Goal: Task Accomplishment & Management: Complete application form

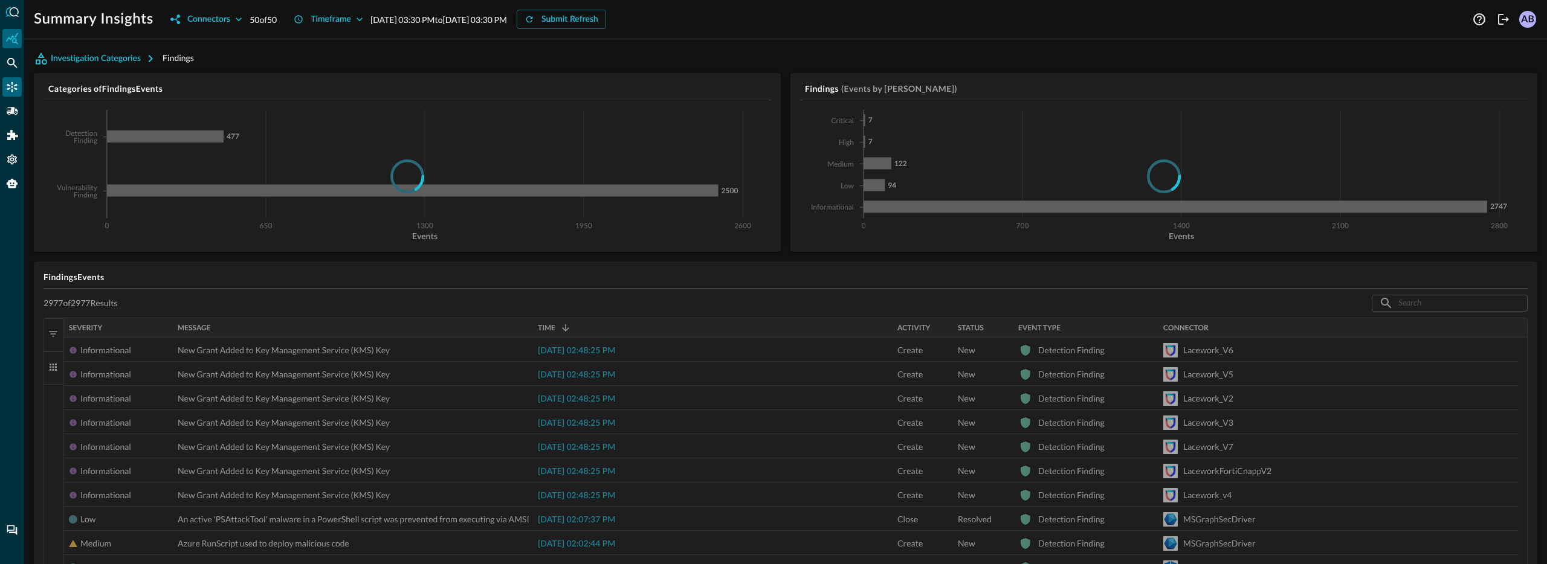
click at [5, 86] on div "Connectors" at bounding box center [11, 86] width 19 height 19
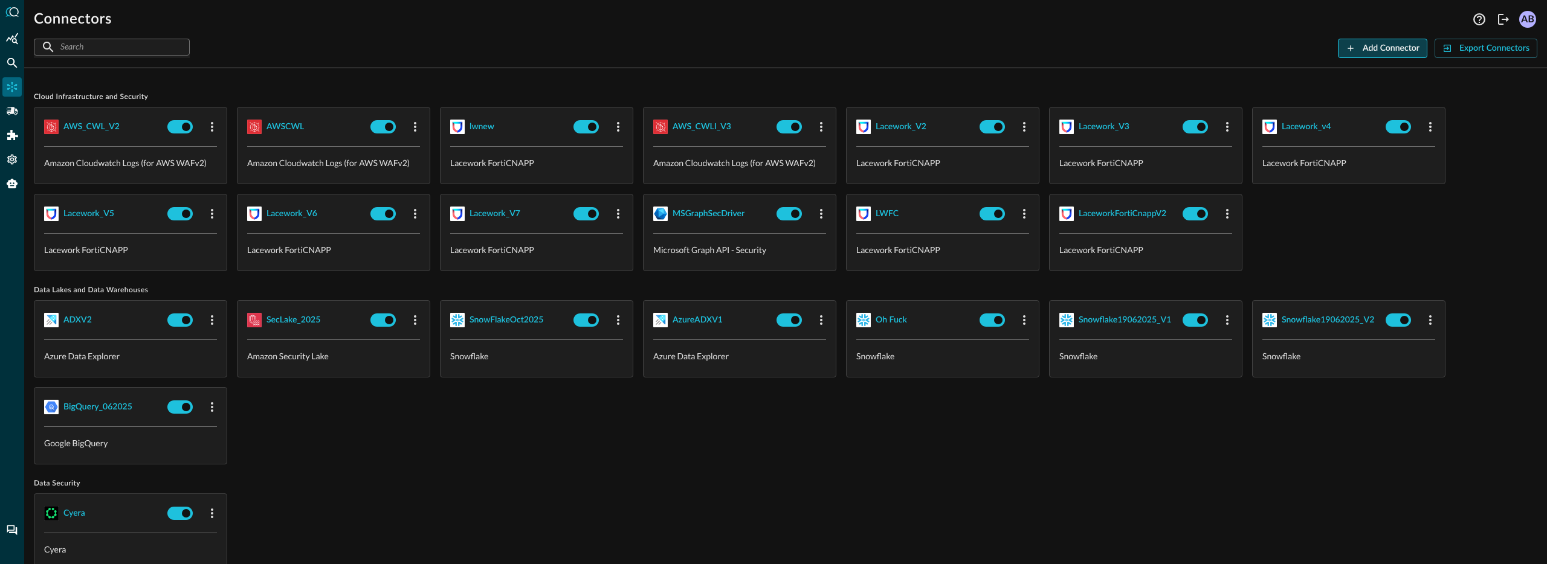
click at [1390, 49] on button "Add Connector" at bounding box center [1381, 48] width 89 height 19
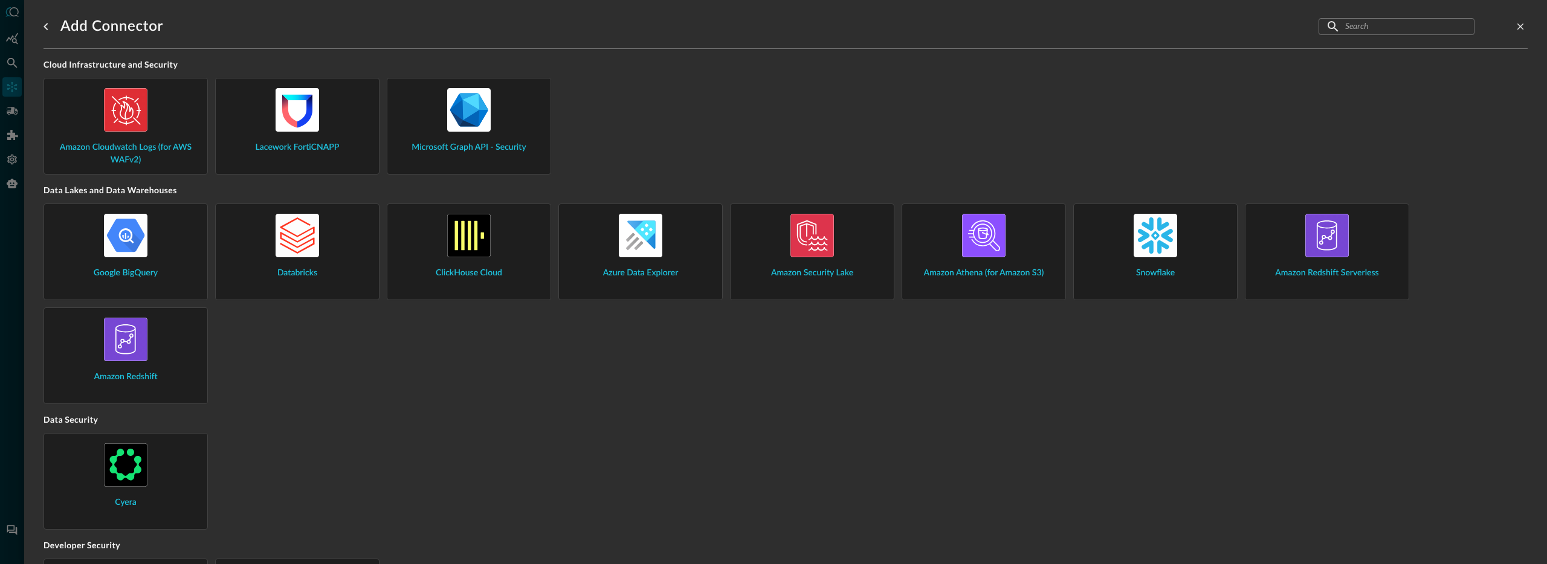
click at [1349, 27] on input "text" at bounding box center [1395, 26] width 101 height 22
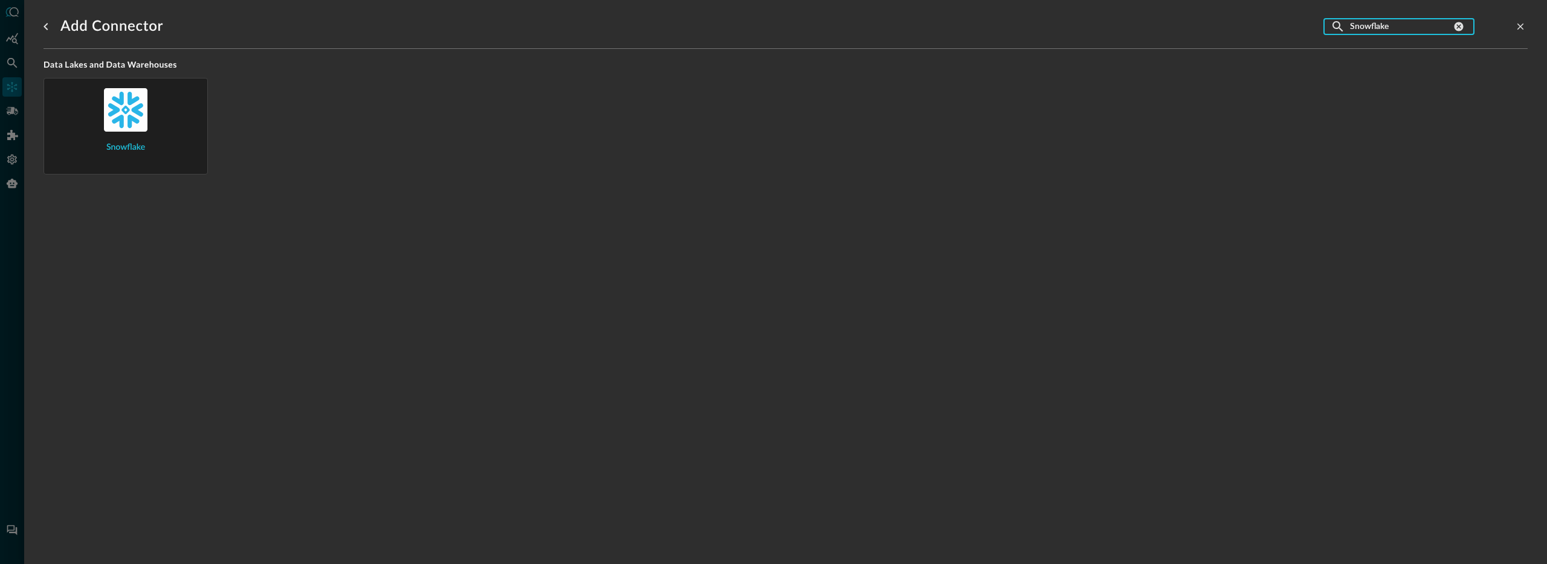
type input "Snowflake"
click at [203, 114] on div "Snowflake" at bounding box center [125, 124] width 163 height 90
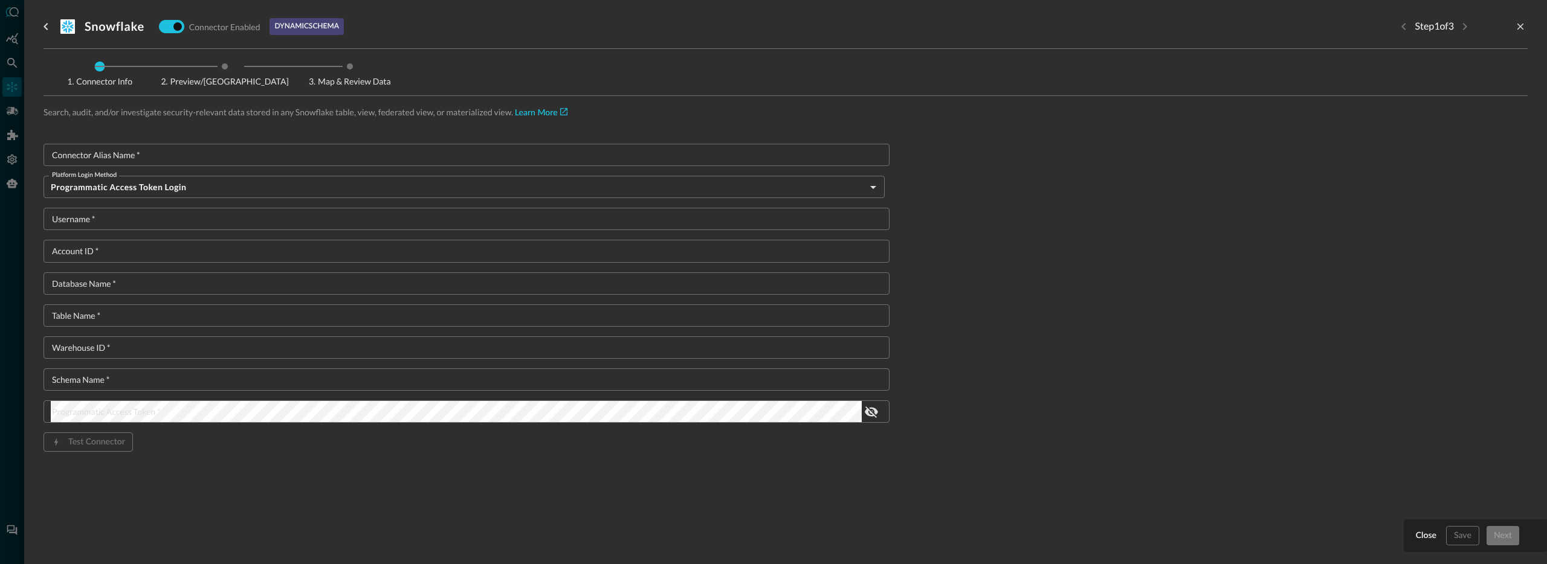
click at [164, 149] on input "Connector Alias Name   *" at bounding box center [470, 155] width 838 height 22
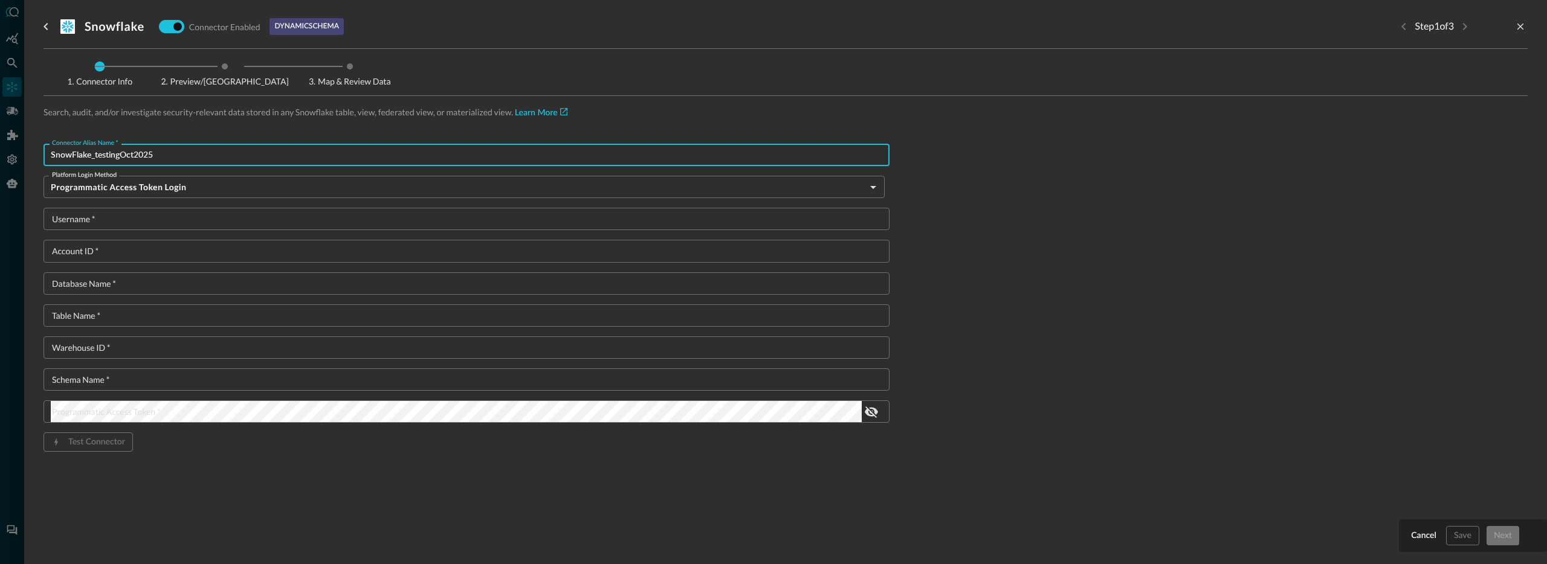
type input "SnowFlake_testingOct2025"
click at [123, 214] on input "Username   *" at bounding box center [470, 219] width 838 height 22
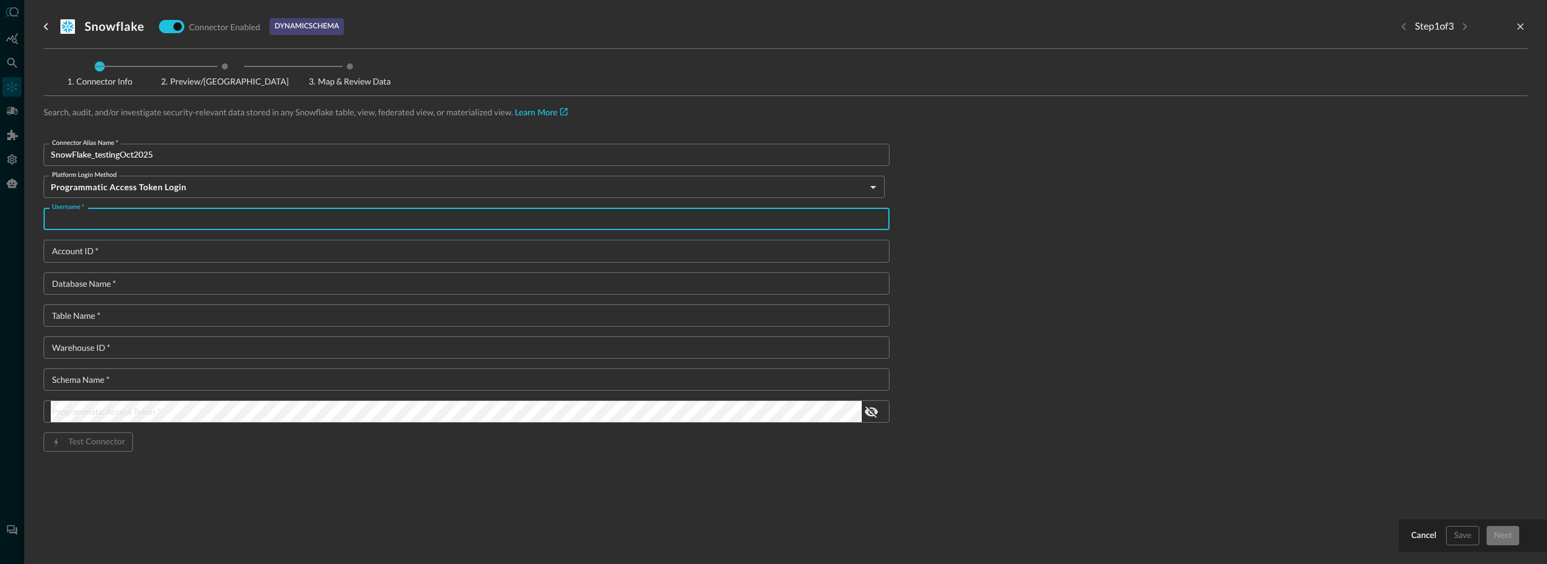
click at [1029, 205] on form "Connector Alias Name   * SnowFlake_testingOct2025 Connector Alias Name   * Plat…" at bounding box center [785, 317] width 1484 height 347
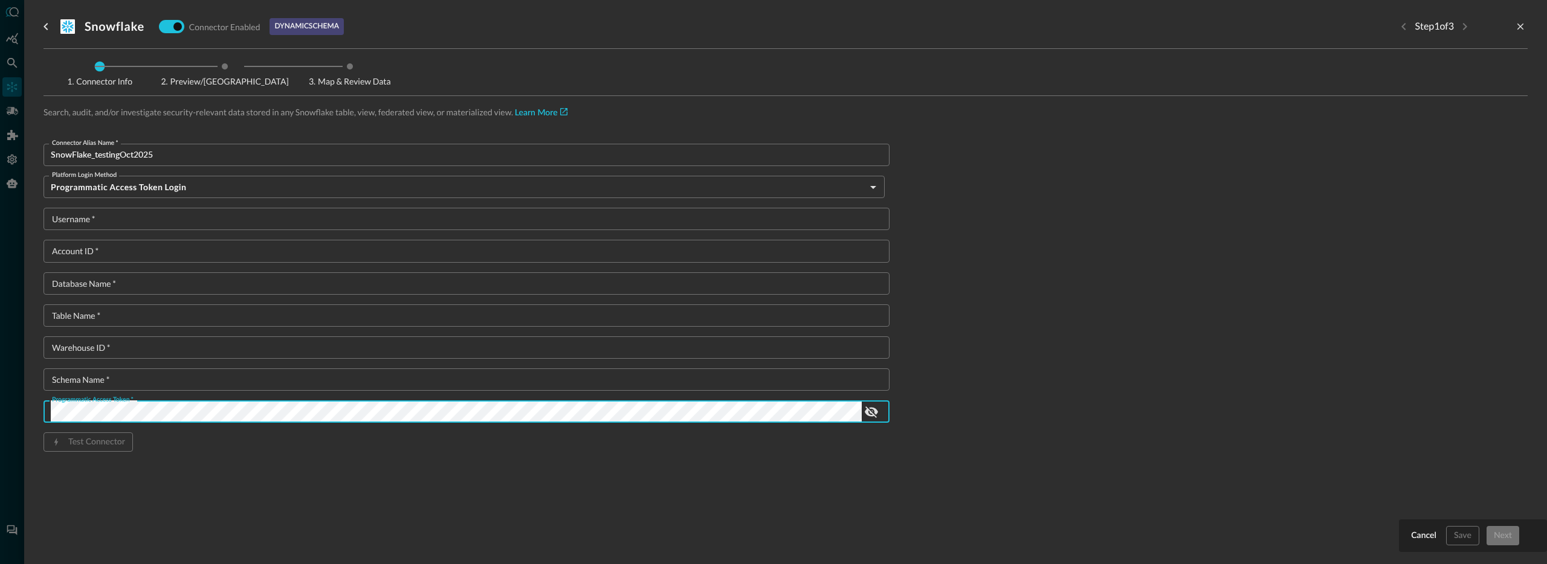
scroll to position [0, 314]
click at [877, 413] on icon "show password" at bounding box center [871, 412] width 14 height 14
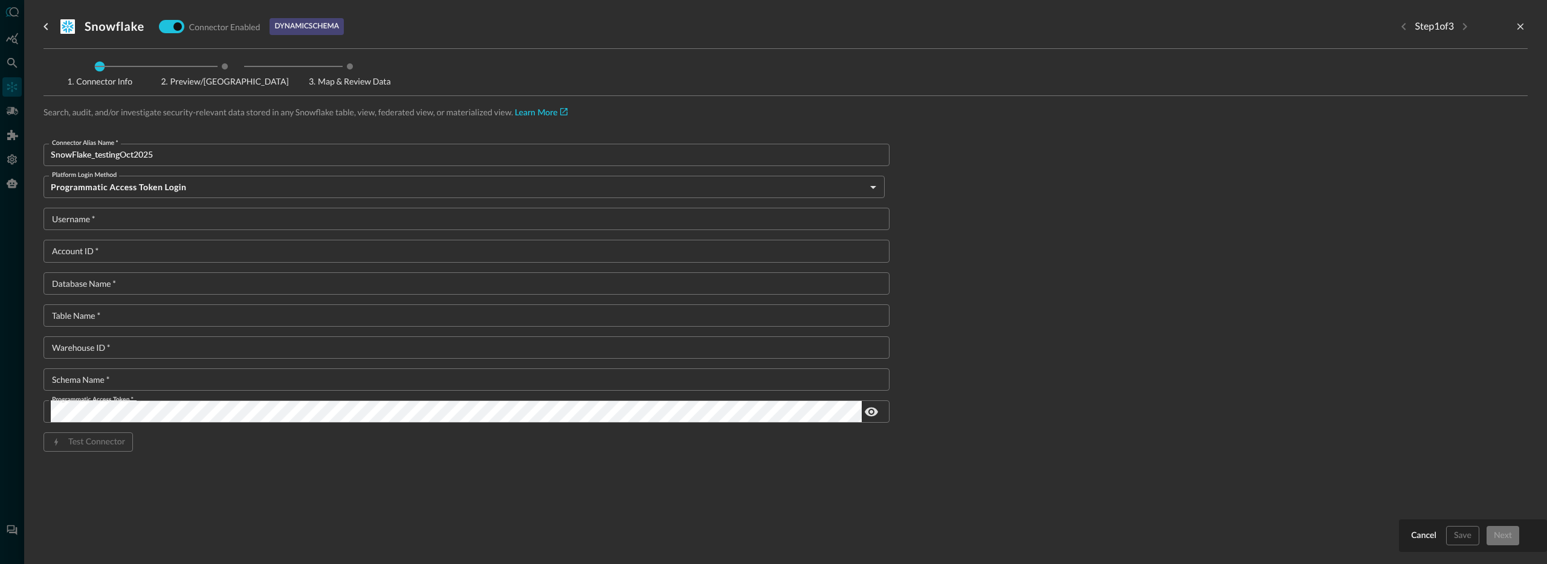
click at [98, 217] on input "Username   *" at bounding box center [470, 219] width 838 height 22
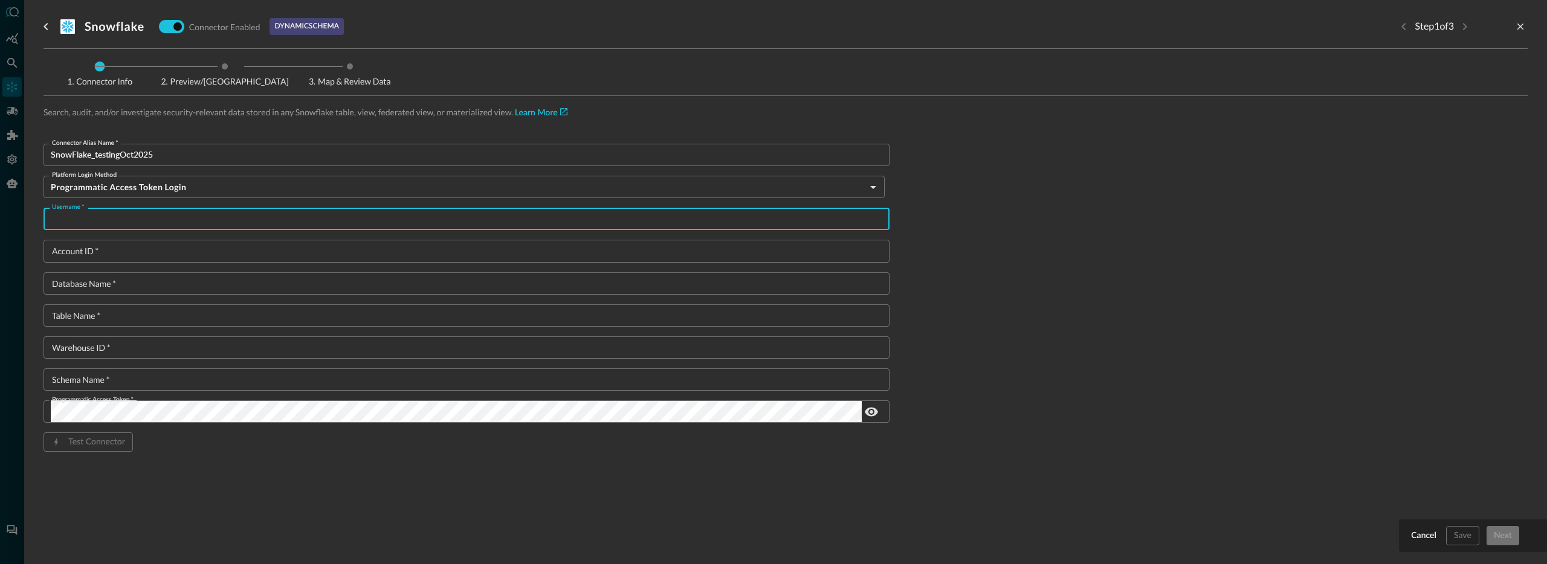
click at [98, 217] on input "Username   *" at bounding box center [470, 219] width 838 height 22
paste input "AMANBHARDWAJ"
type input "AMANBHARDWAJ"
click at [114, 251] on input "Account ID   *" at bounding box center [470, 251] width 838 height 22
paste input "IUAMMSI-MR41907"
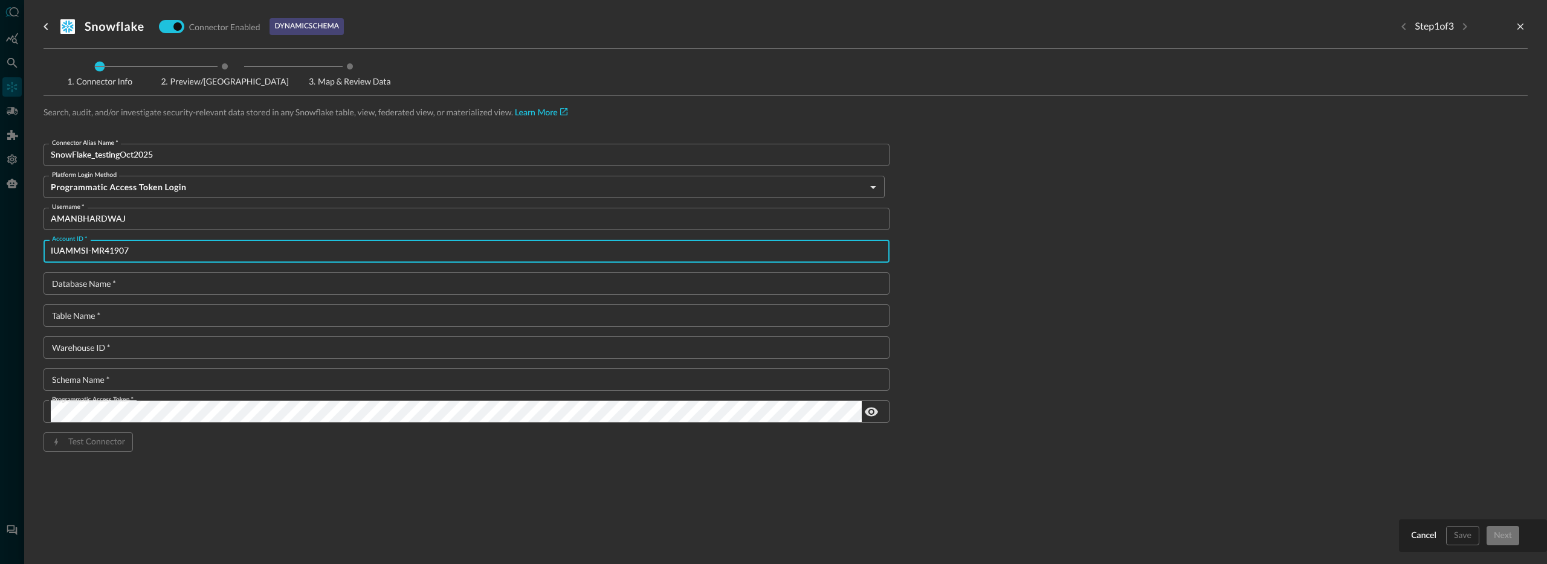
type input "IUAMMSI-MR41907"
click at [102, 286] on div "Database Name   * Database Name   *" at bounding box center [466, 283] width 846 height 22
click at [104, 285] on input "Database Name   *" at bounding box center [470, 283] width 838 height 22
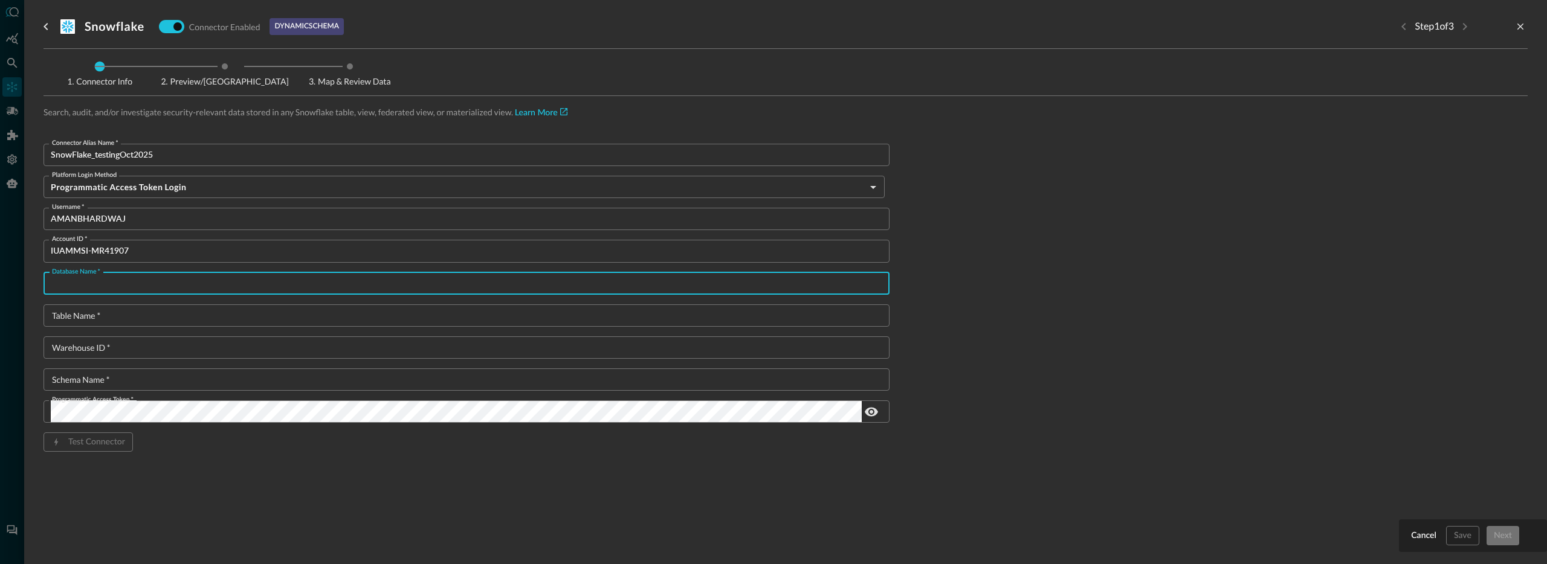
paste input "QUERY_FOR_QUERY"
type input "QUERY_FOR_QUERY"
click at [101, 317] on input "Table Name   *" at bounding box center [470, 315] width 838 height 22
paste input "ZIRCON_EDR_VIEW"
type input "ZIRCON_EDR_VIEW"
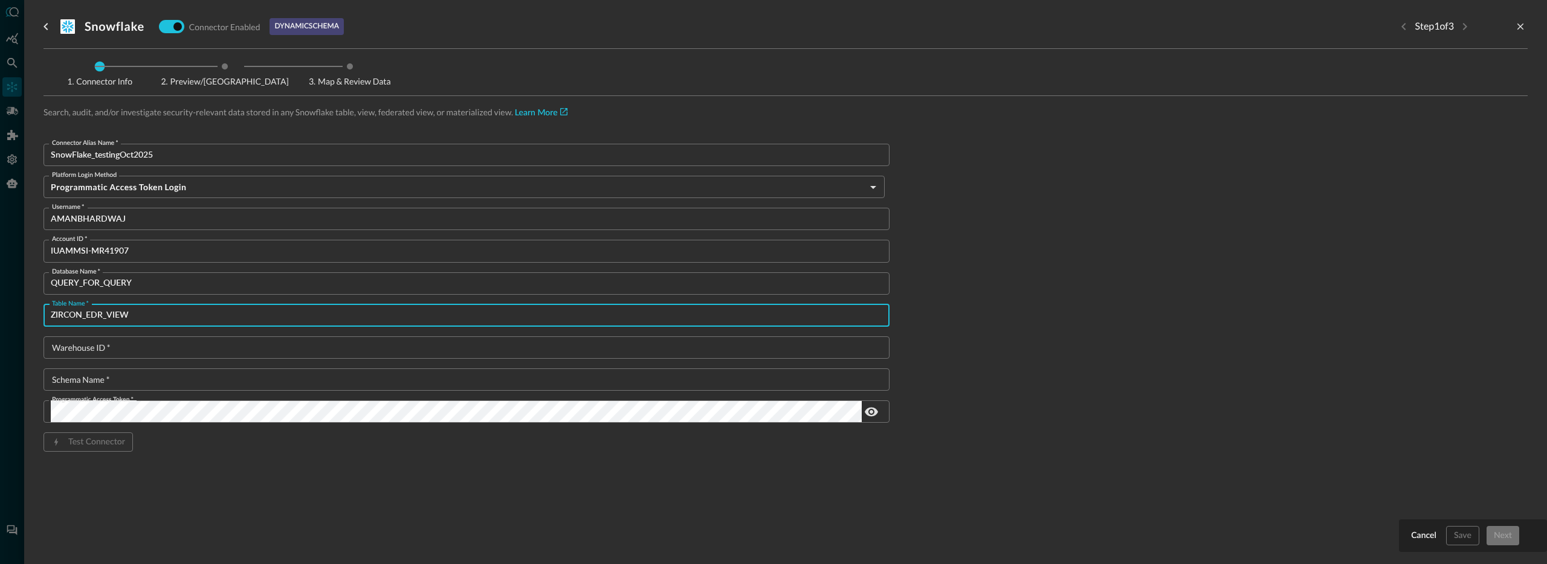
click at [139, 346] on input "Warehouse ID   *" at bounding box center [470, 347] width 838 height 22
paste input "COMPUTE_WH"
type input "COMPUTE_WH"
click at [123, 377] on input "Schema Name   *" at bounding box center [470, 380] width 838 height 22
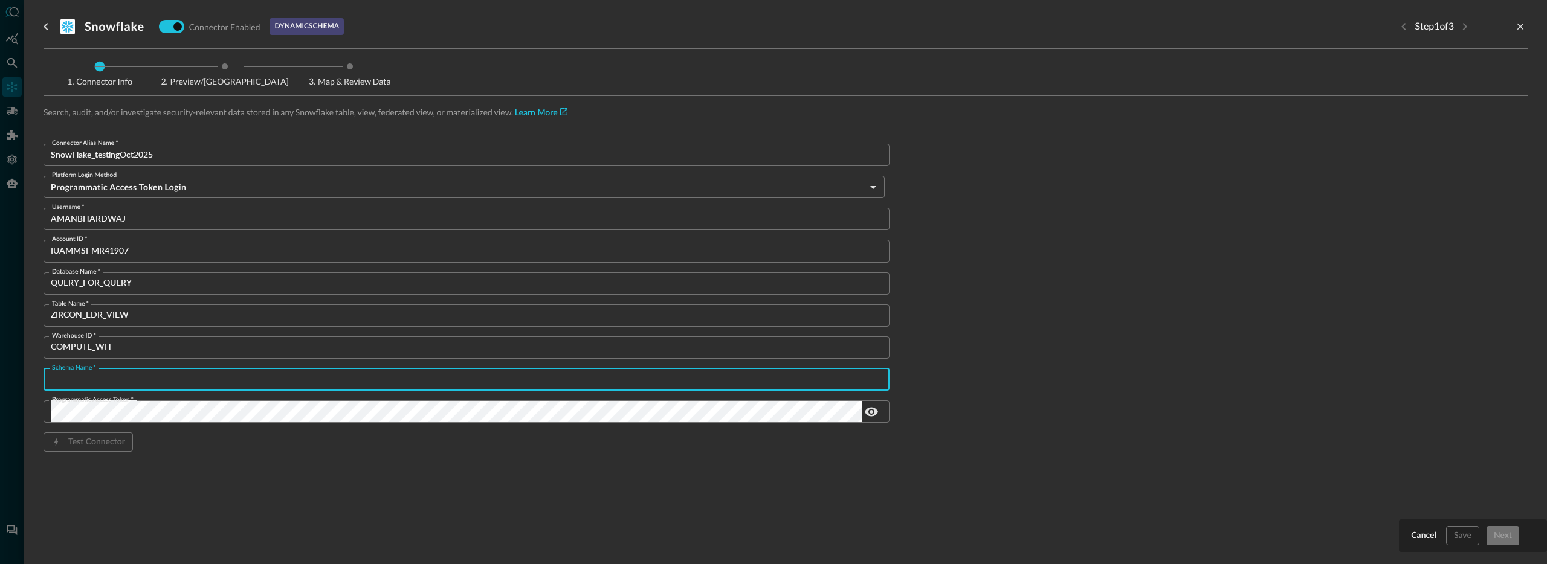
paste input "SUPER_SASS_V3"
type input "SUPER_SASS_V3"
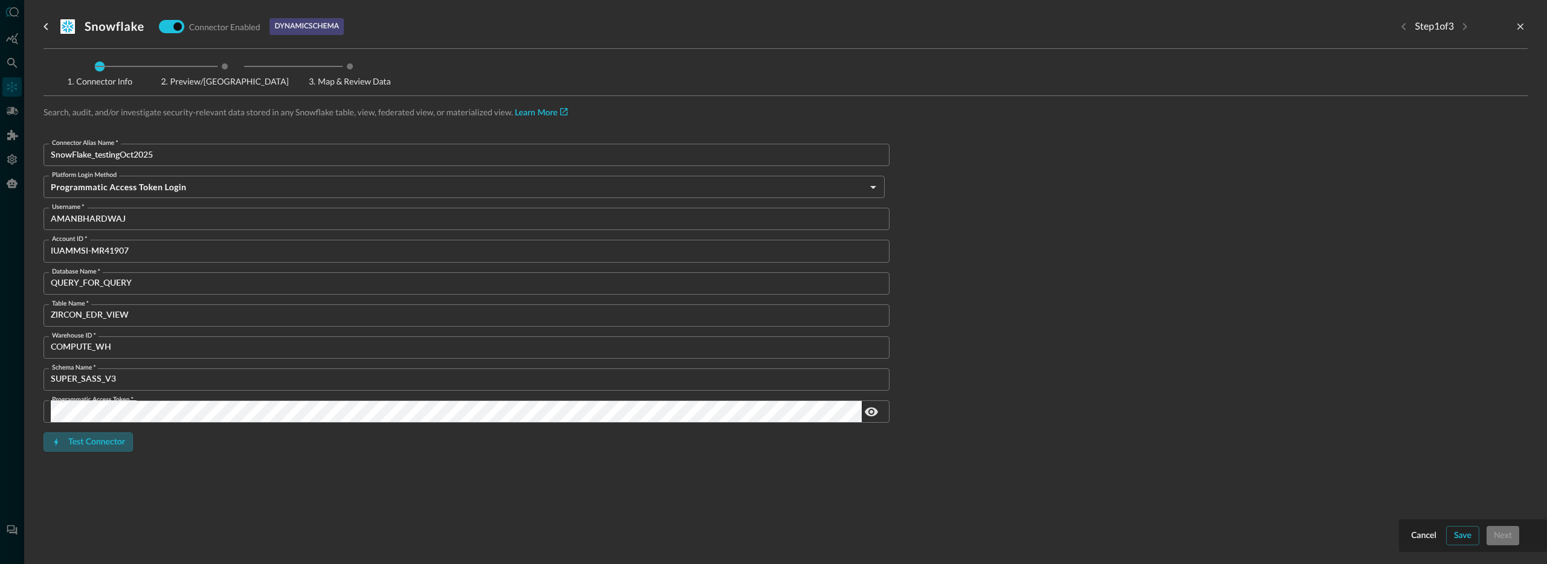
drag, startPoint x: 110, startPoint y: 438, endPoint x: 169, endPoint y: 439, distance: 58.6
click at [110, 438] on button "Test Connector" at bounding box center [87, 442] width 89 height 19
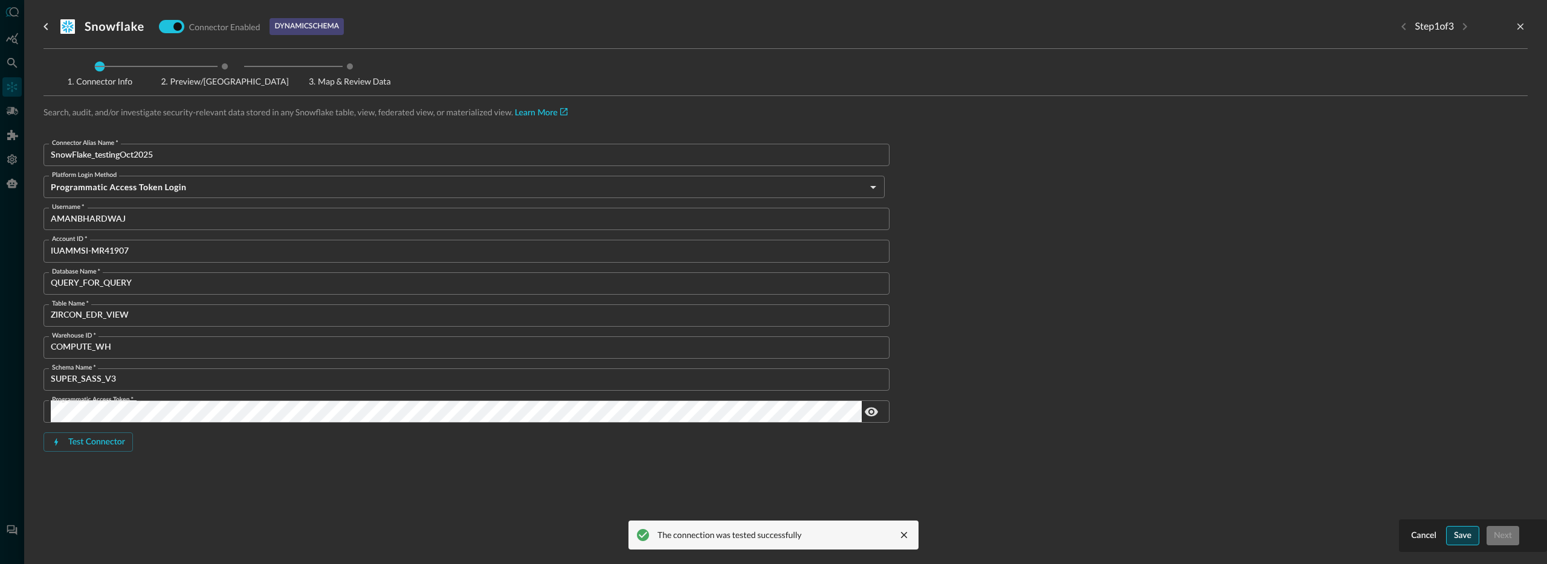
click at [1469, 535] on button "Save" at bounding box center [1462, 535] width 33 height 19
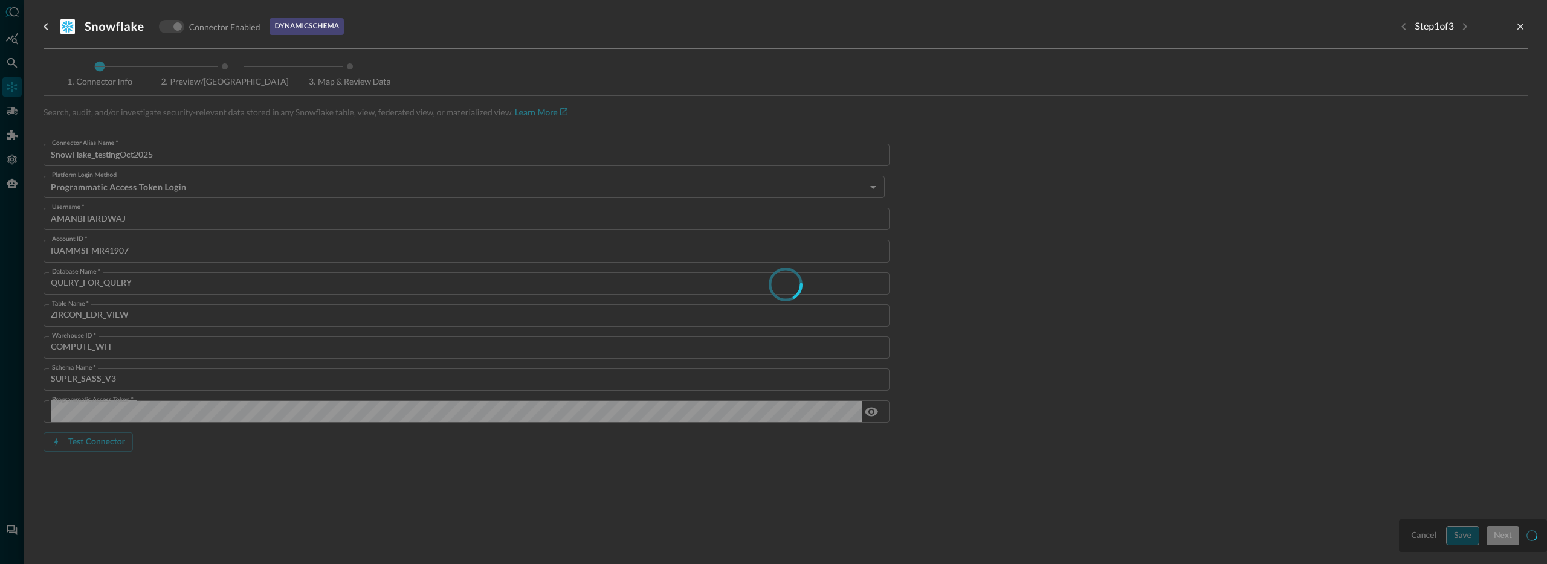
type input "Snowflake"
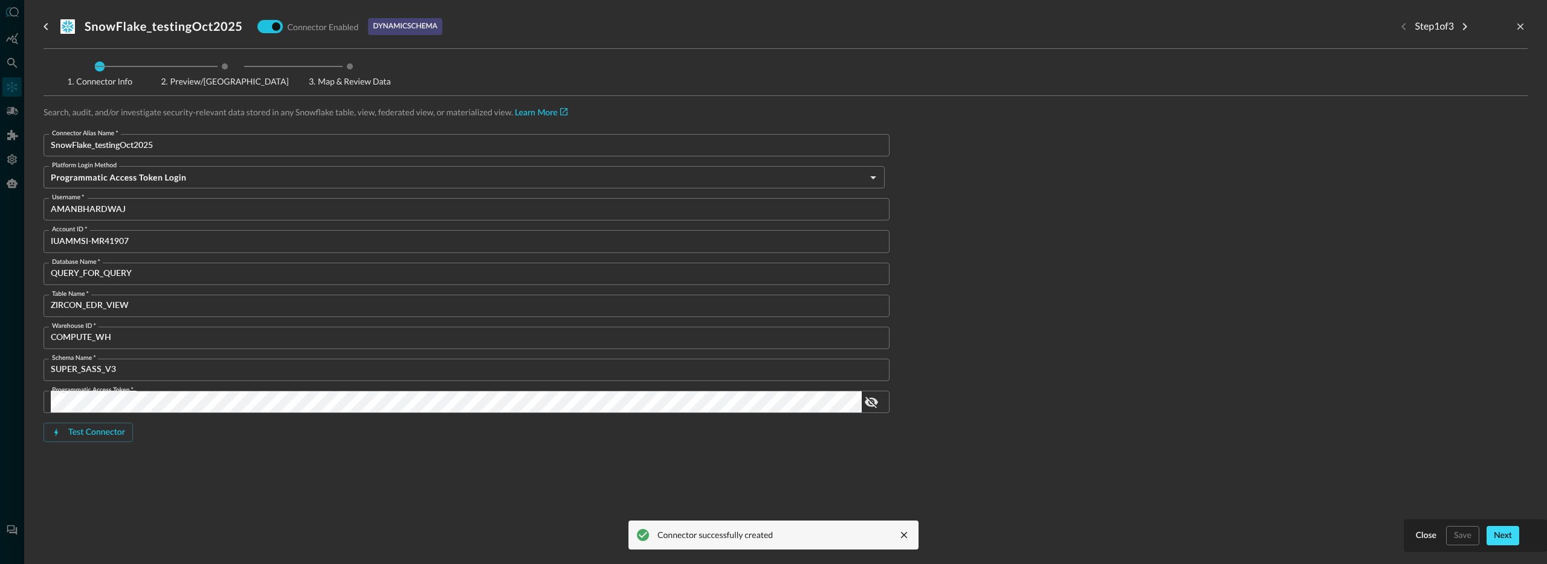
click at [1512, 532] on button "Next" at bounding box center [1502, 535] width 33 height 19
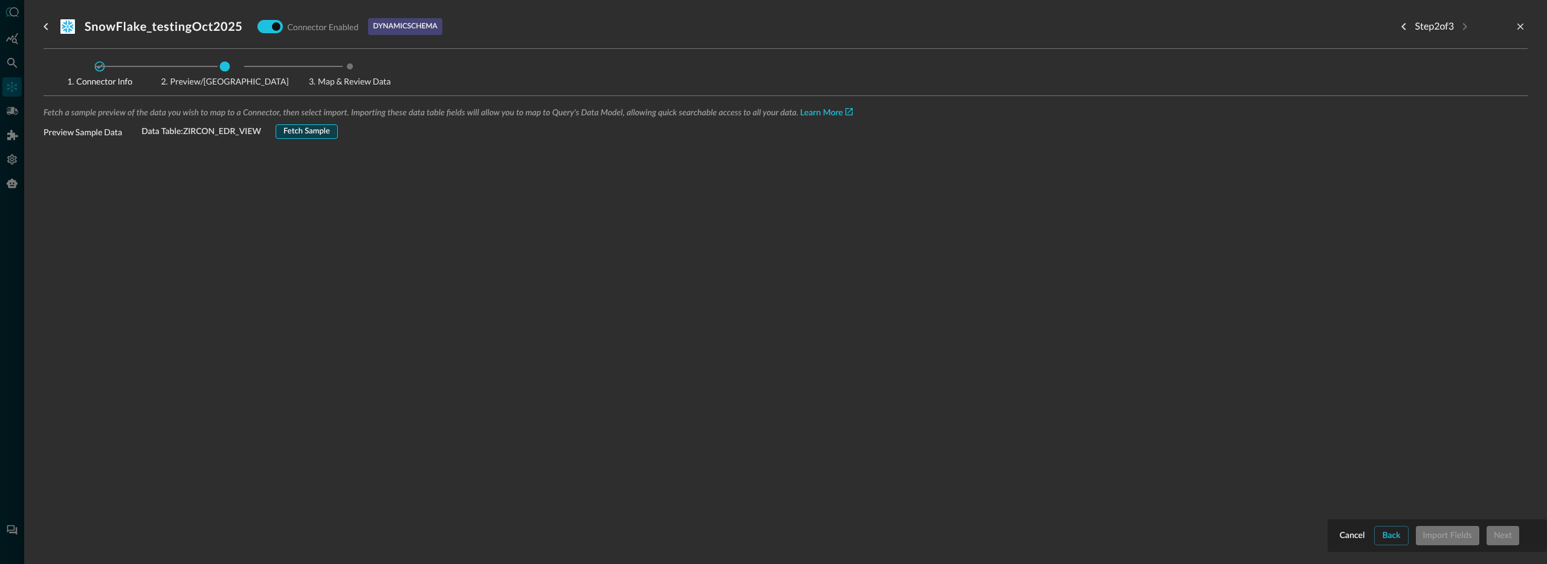
click at [310, 124] on button "Fetch Sample" at bounding box center [306, 131] width 62 height 14
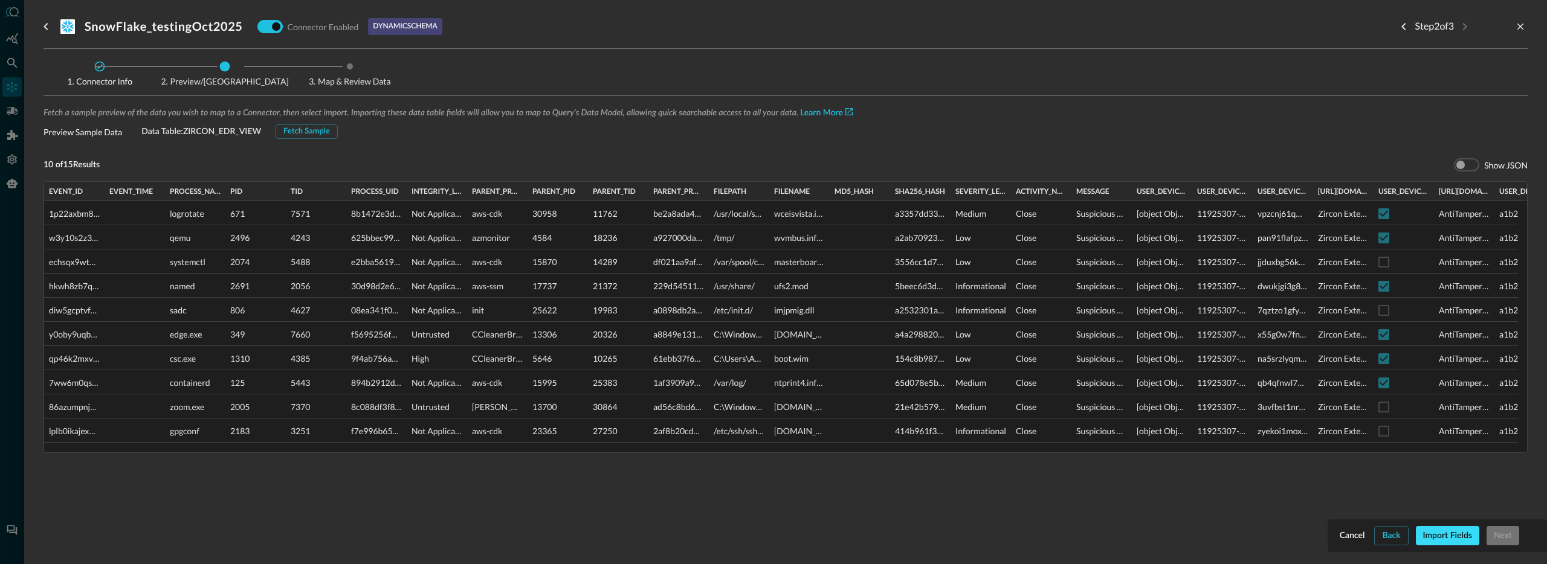
click at [1447, 533] on button "Import Fields" at bounding box center [1446, 535] width 63 height 19
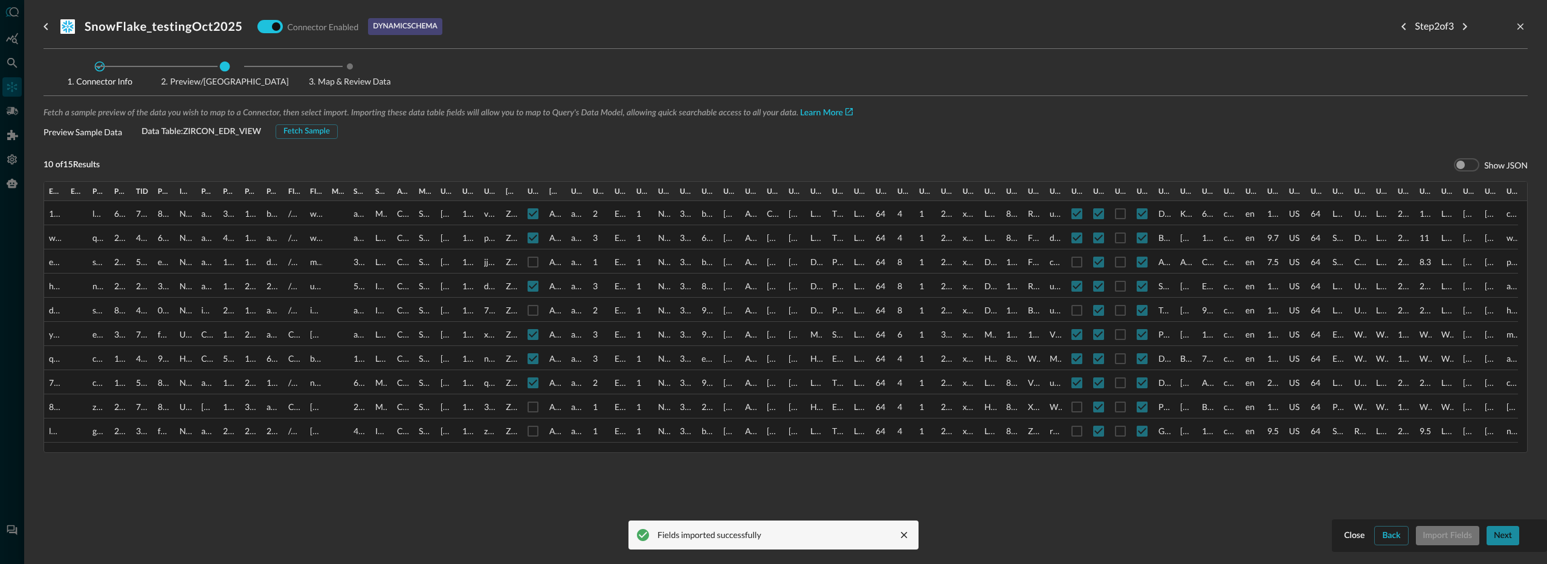
click at [1501, 537] on button "Next" at bounding box center [1502, 535] width 33 height 19
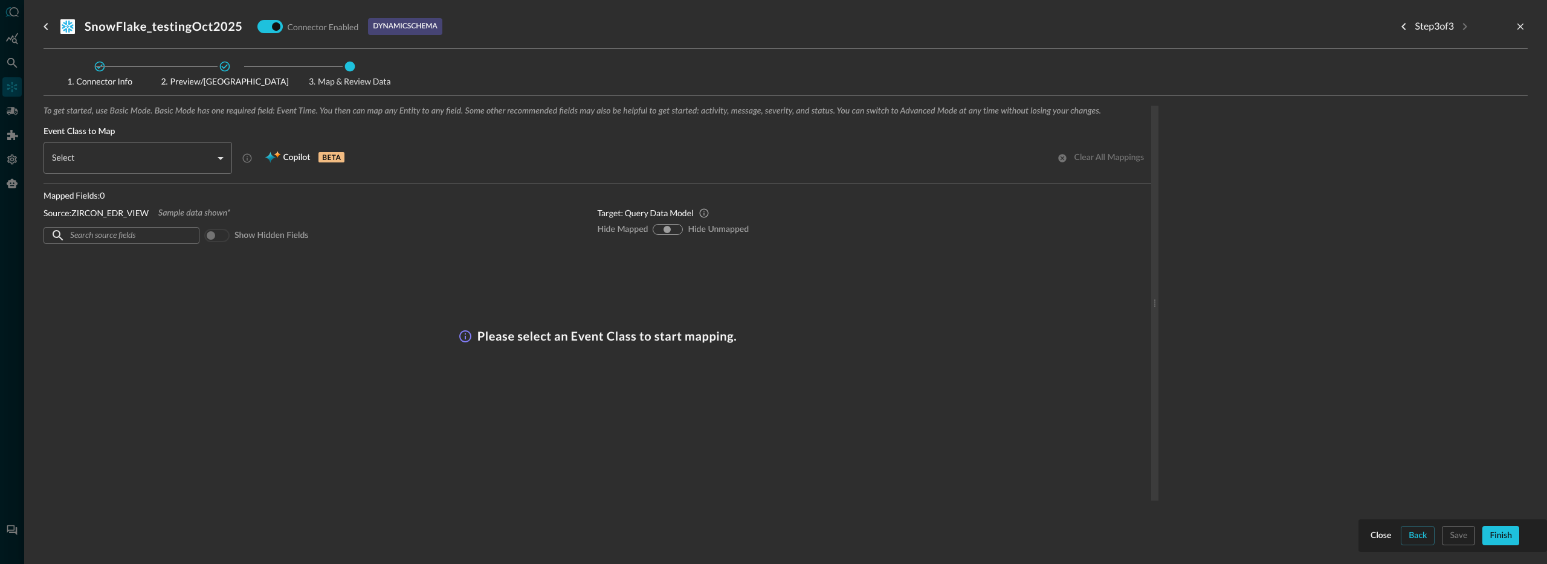
click at [134, 164] on body "Connectors AB ​ ​ Add Connector Export Connectors Cloud Infrastructure and Secu…" at bounding box center [773, 282] width 1547 height 564
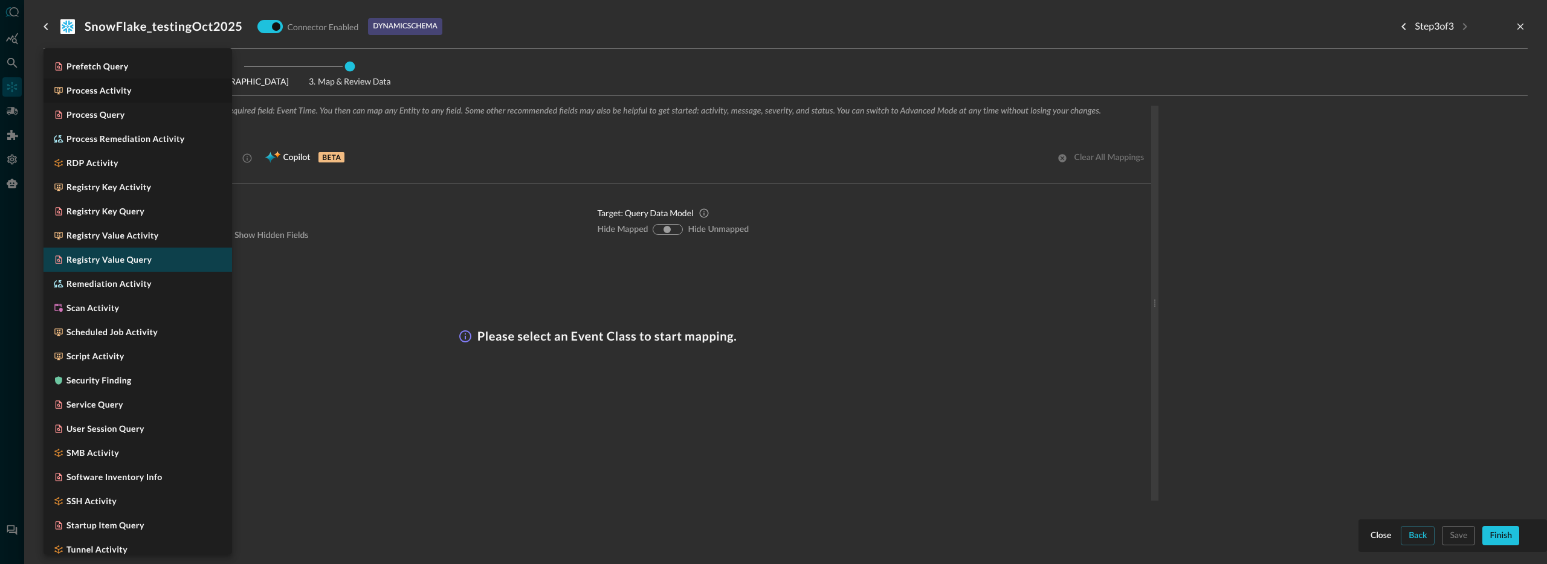
scroll to position [1123, 0]
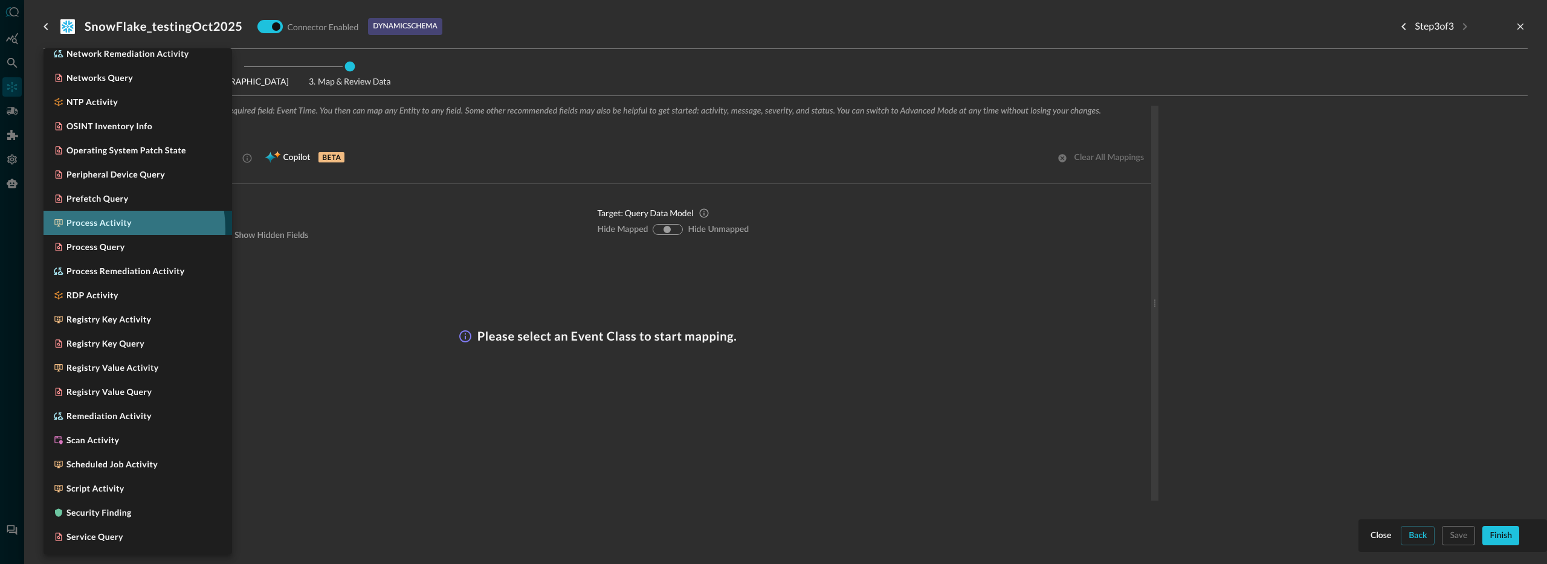
click at [103, 230] on li "Process Activity" at bounding box center [137, 223] width 188 height 24
type input "CLASS_PROCESS_ACTIVITY"
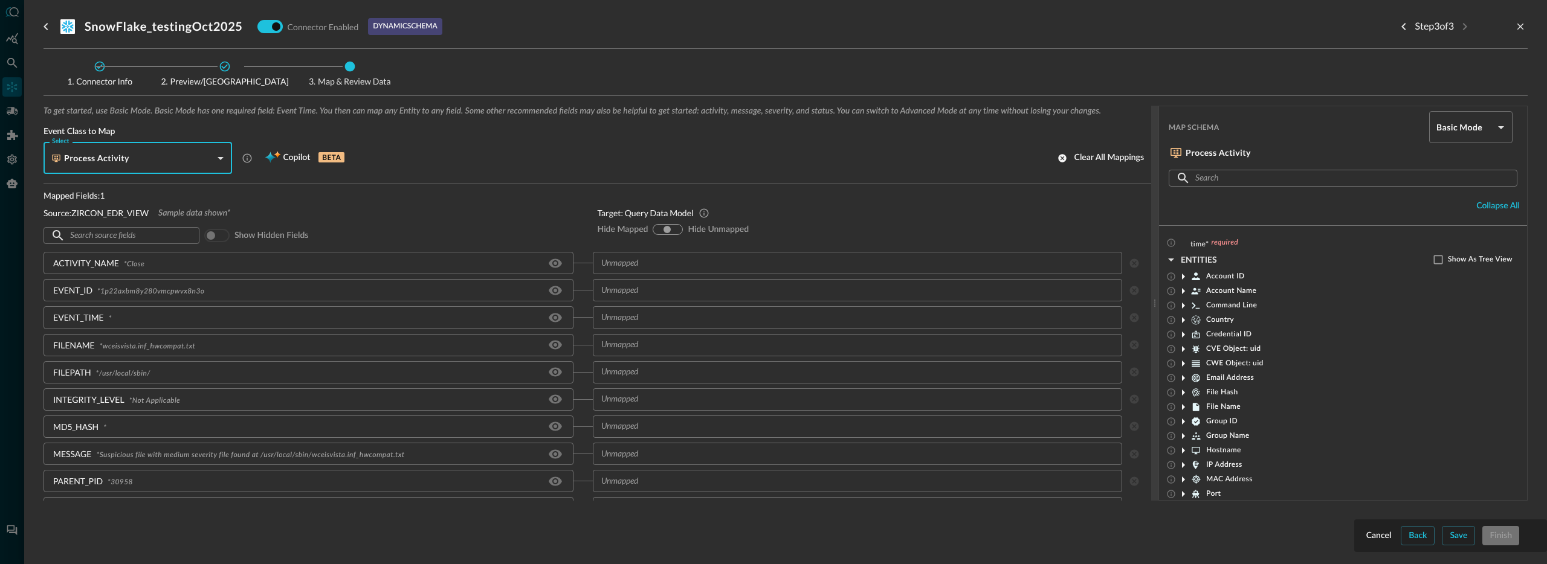
click at [643, 344] on input "text" at bounding box center [847, 345] width 503 height 15
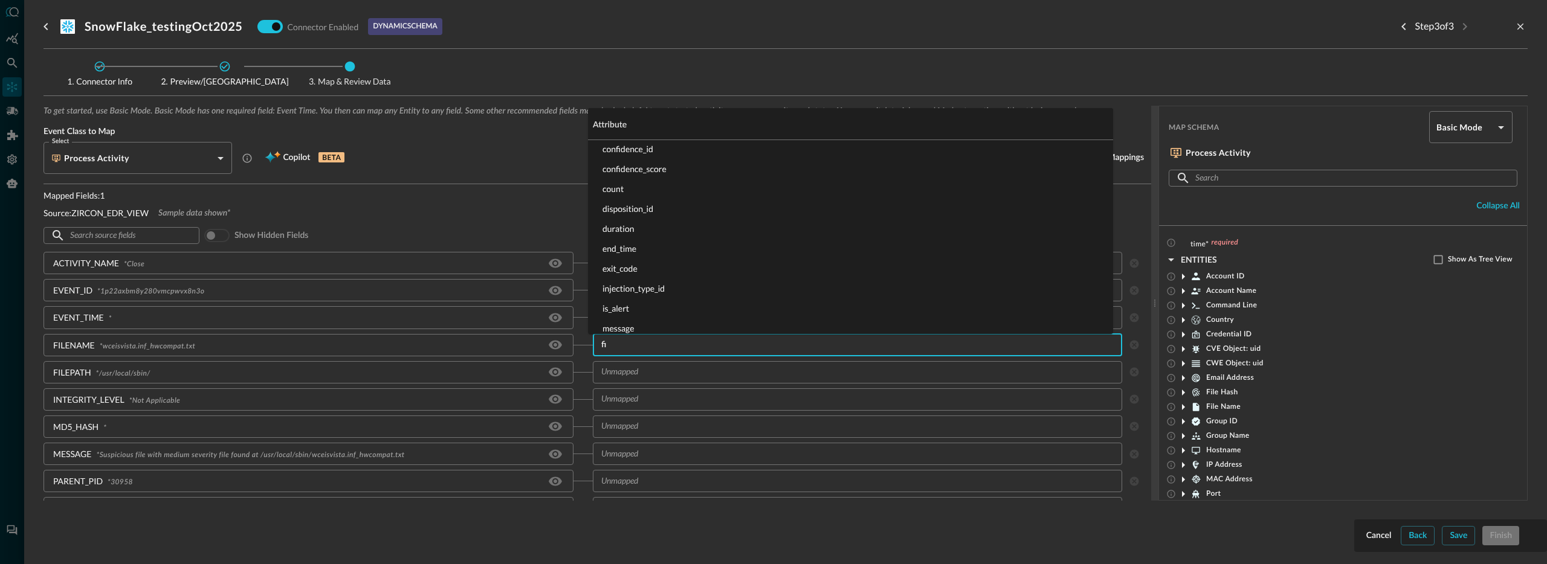
scroll to position [0, 0]
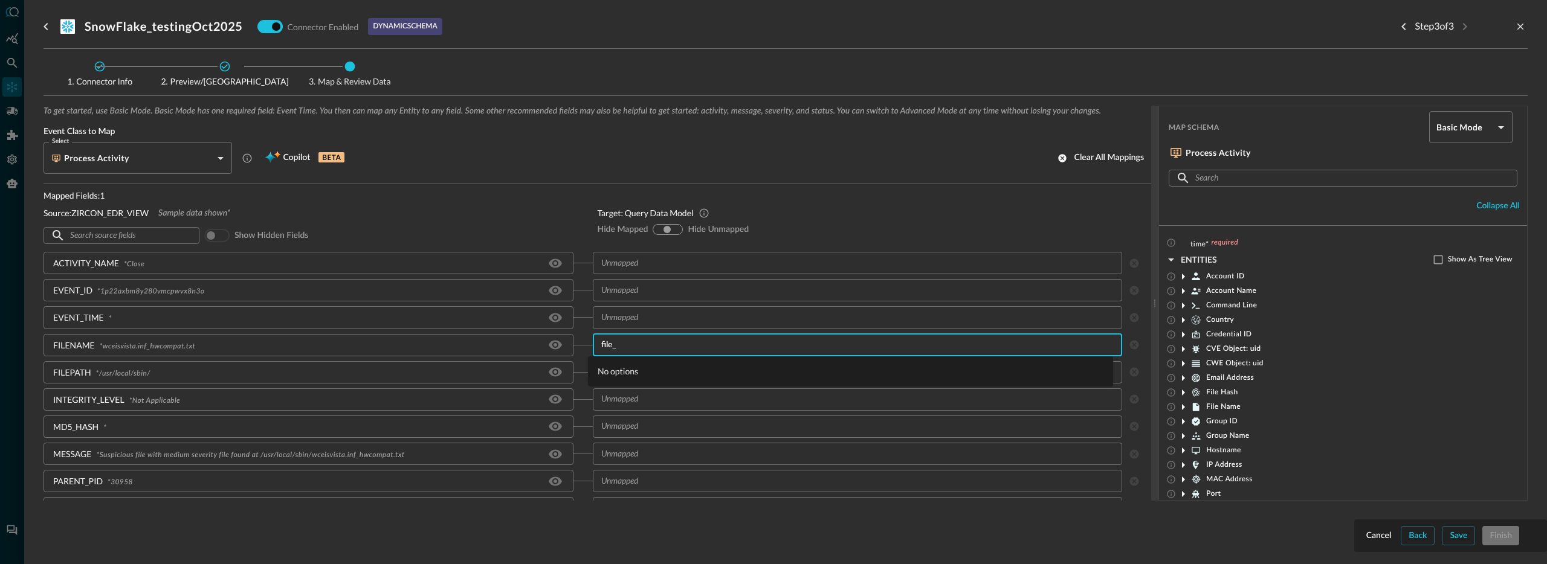
type input "file"
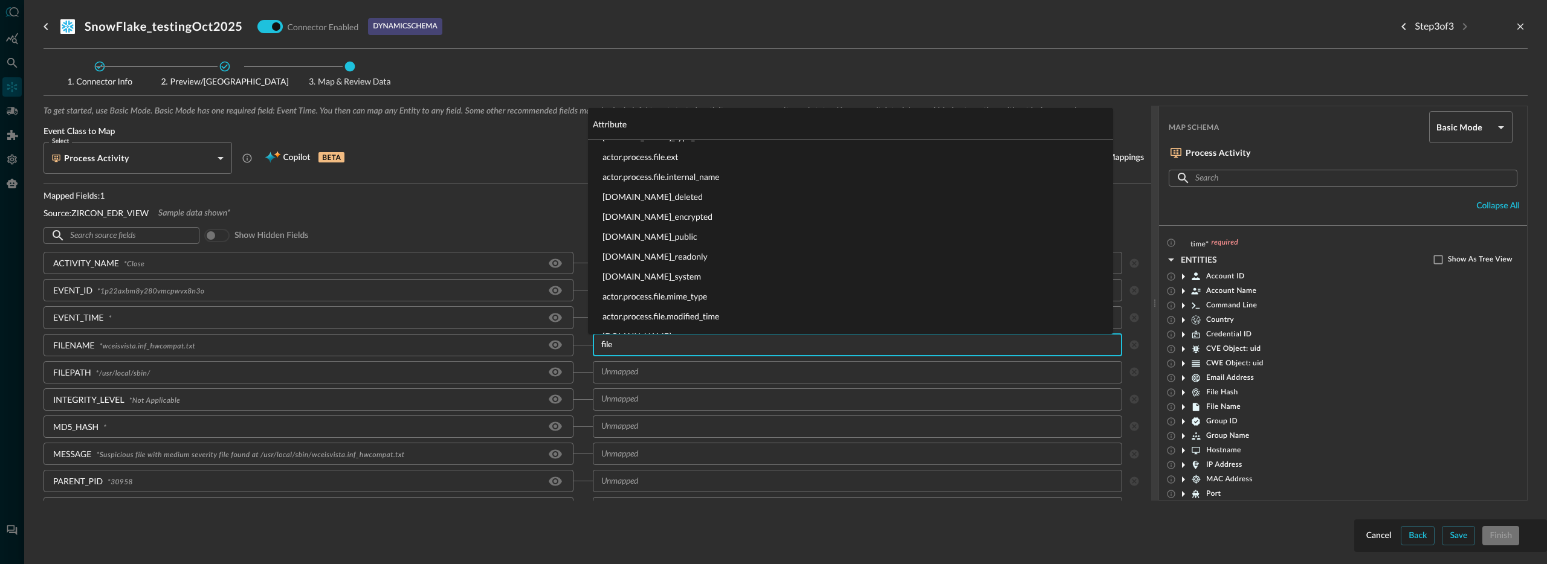
scroll to position [248, 0]
click at [672, 296] on li "[DOMAIN_NAME]" at bounding box center [850, 298] width 525 height 20
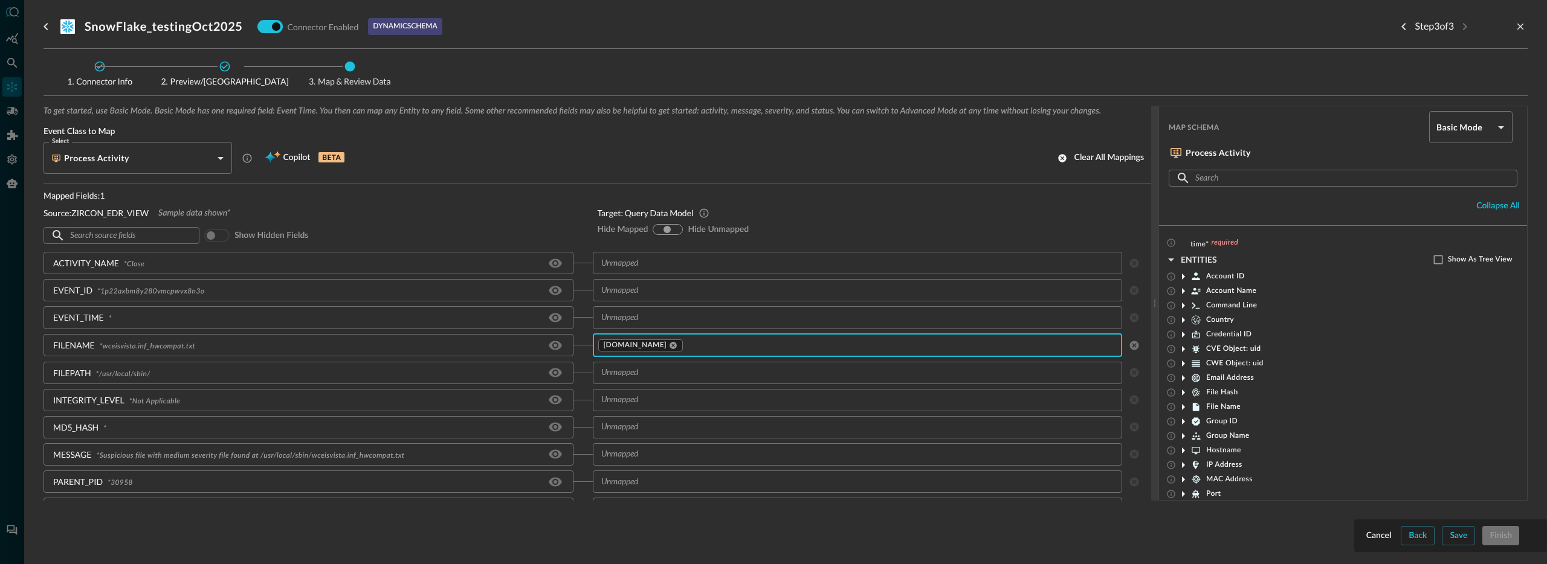
click at [657, 375] on input "text" at bounding box center [847, 372] width 503 height 15
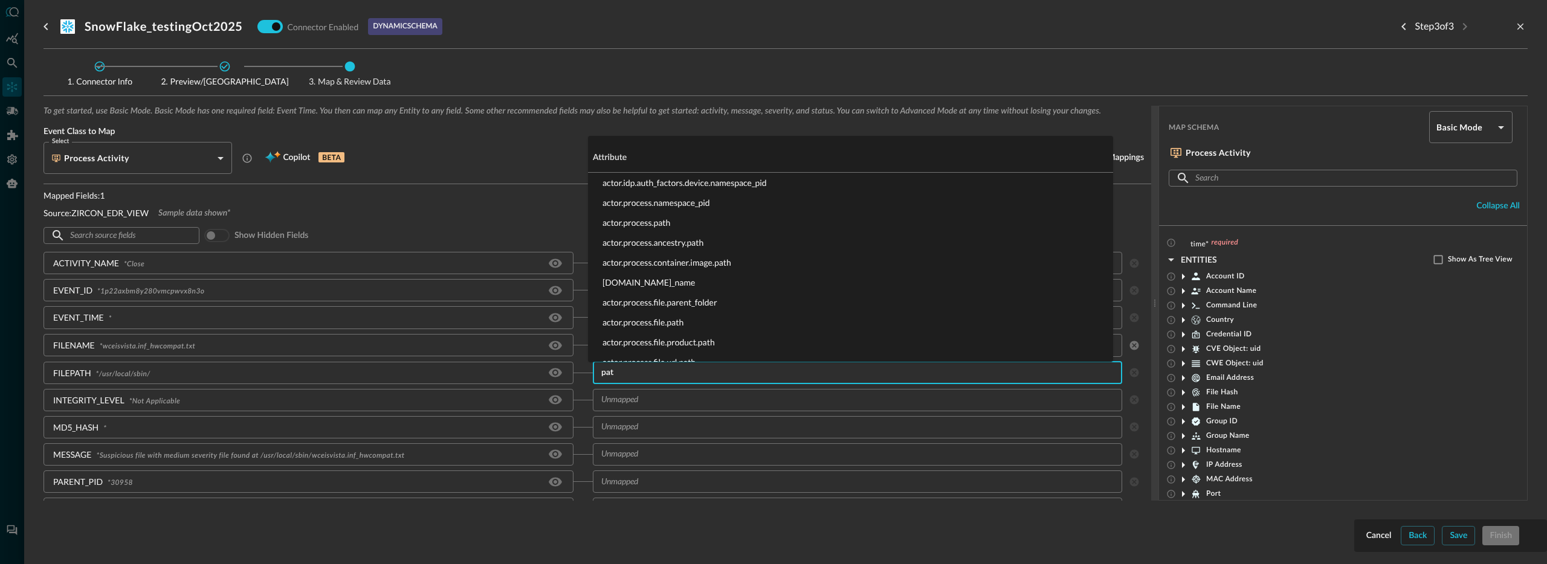
type input "path"
click at [677, 244] on li "actor.process.file.path" at bounding box center [850, 243] width 525 height 20
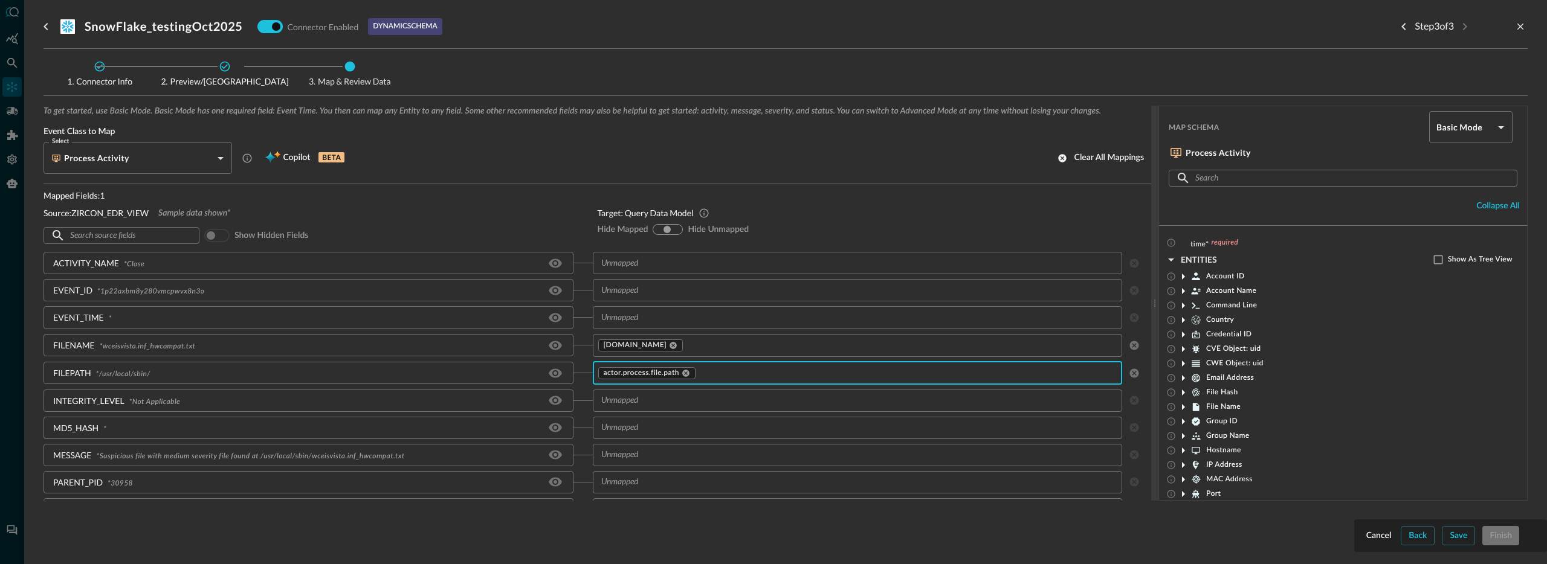
scroll to position [132, 0]
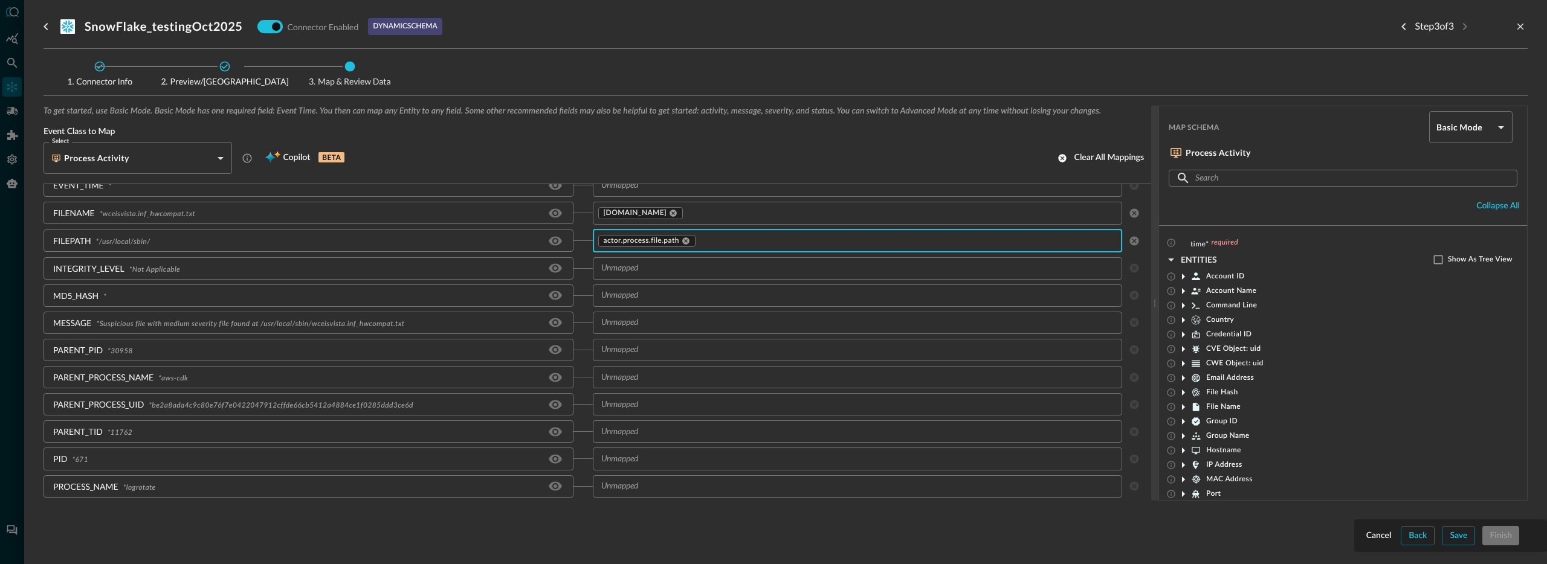
click at [630, 297] on input "text" at bounding box center [847, 295] width 503 height 15
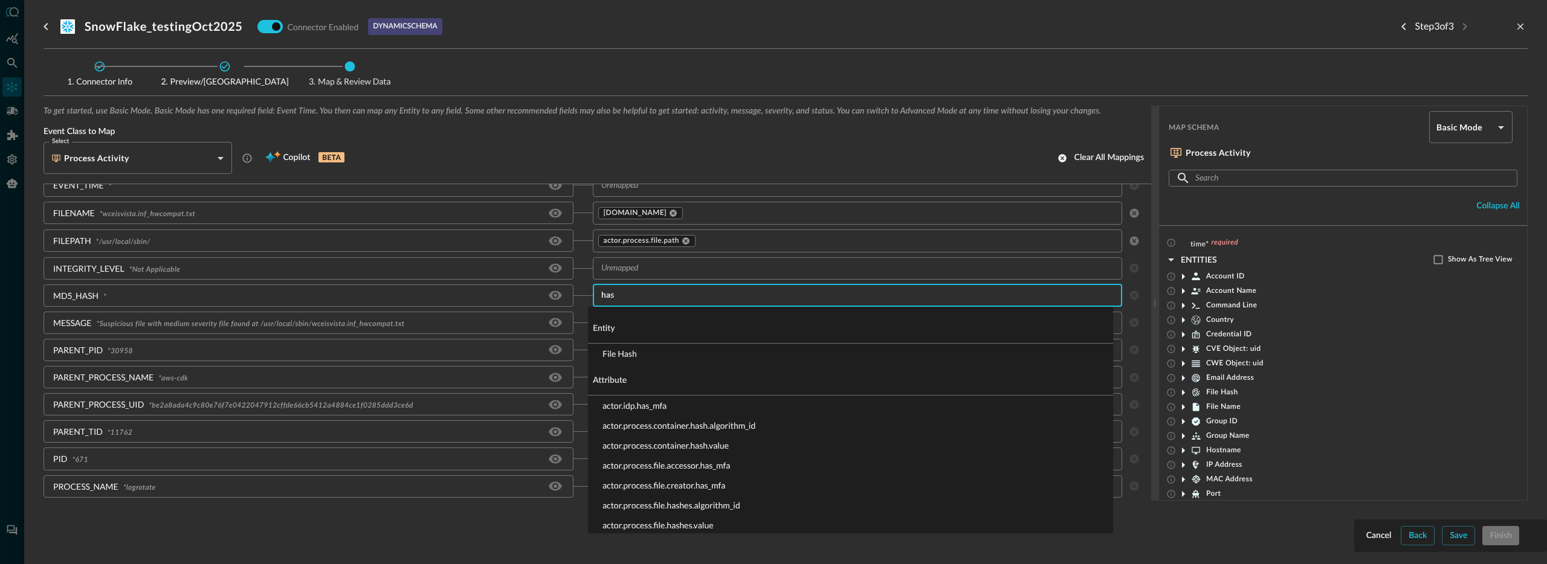
type input "hash"
click at [658, 351] on li "File Hash" at bounding box center [850, 354] width 525 height 20
type input "hash"
click at [674, 518] on li "malware.files.hashes.value" at bounding box center [850, 520] width 525 height 20
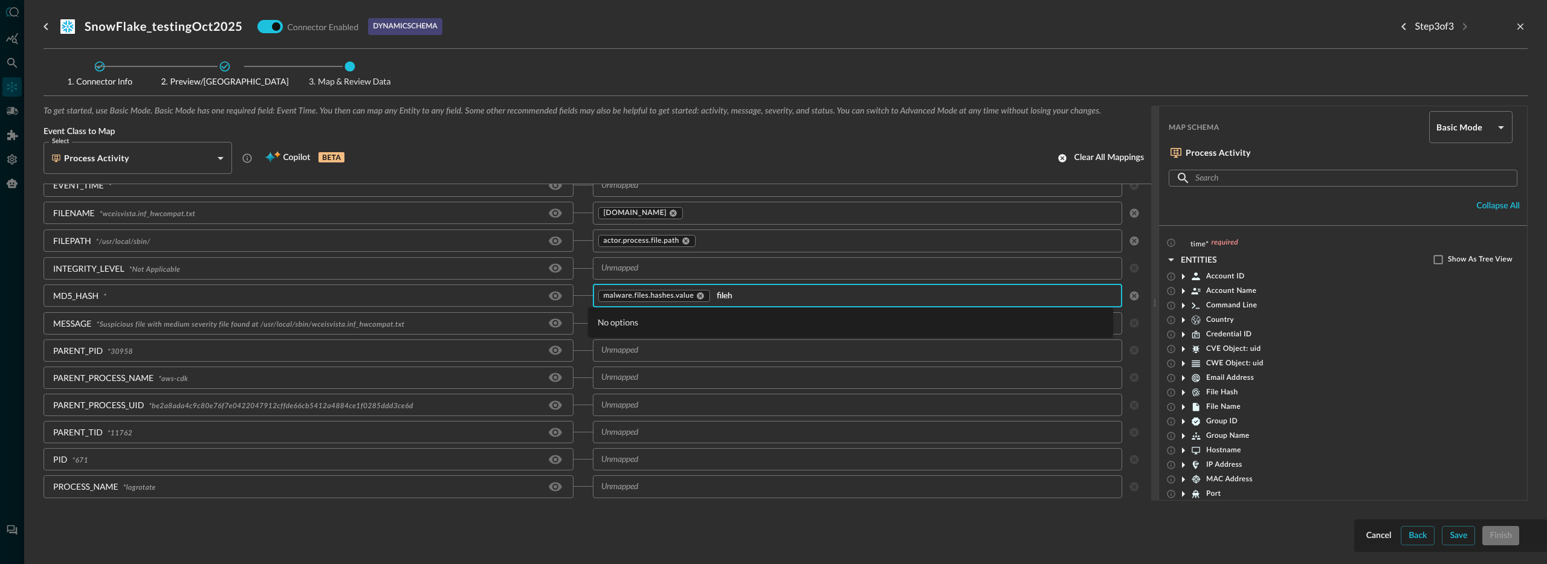
type input "file"
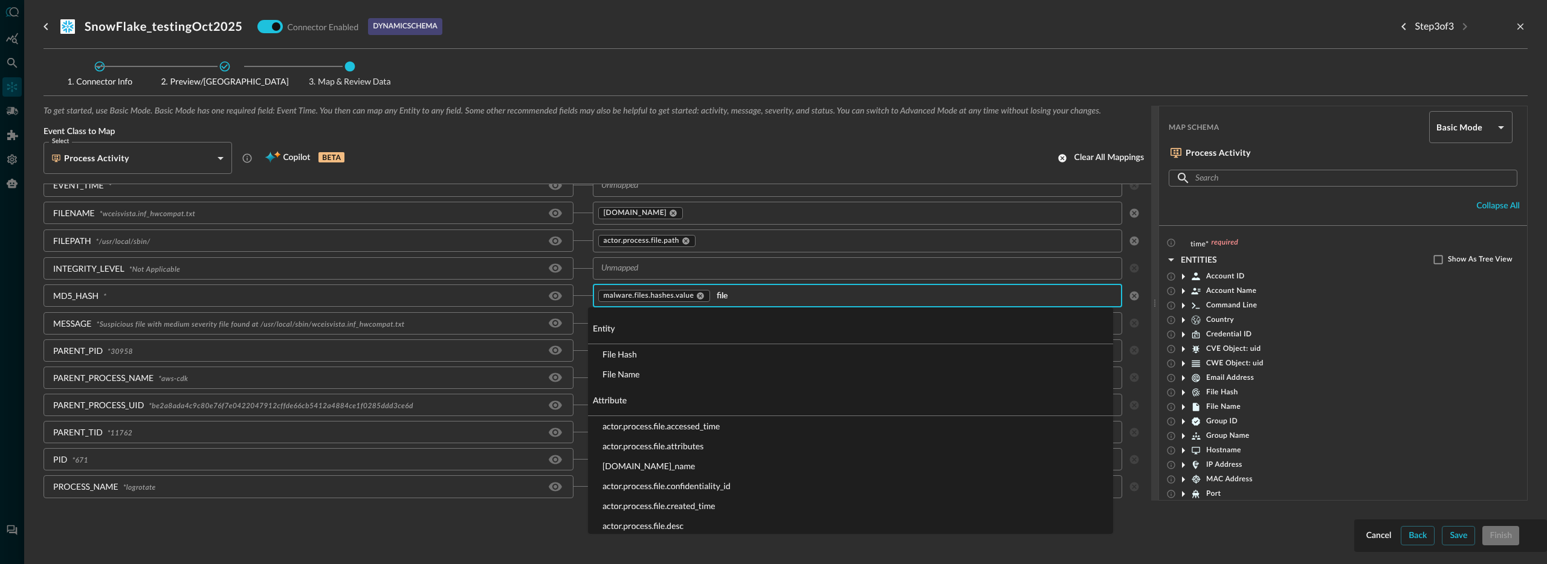
click at [641, 353] on li "File Hash" at bounding box center [850, 354] width 525 height 20
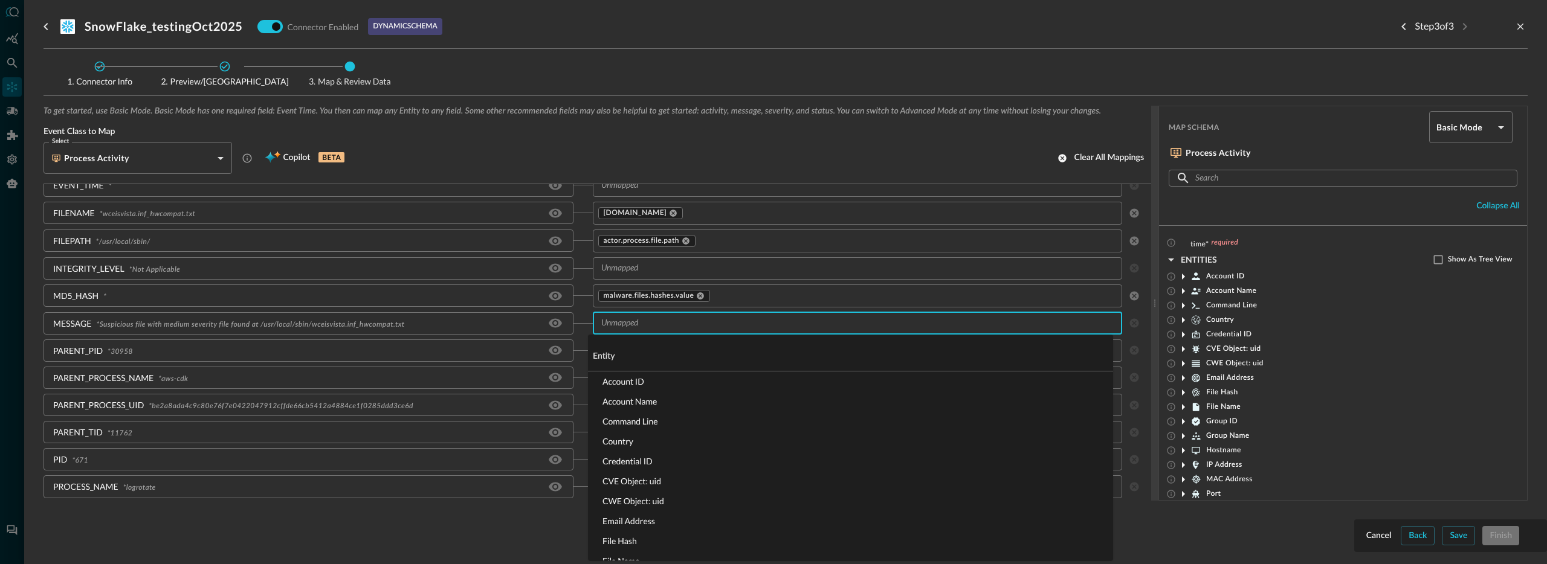
click at [653, 327] on input "text" at bounding box center [847, 323] width 503 height 15
click at [782, 300] on input "text" at bounding box center [905, 295] width 387 height 15
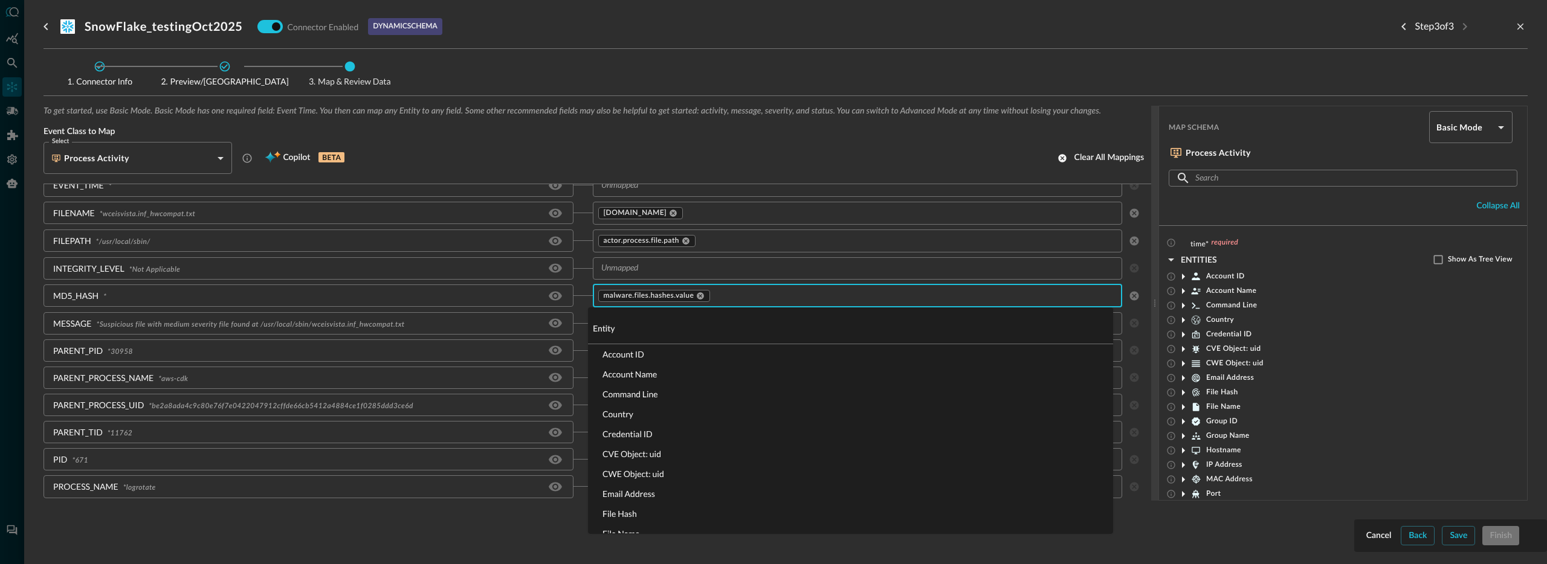
click at [638, 325] on div "entity" at bounding box center [850, 328] width 525 height 32
type input "p"
click at [624, 335] on div "entity" at bounding box center [850, 328] width 525 height 32
click at [645, 329] on div "entity" at bounding box center [850, 328] width 525 height 32
click at [776, 276] on div "​" at bounding box center [858, 268] width 530 height 22
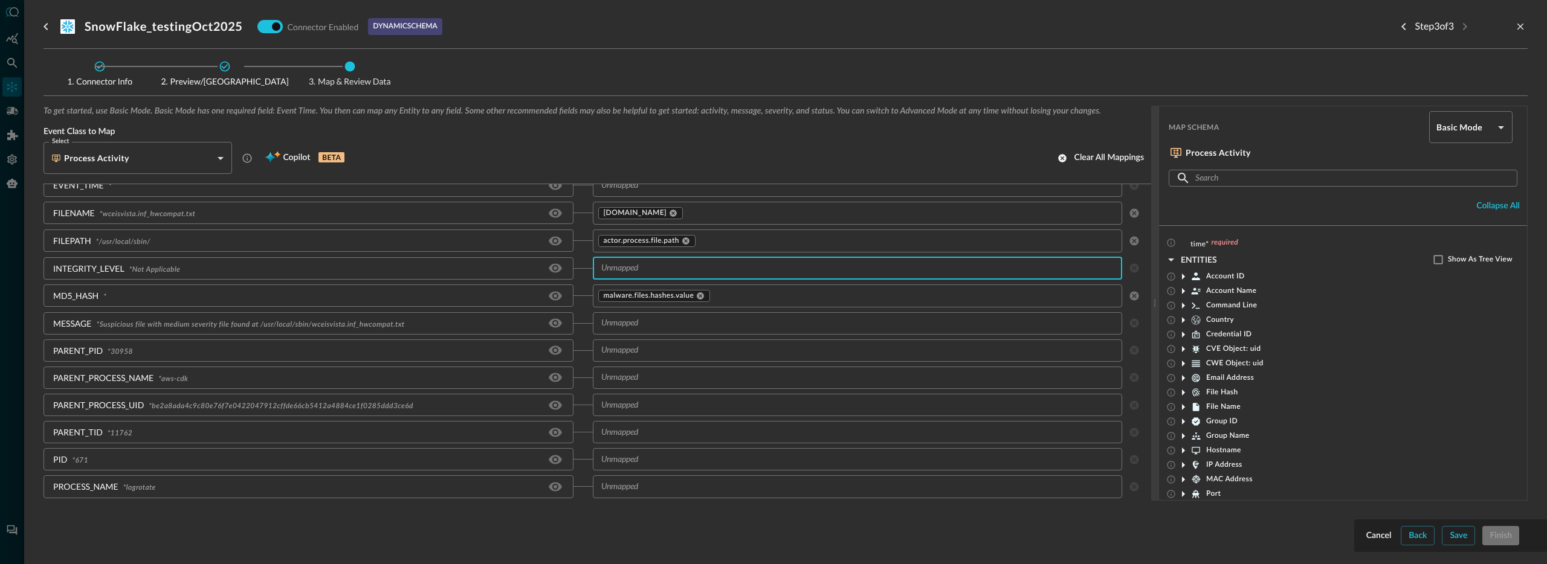
click at [642, 324] on input "text" at bounding box center [847, 323] width 503 height 15
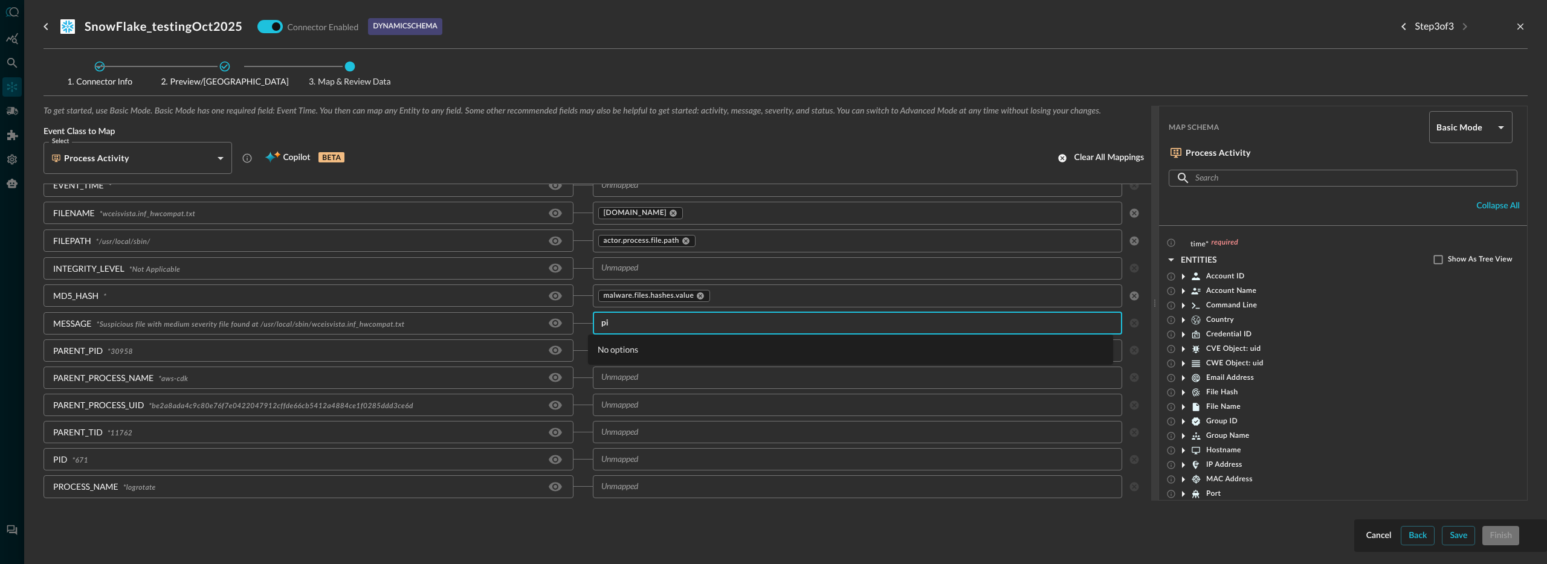
type input "pid"
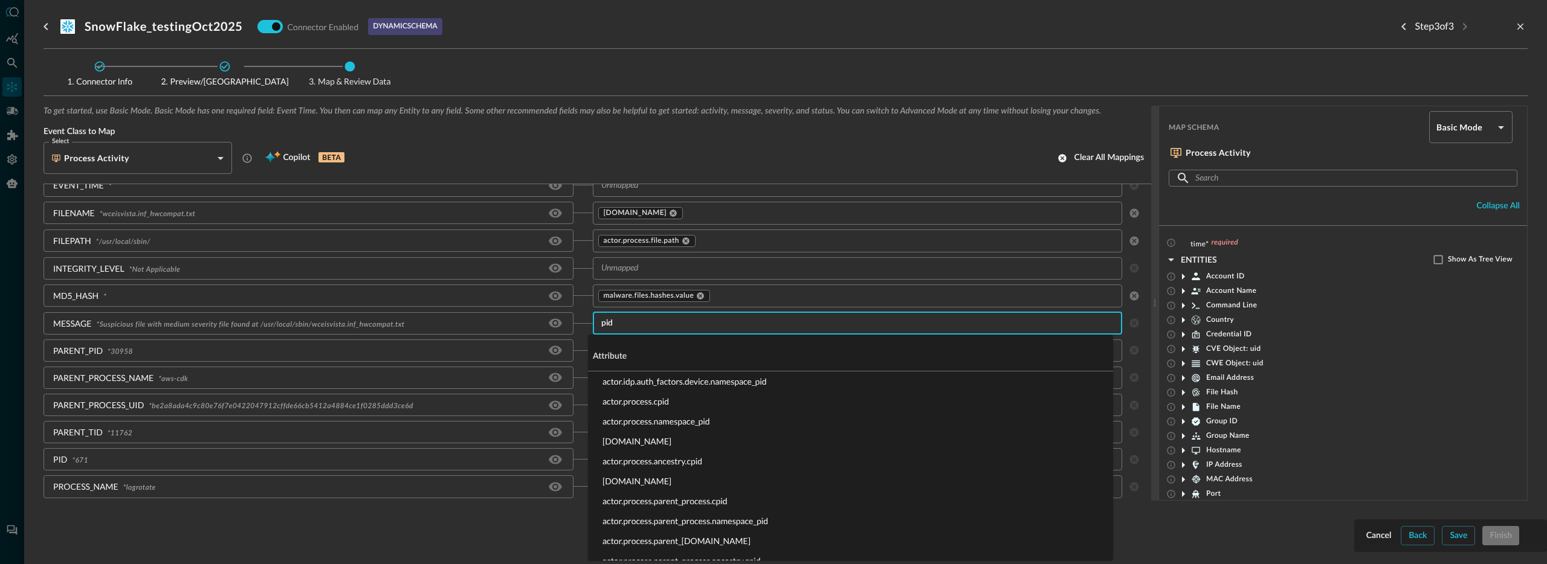
click at [653, 400] on li "actor.process.cpid" at bounding box center [850, 401] width 525 height 20
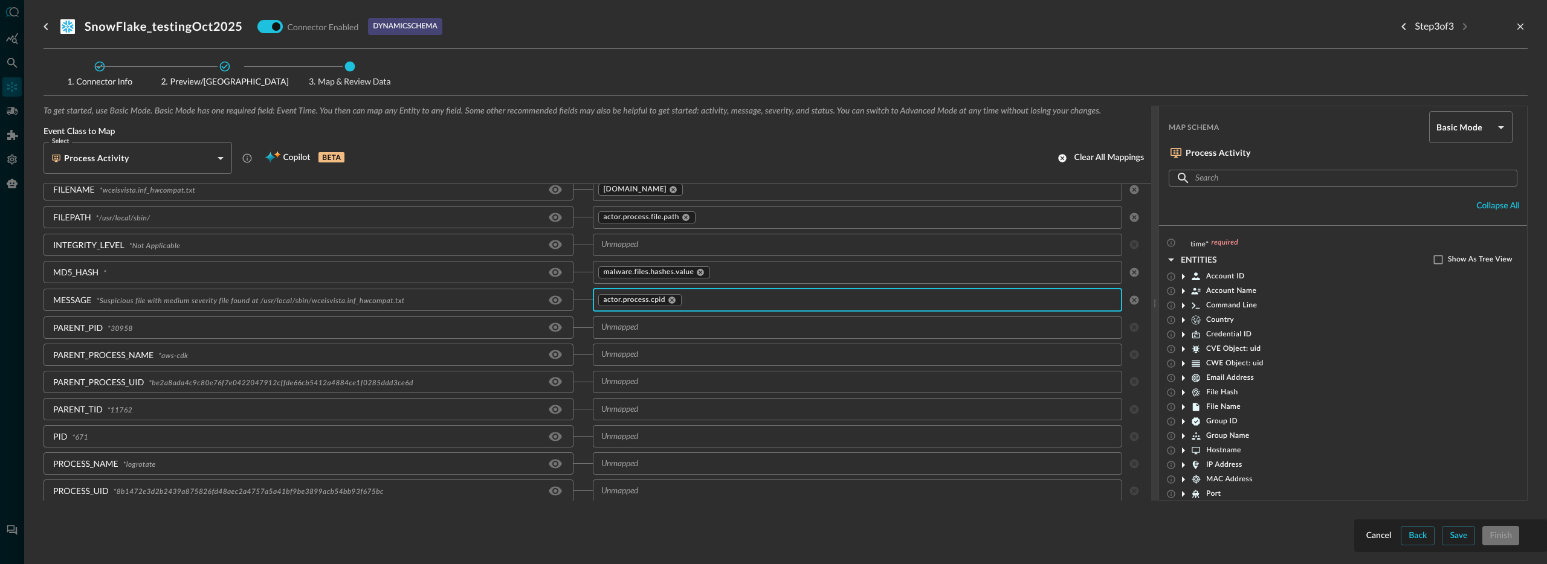
scroll to position [164, 0]
click at [643, 350] on input "text" at bounding box center [847, 347] width 503 height 15
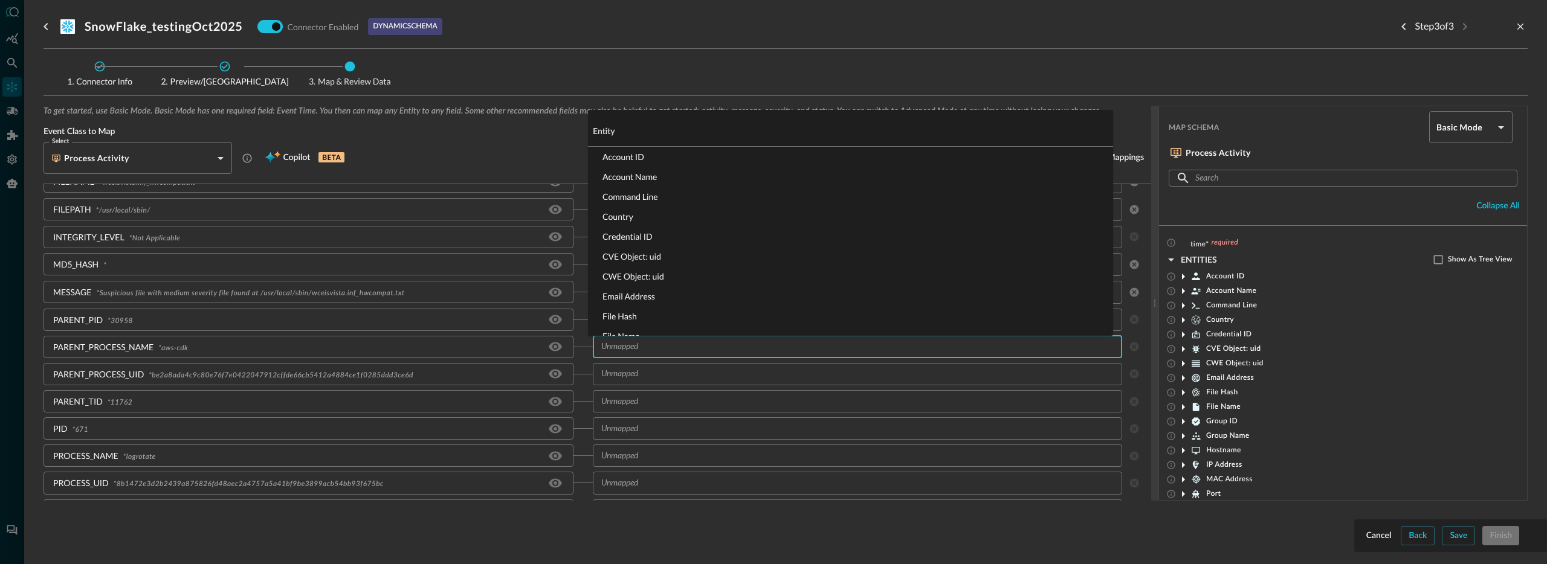
click at [634, 364] on div "​" at bounding box center [858, 374] width 530 height 22
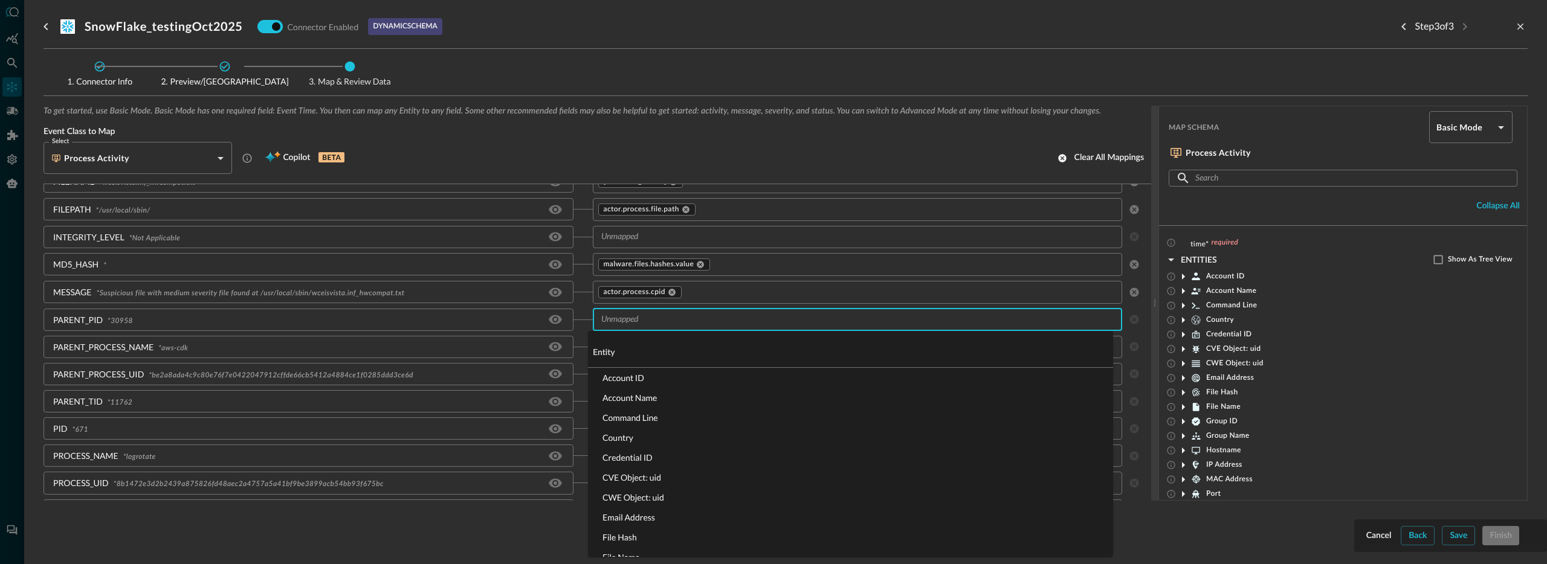
click at [617, 326] on input "text" at bounding box center [847, 319] width 503 height 15
click at [669, 293] on icon at bounding box center [671, 292] width 7 height 7
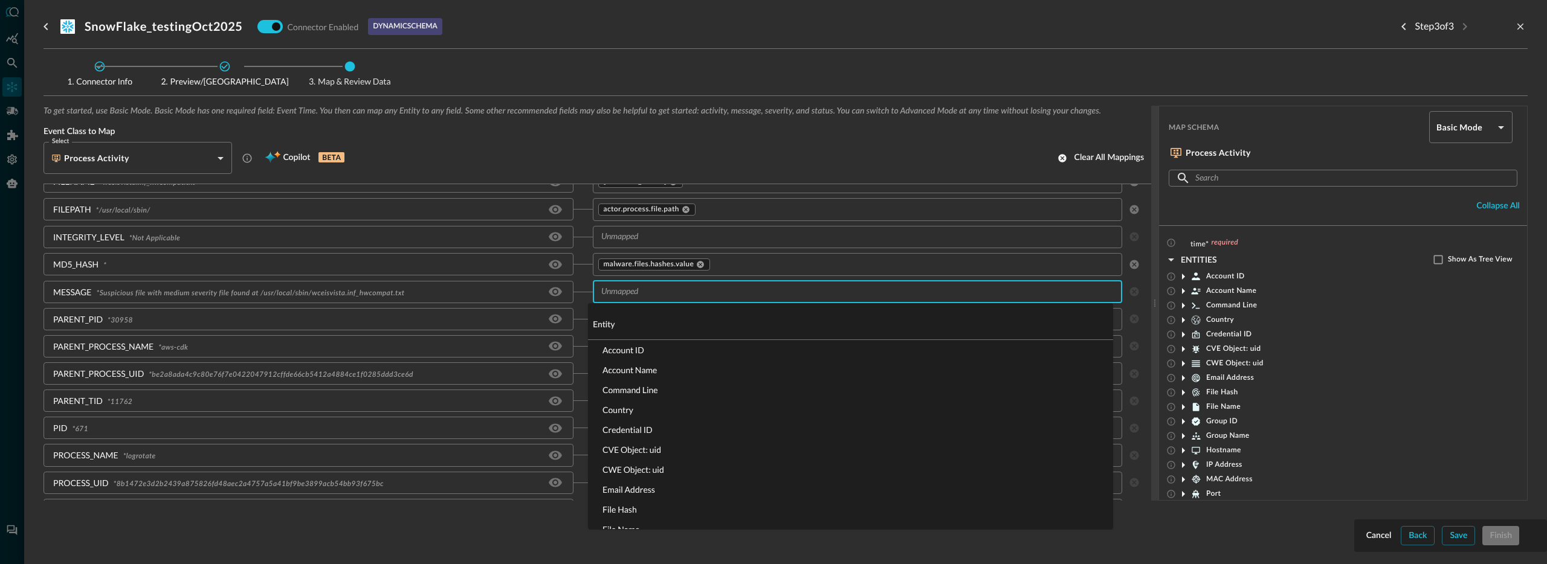
click at [637, 293] on input "text" at bounding box center [847, 292] width 503 height 15
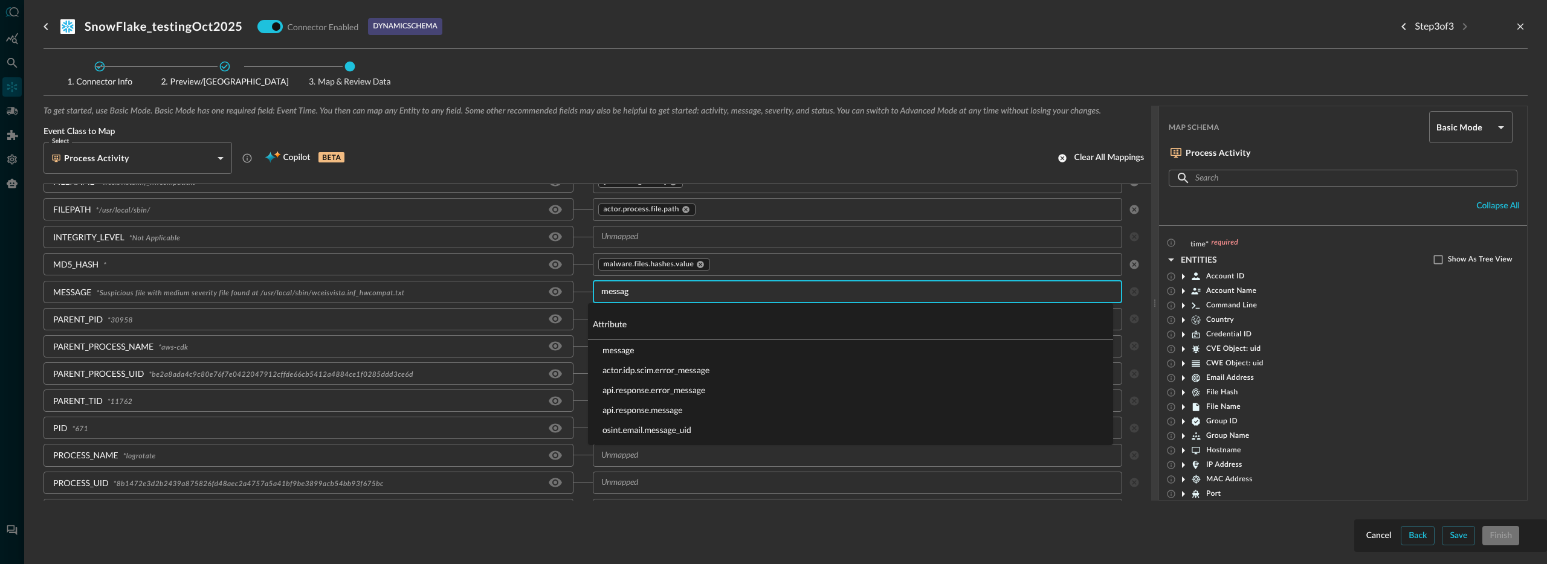
type input "message"
click at [633, 347] on li "message" at bounding box center [850, 350] width 525 height 20
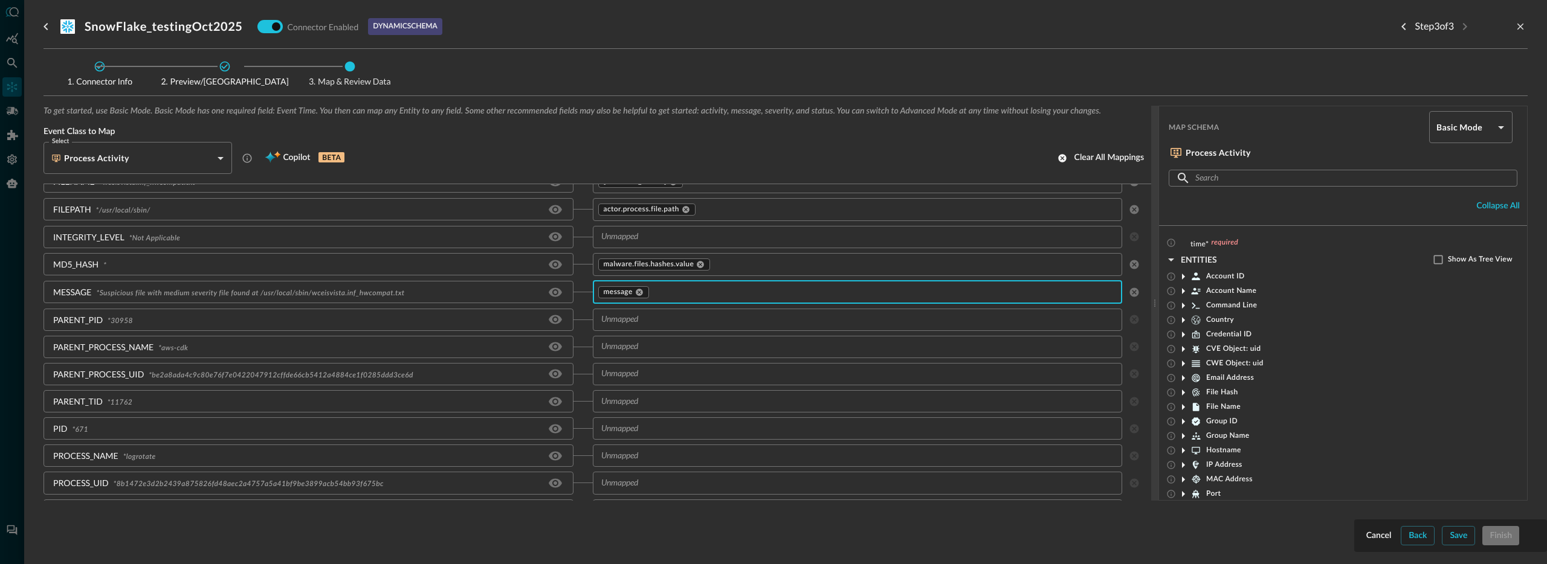
click at [628, 320] on input "text" at bounding box center [847, 319] width 503 height 15
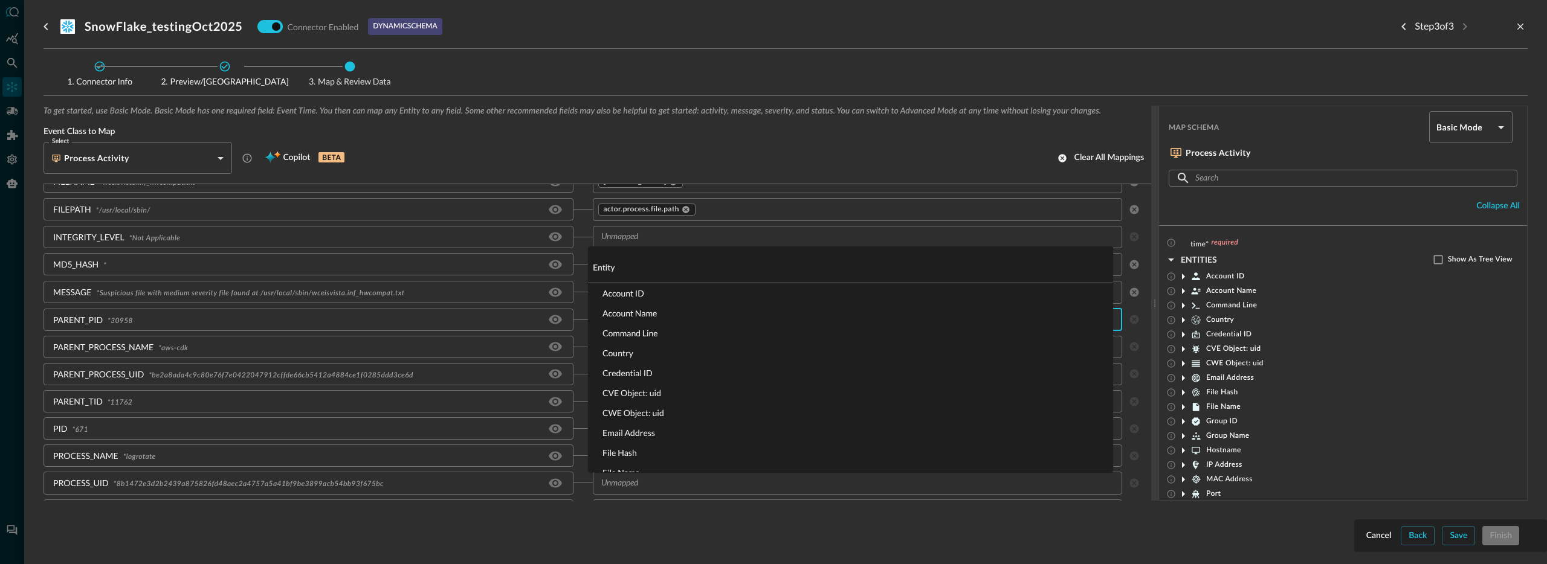
scroll to position [0, 0]
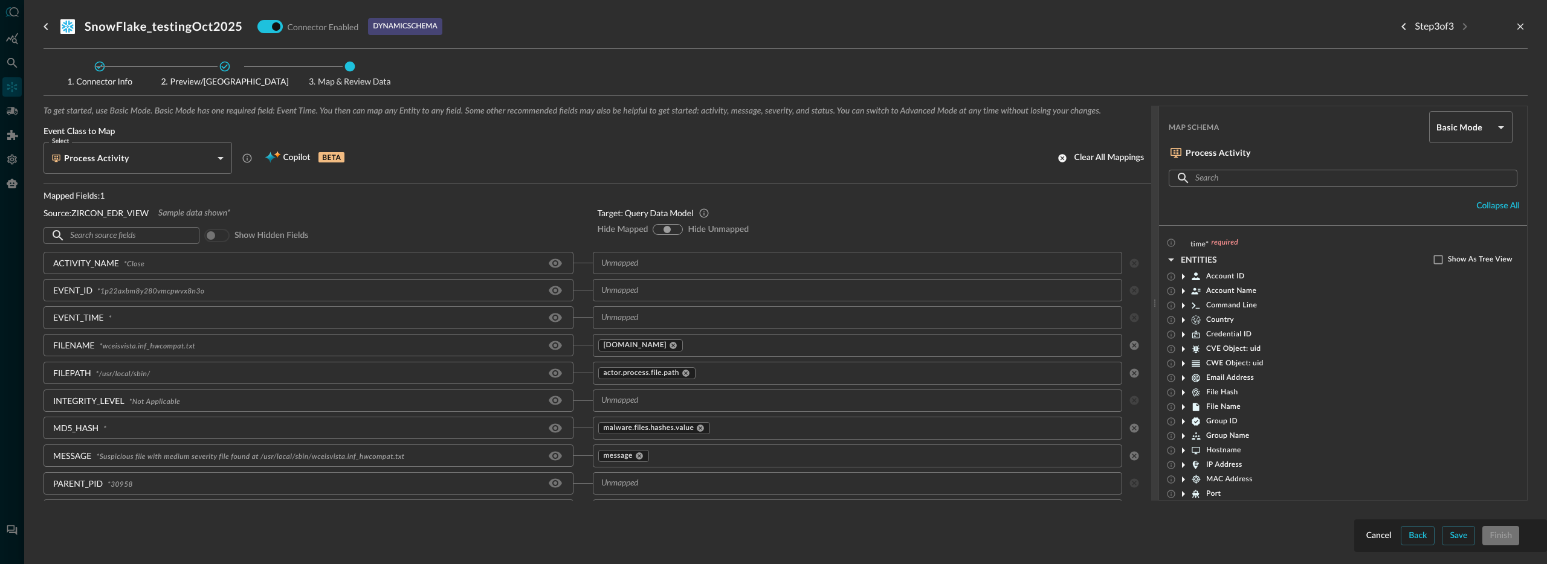
click at [570, 236] on div "​ ​ Show hidden fields" at bounding box center [310, 235] width 535 height 23
click at [608, 315] on input "text" at bounding box center [847, 317] width 503 height 15
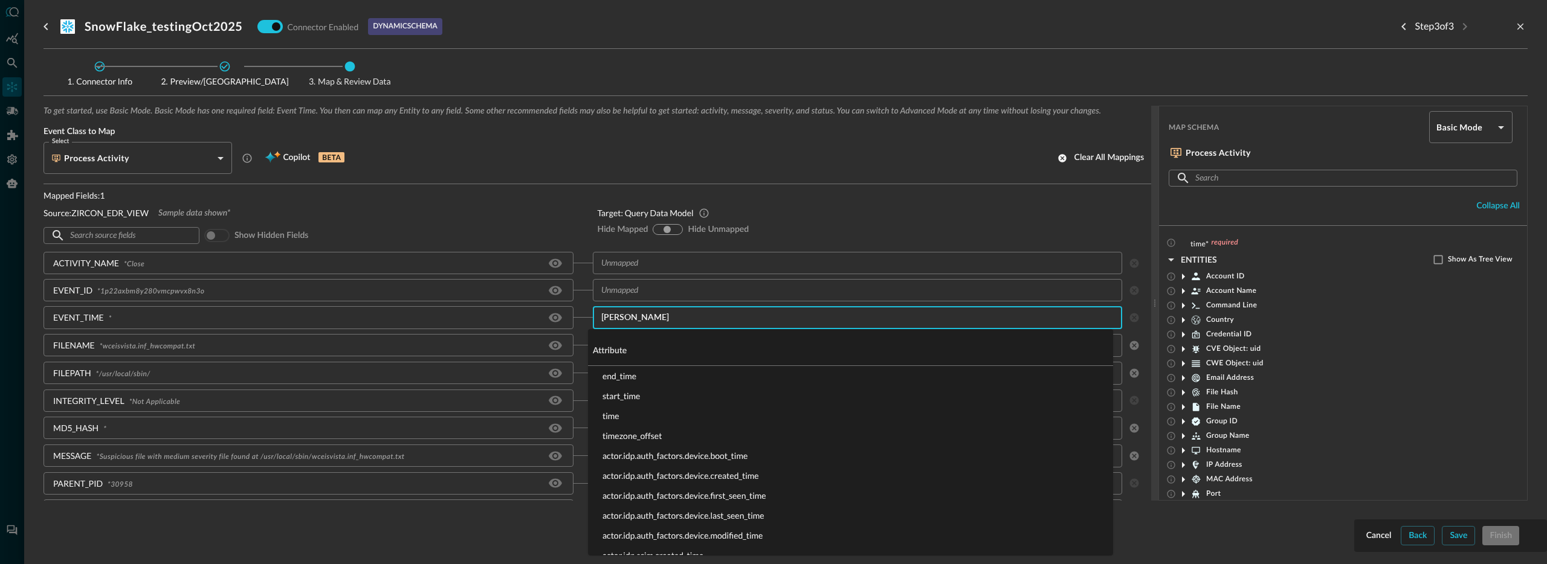
type input "time"
click at [616, 410] on li "time" at bounding box center [850, 416] width 525 height 20
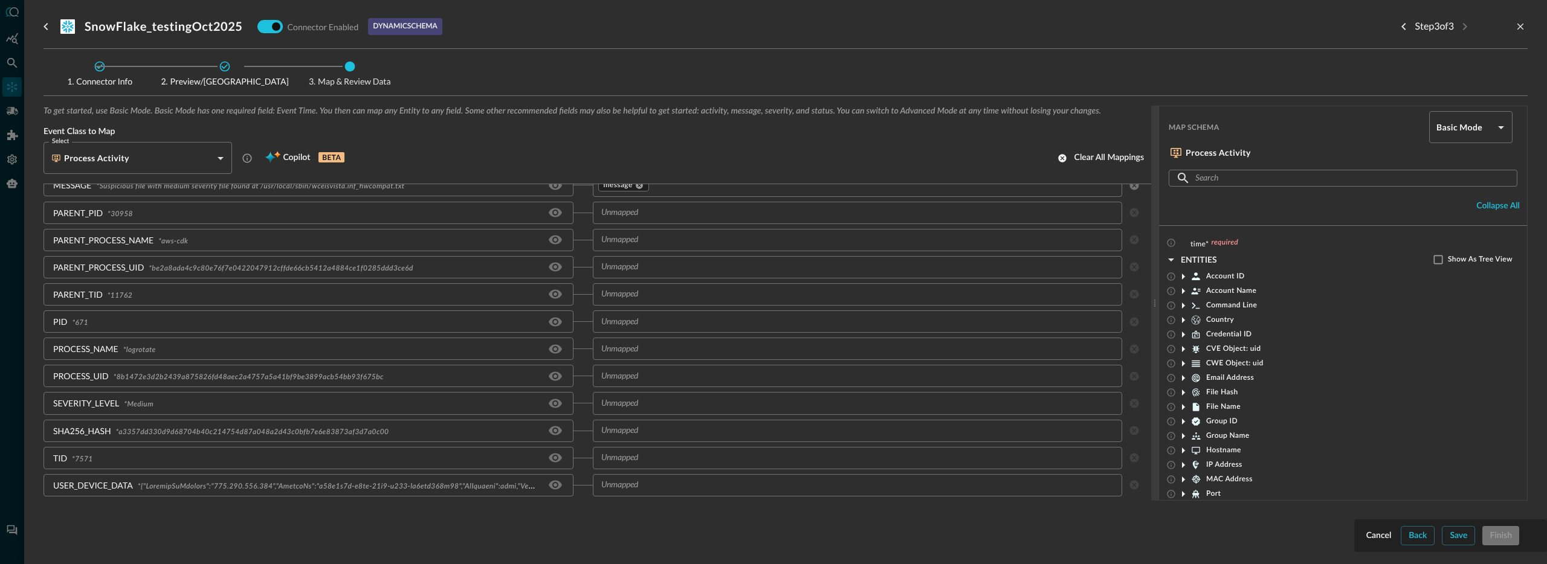
scroll to position [188, 0]
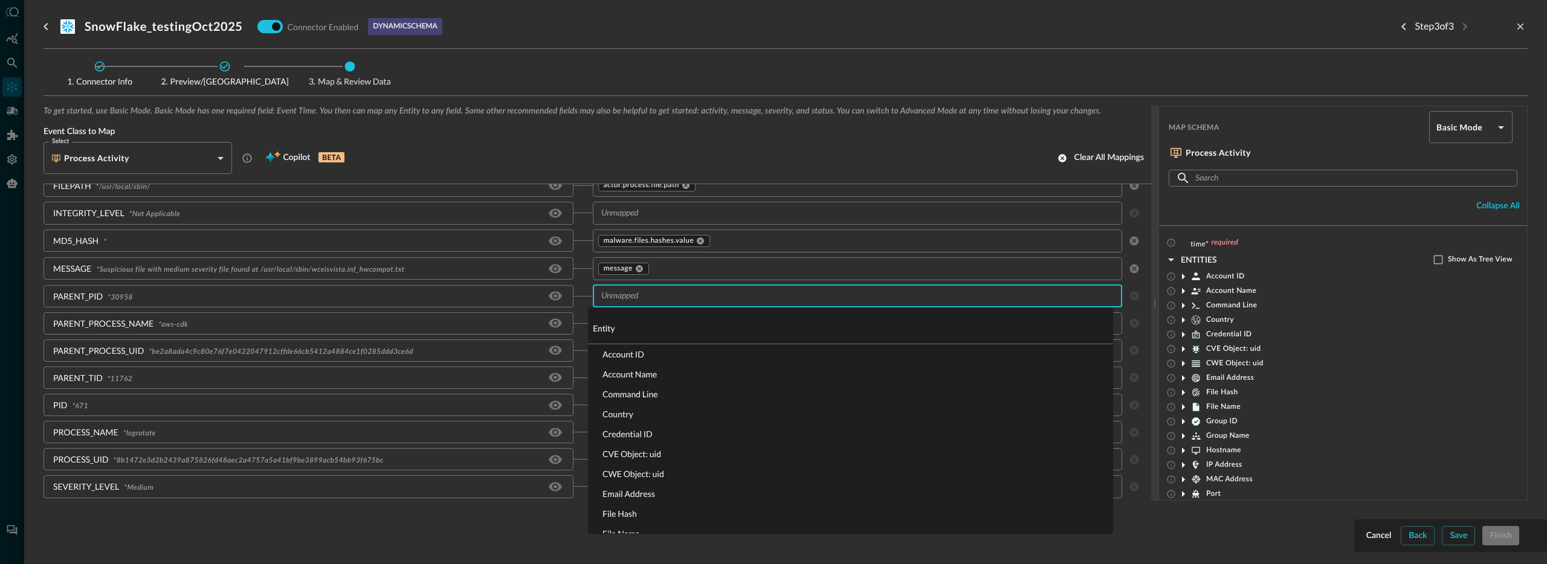
click at [625, 299] on input "text" at bounding box center [847, 296] width 503 height 15
type input "pid"
click at [637, 409] on li "[DOMAIN_NAME]" at bounding box center [850, 414] width 525 height 20
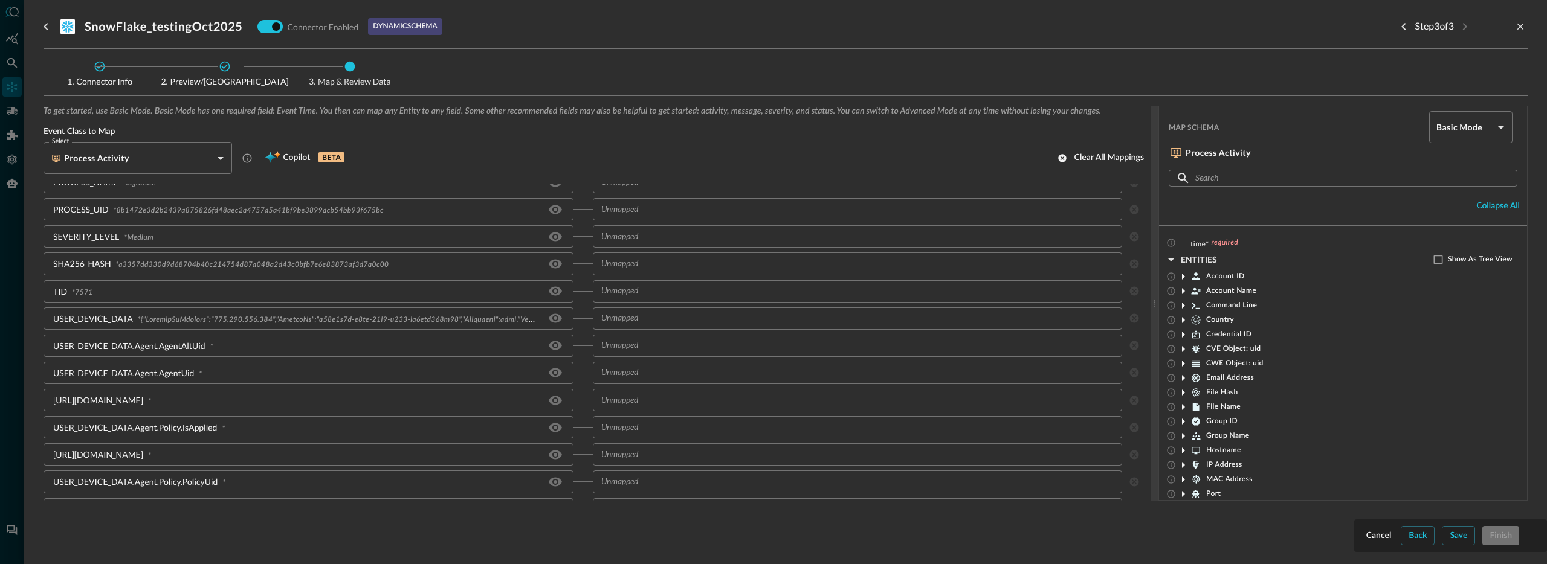
scroll to position [497, 0]
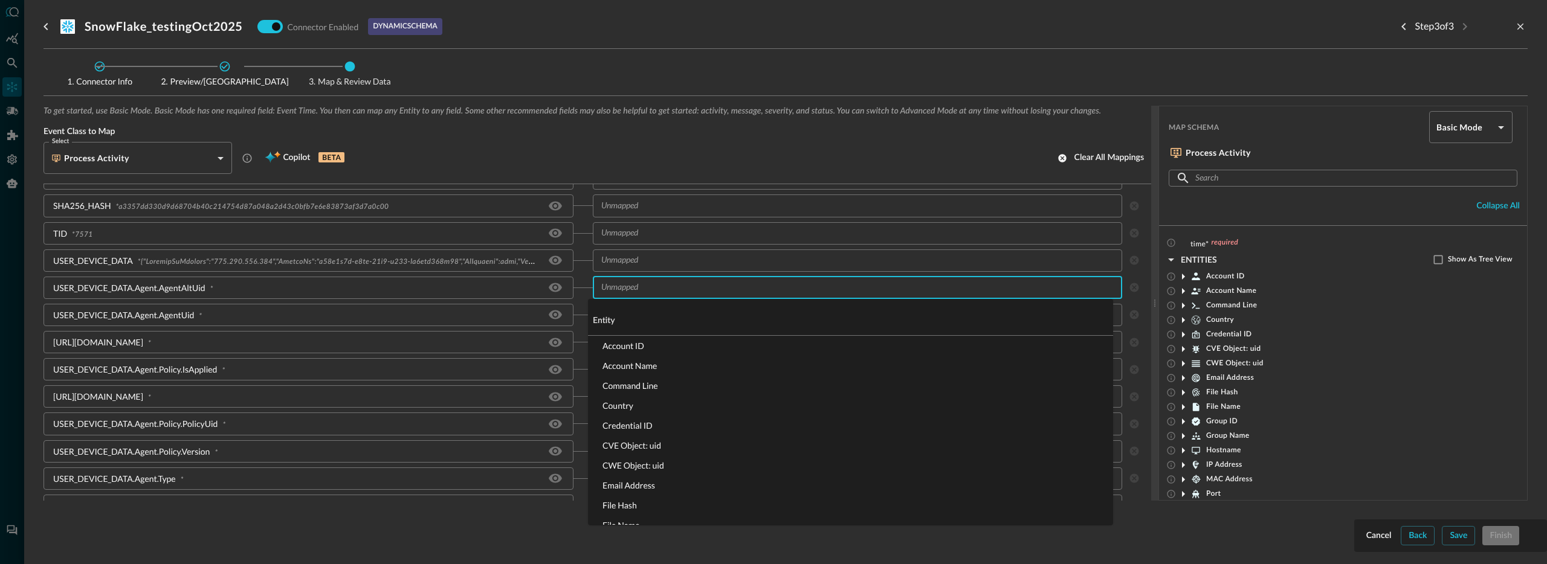
click at [625, 290] on input "text" at bounding box center [847, 287] width 503 height 15
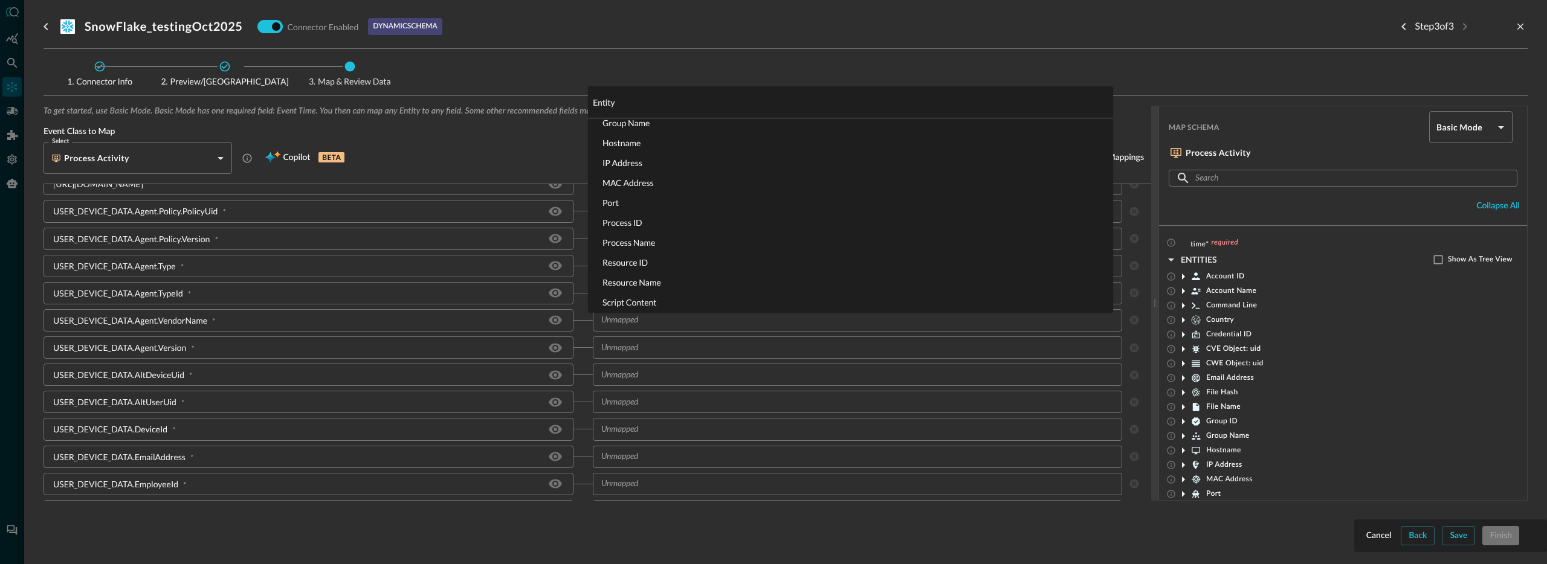
scroll to position [717, 0]
click at [606, 450] on input "text" at bounding box center [847, 449] width 503 height 15
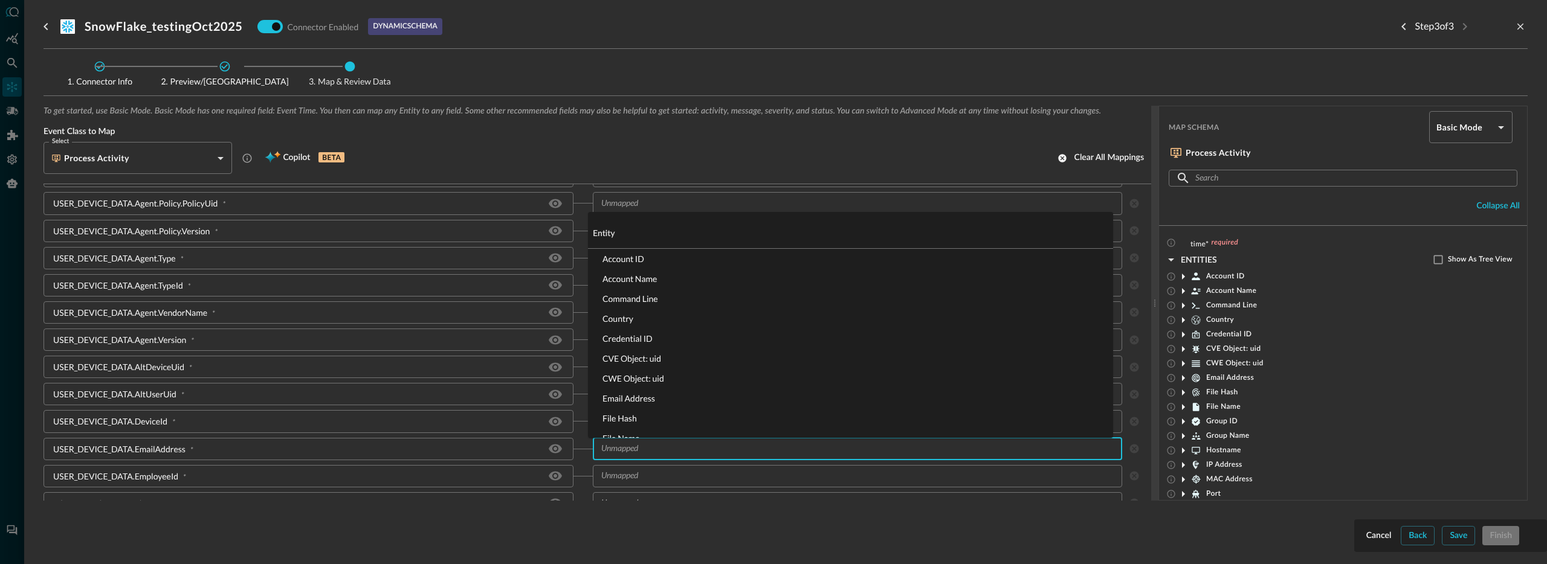
click at [640, 449] on input "text" at bounding box center [847, 449] width 503 height 15
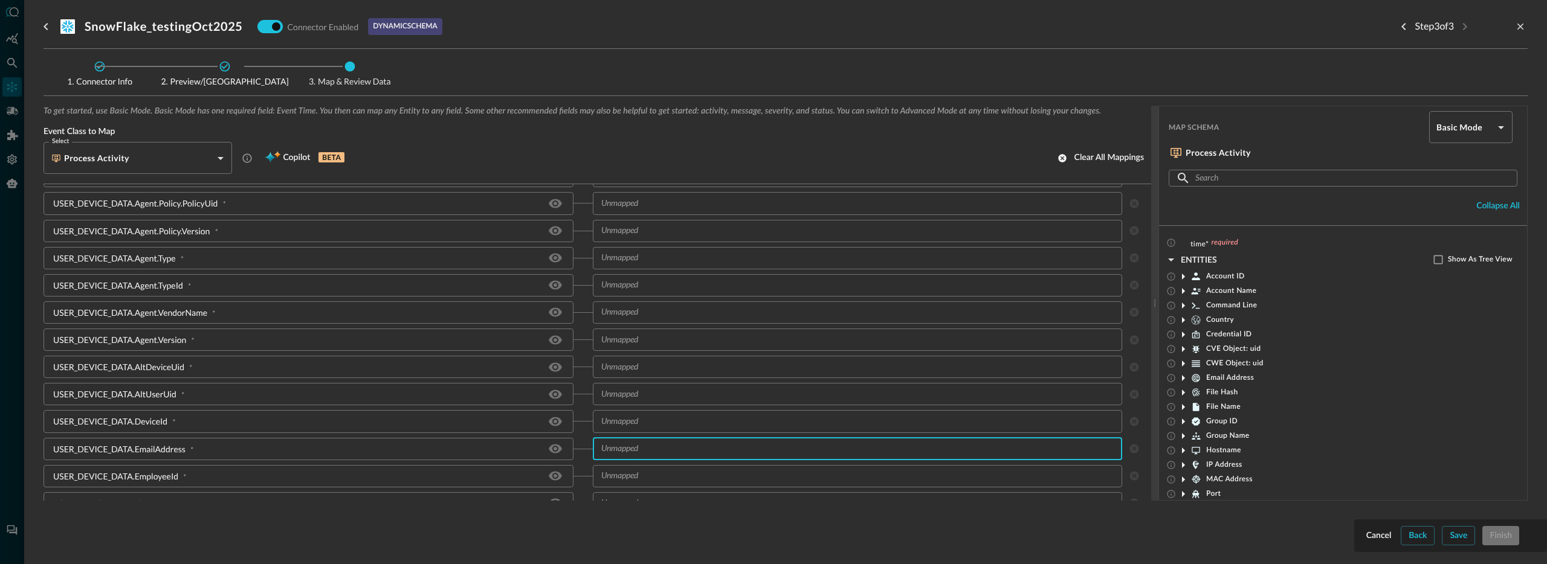
click at [640, 449] on input "text" at bounding box center [847, 449] width 503 height 15
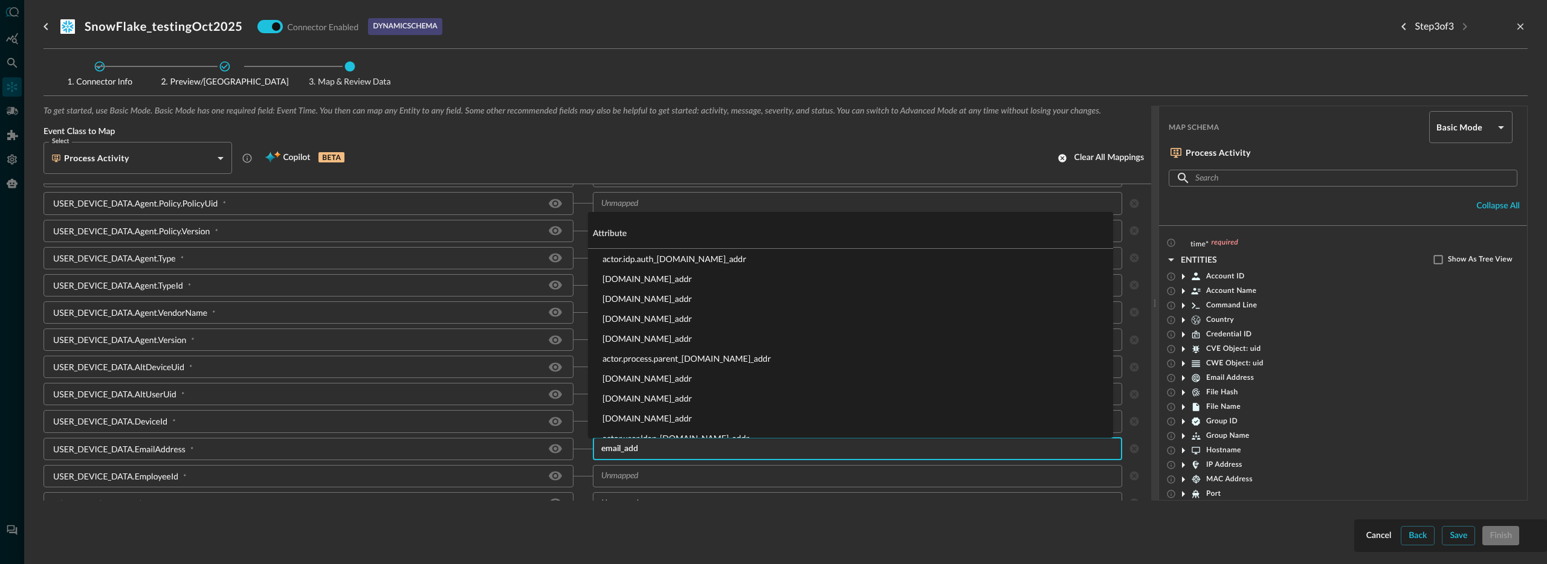
type input "email_addr"
click at [662, 398] on li "[DOMAIN_NAME]_addr" at bounding box center [850, 398] width 525 height 20
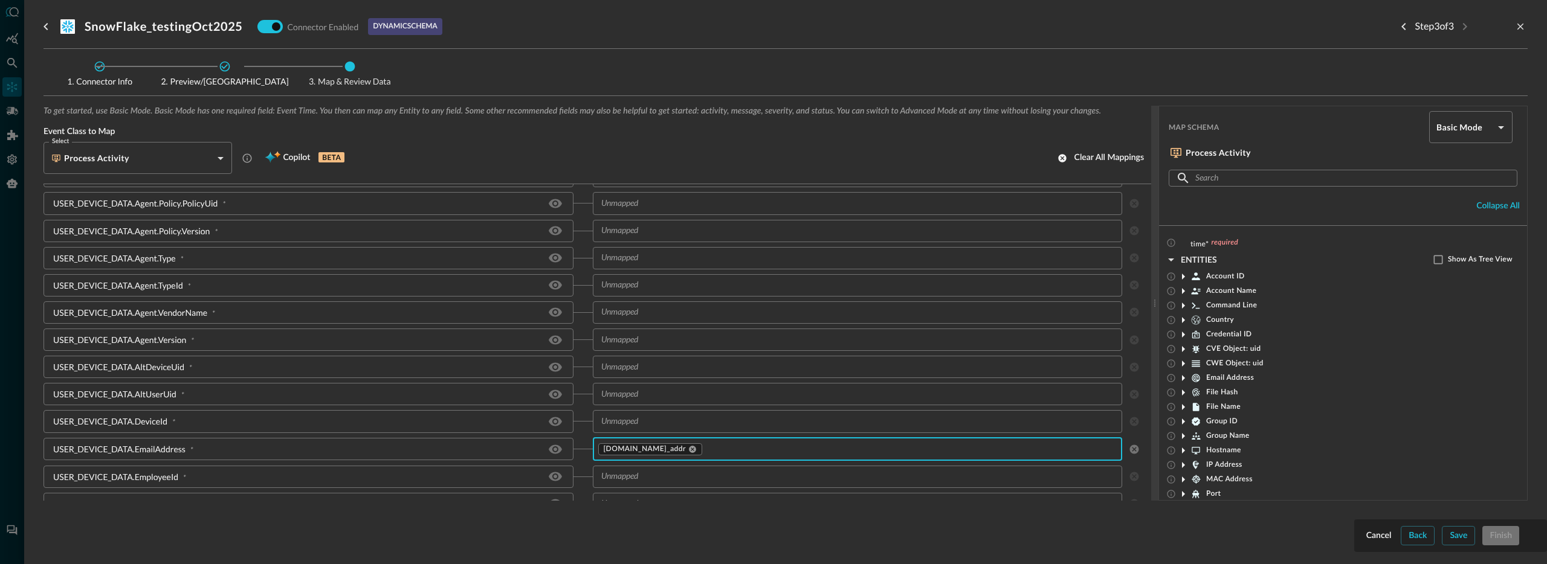
scroll to position [733, 0]
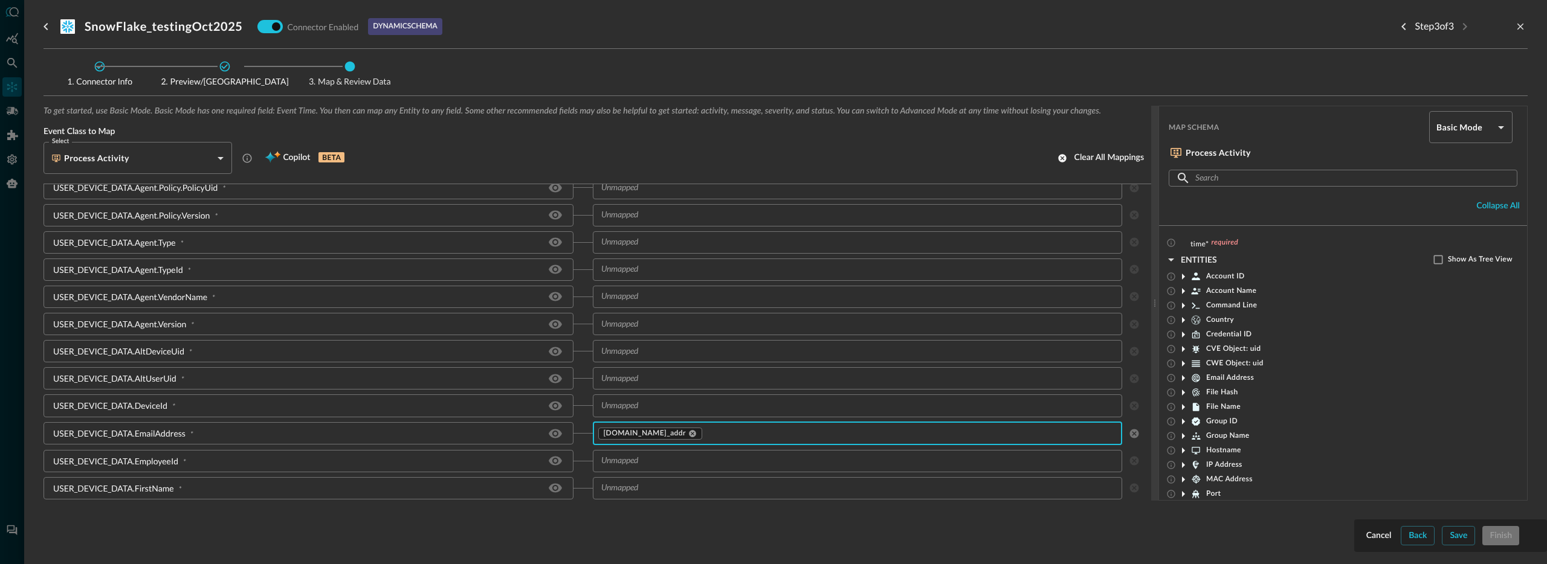
click at [631, 467] on input "text" at bounding box center [847, 461] width 503 height 15
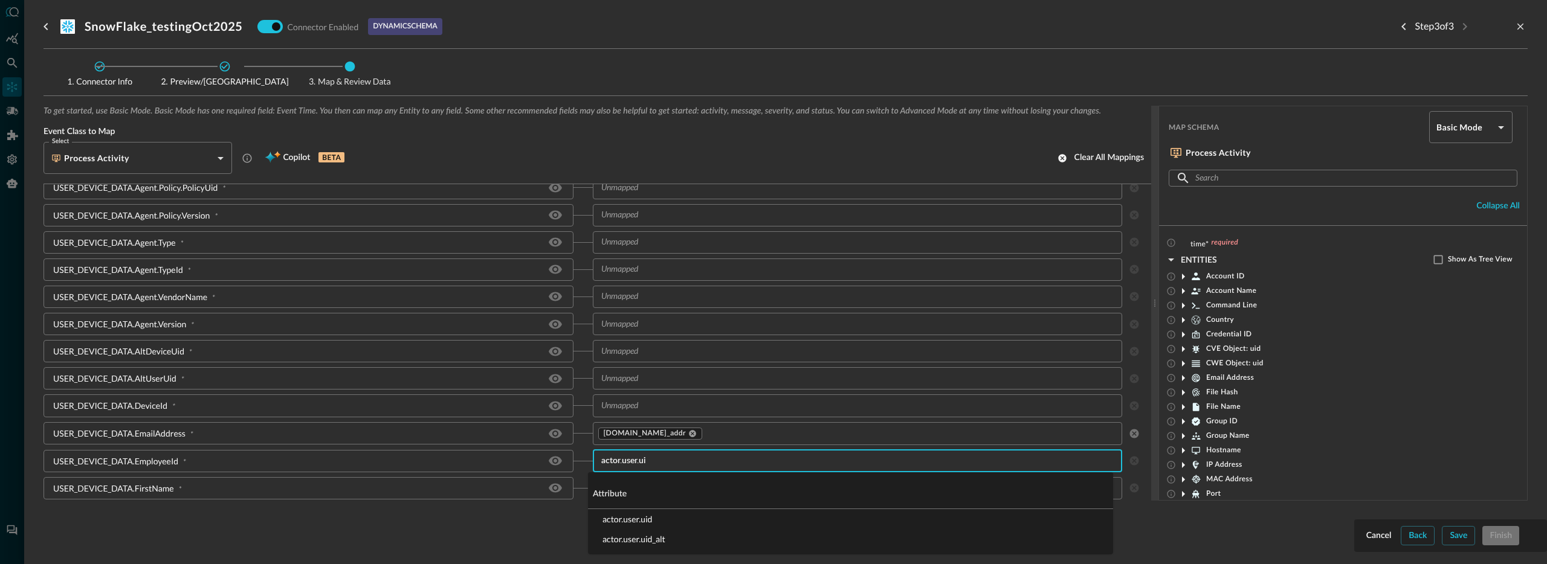
type input "actor.user.uid"
click at [643, 523] on li "actor.user.uid" at bounding box center [850, 519] width 525 height 20
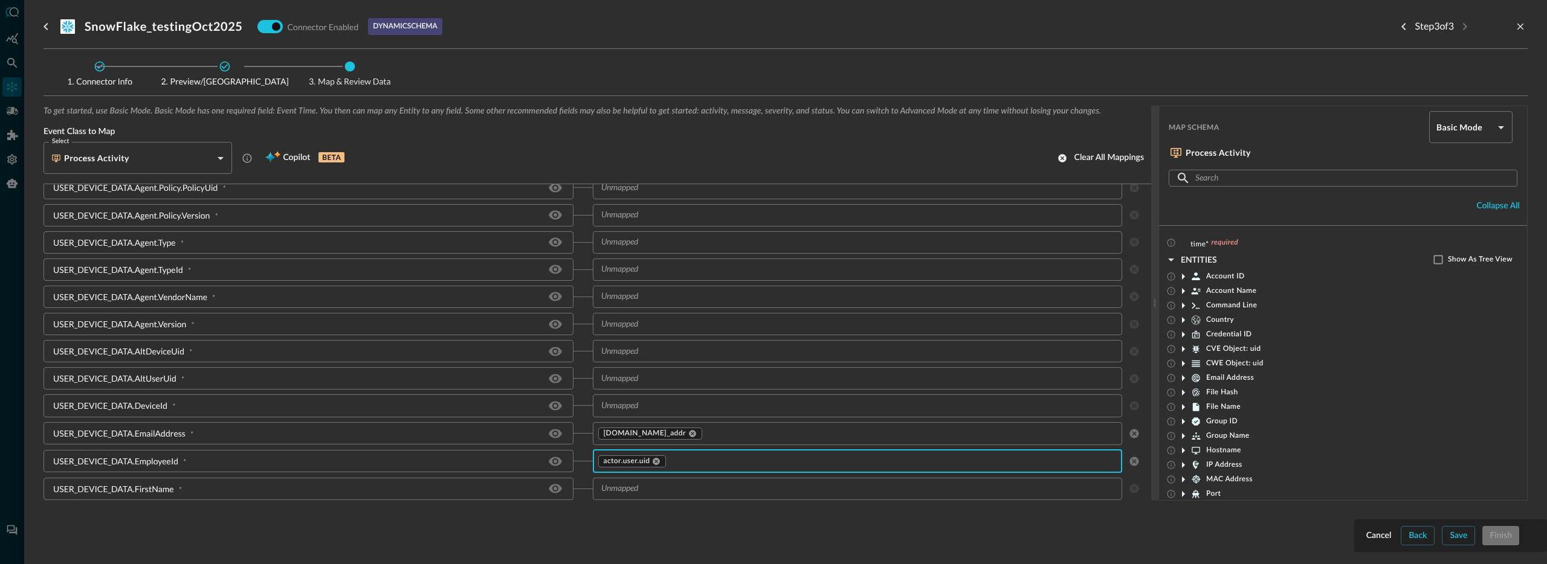
click at [616, 494] on input "text" at bounding box center [847, 488] width 503 height 15
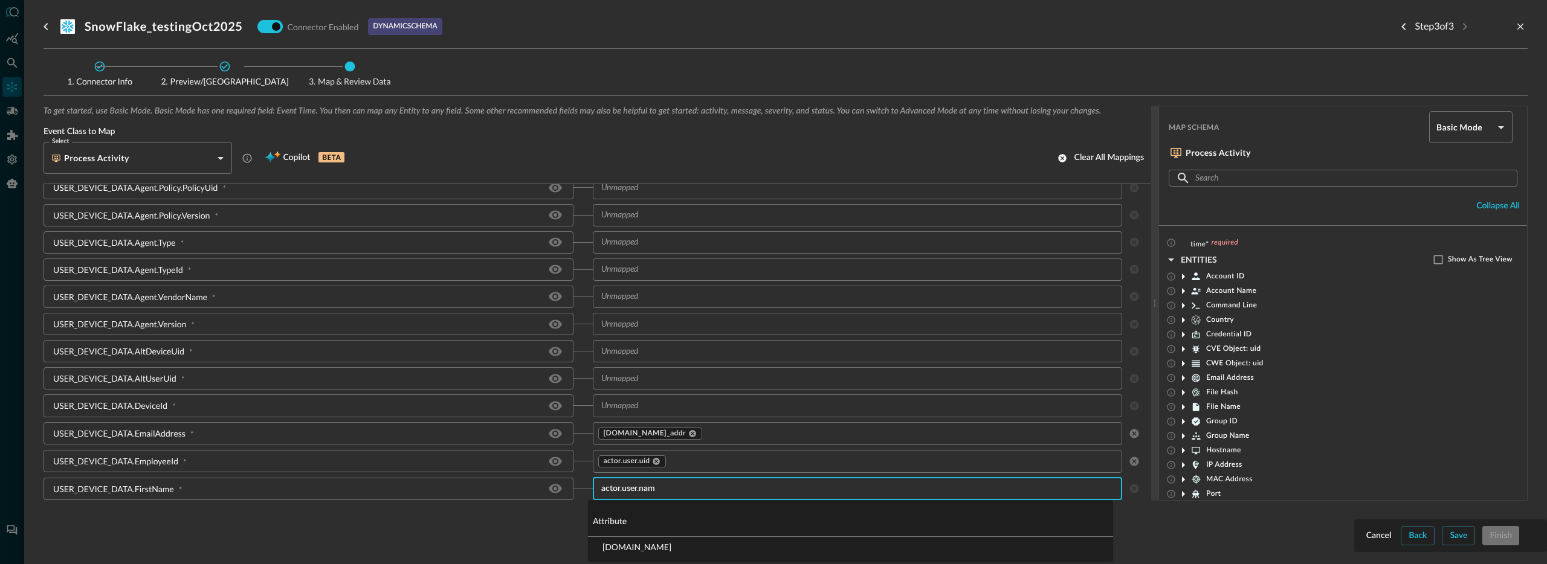
type input "[DOMAIN_NAME]"
click at [617, 547] on li "[DOMAIN_NAME]" at bounding box center [850, 547] width 525 height 20
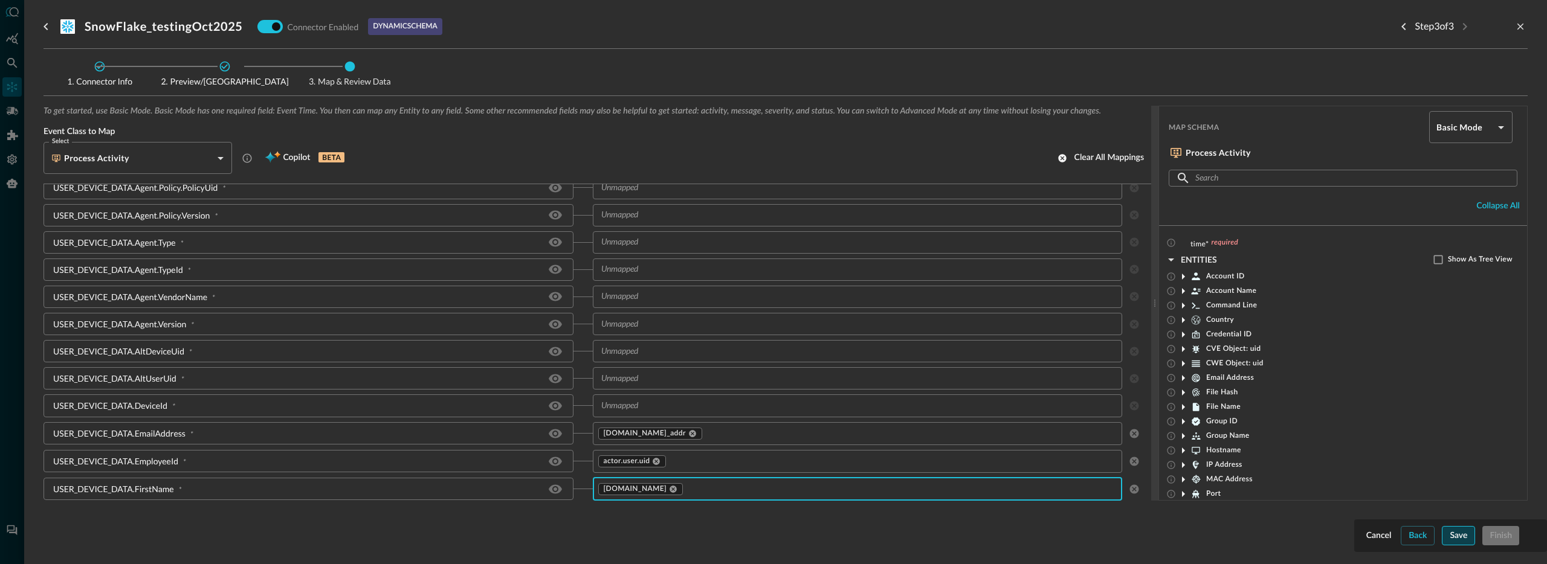
click at [1465, 537] on button "Save" at bounding box center [1457, 535] width 33 height 19
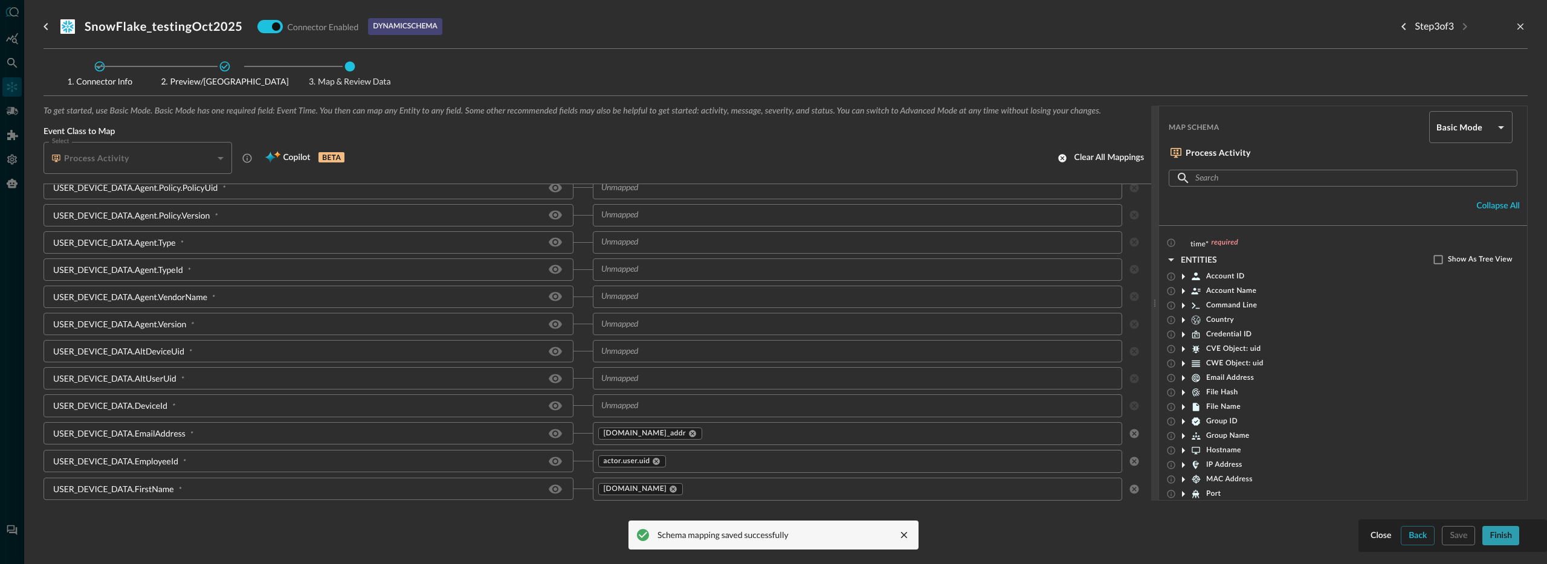
click at [1503, 541] on button "Finish" at bounding box center [1500, 535] width 37 height 19
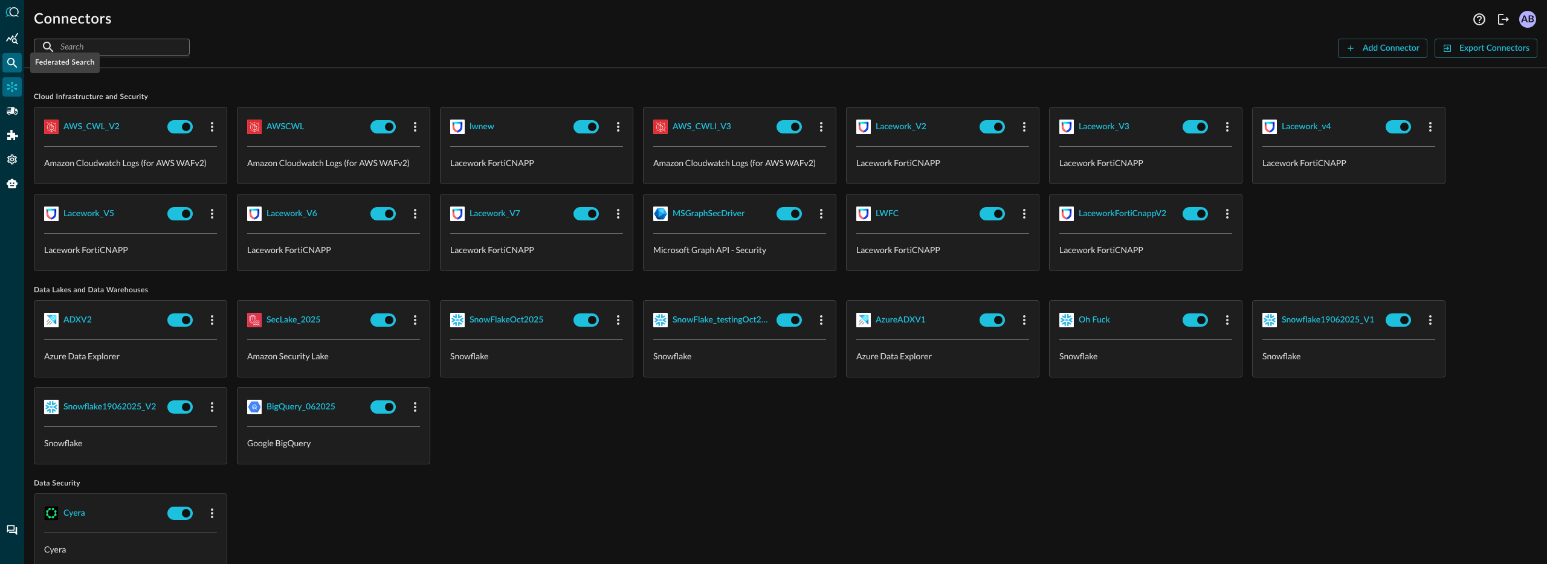
click at [19, 69] on div "Federated Search" at bounding box center [11, 62] width 19 height 19
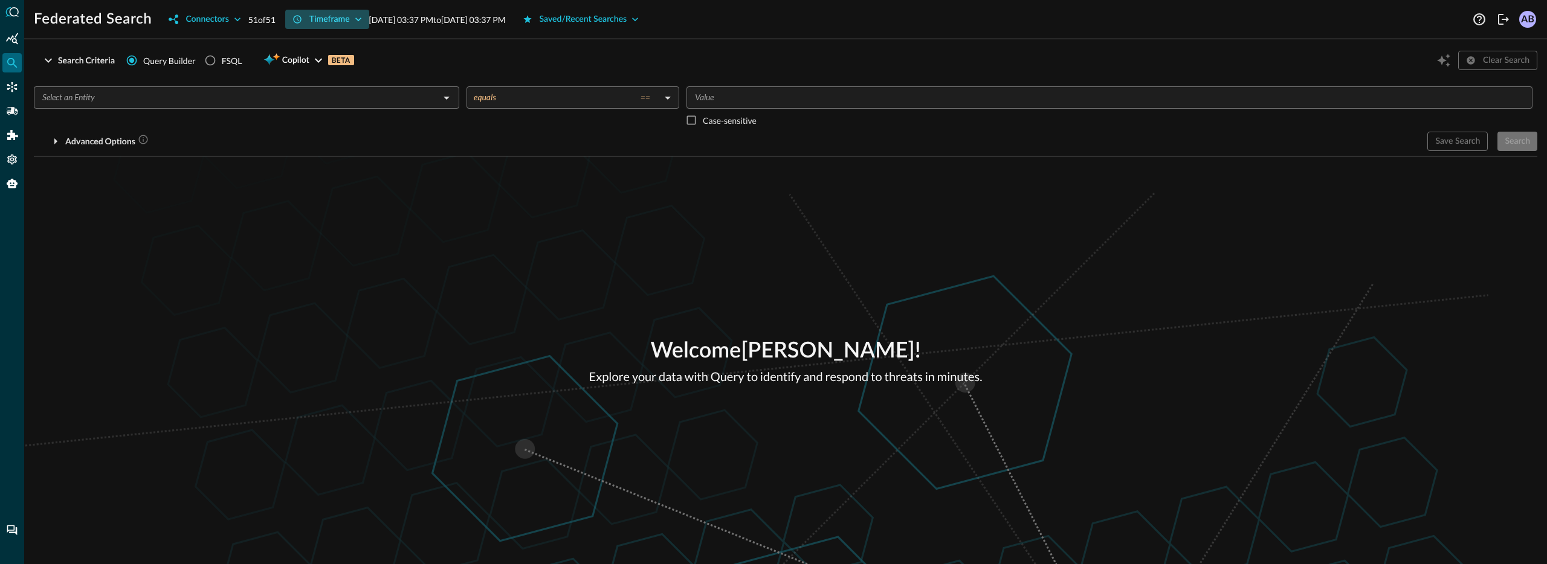
click at [360, 19] on icon "button" at bounding box center [358, 20] width 6 height 4
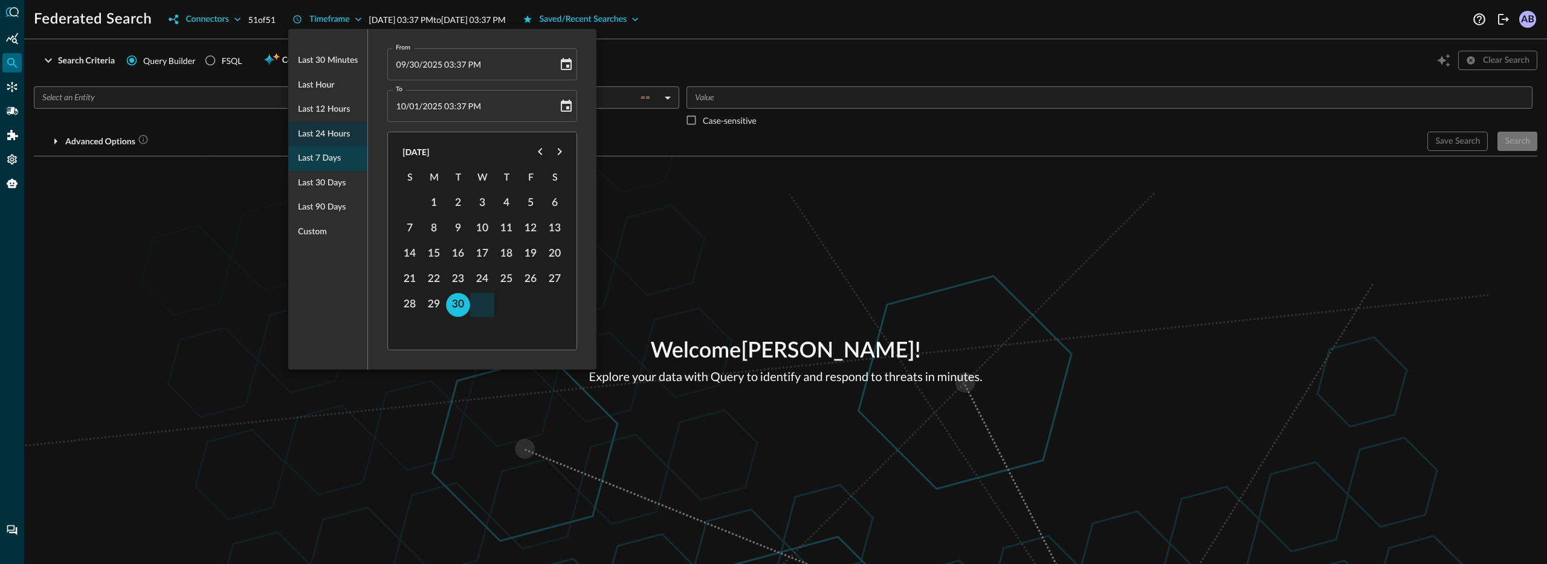
click at [327, 161] on span "Last 7 days" at bounding box center [319, 158] width 43 height 15
type input "[DATE] 03:37 PM"
click at [194, 163] on div at bounding box center [773, 282] width 1547 height 564
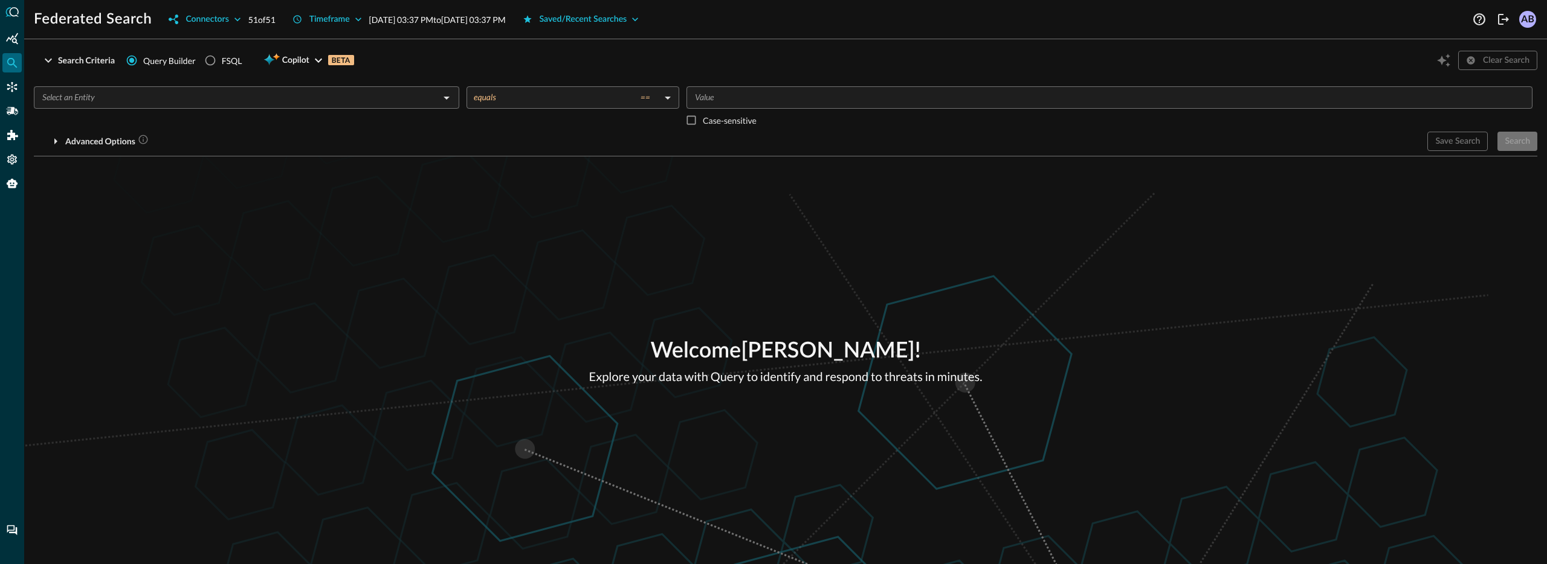
click at [175, 60] on span "Query Builder" at bounding box center [169, 60] width 53 height 13
click at [143, 60] on input "Query Builder" at bounding box center [131, 60] width 23 height 23
click at [224, 97] on input "text" at bounding box center [236, 97] width 398 height 15
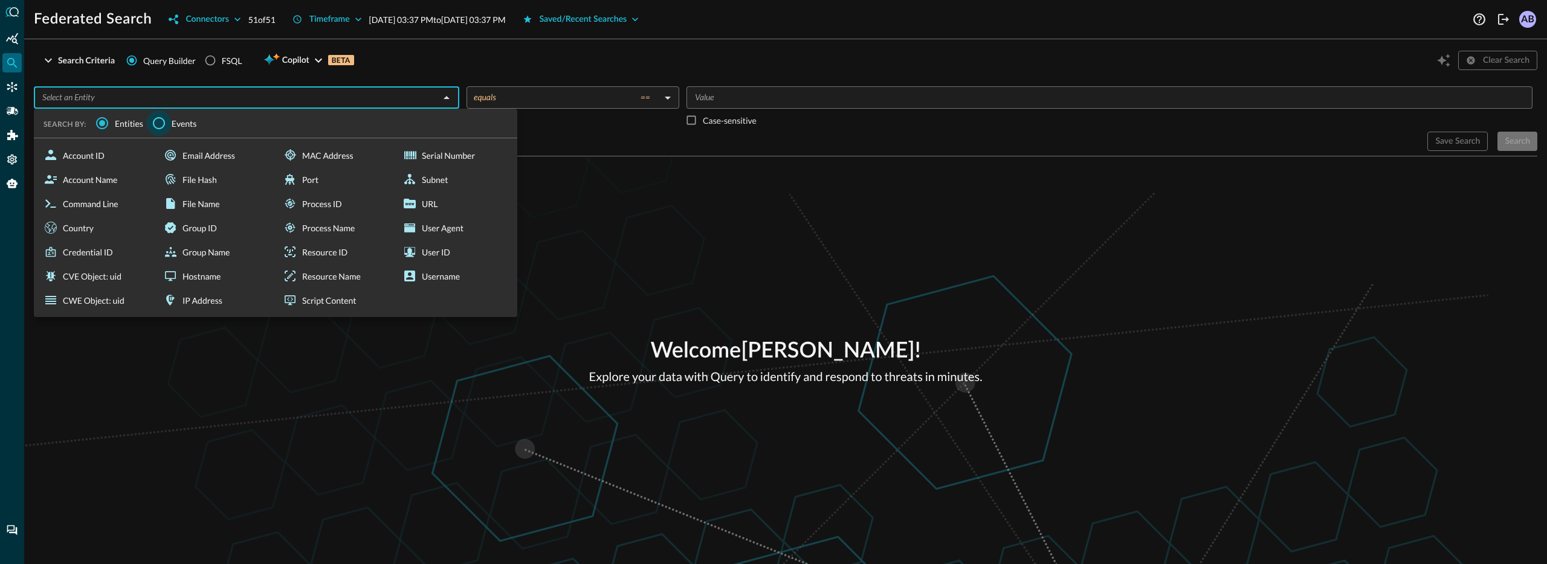
click at [159, 129] on input "Events" at bounding box center [158, 123] width 25 height 25
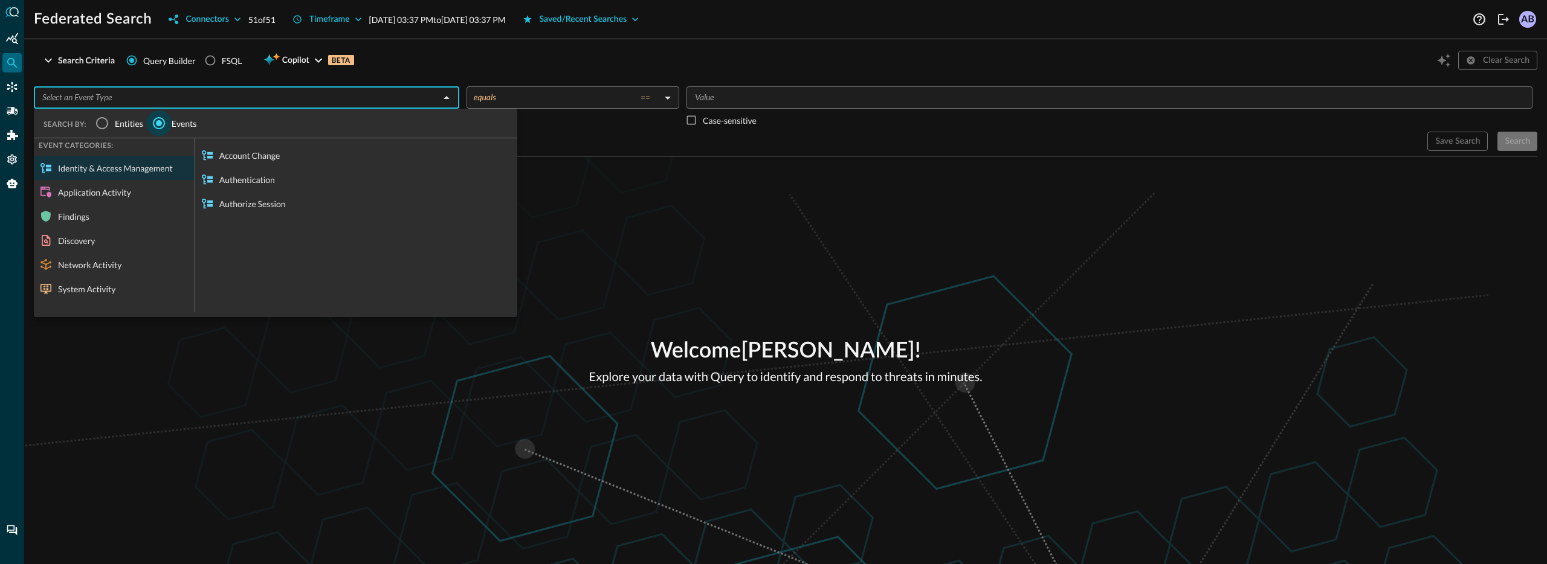
click at [159, 126] on input "Events" at bounding box center [158, 123] width 25 height 25
click at [211, 23] on button "Connectors" at bounding box center [204, 19] width 86 height 19
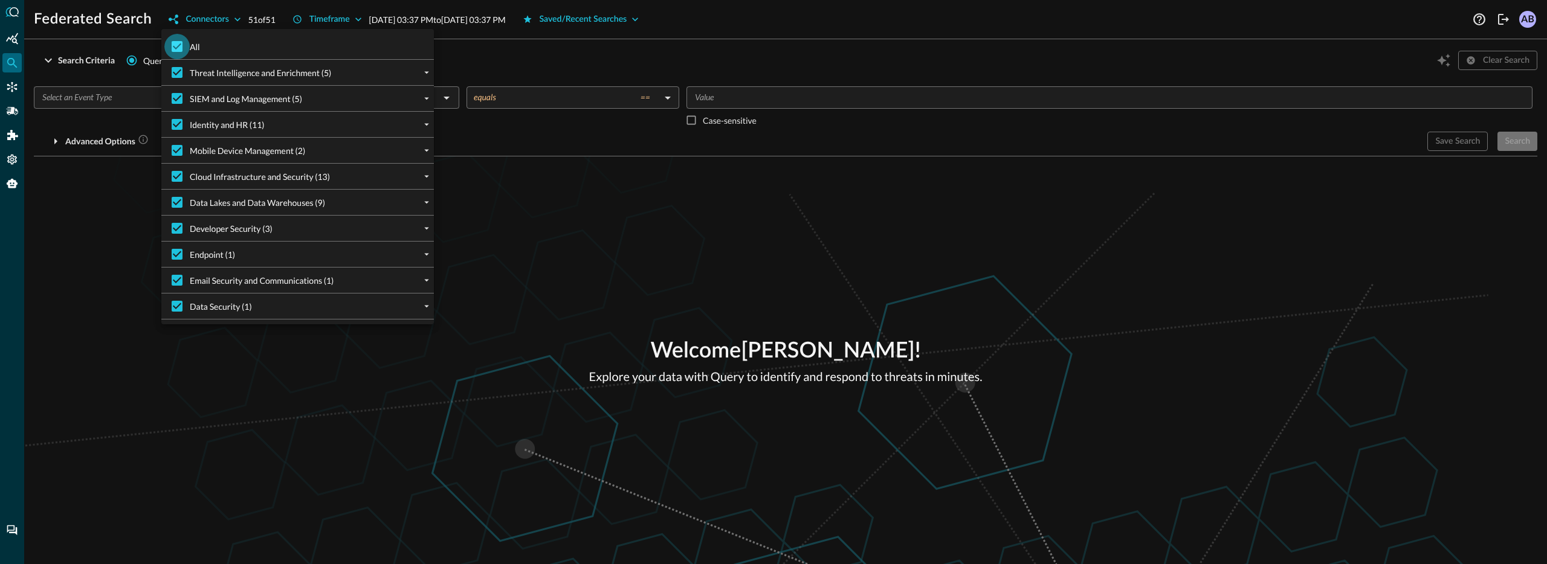
click at [179, 48] on input "All" at bounding box center [176, 46] width 25 height 25
checkbox input "false"
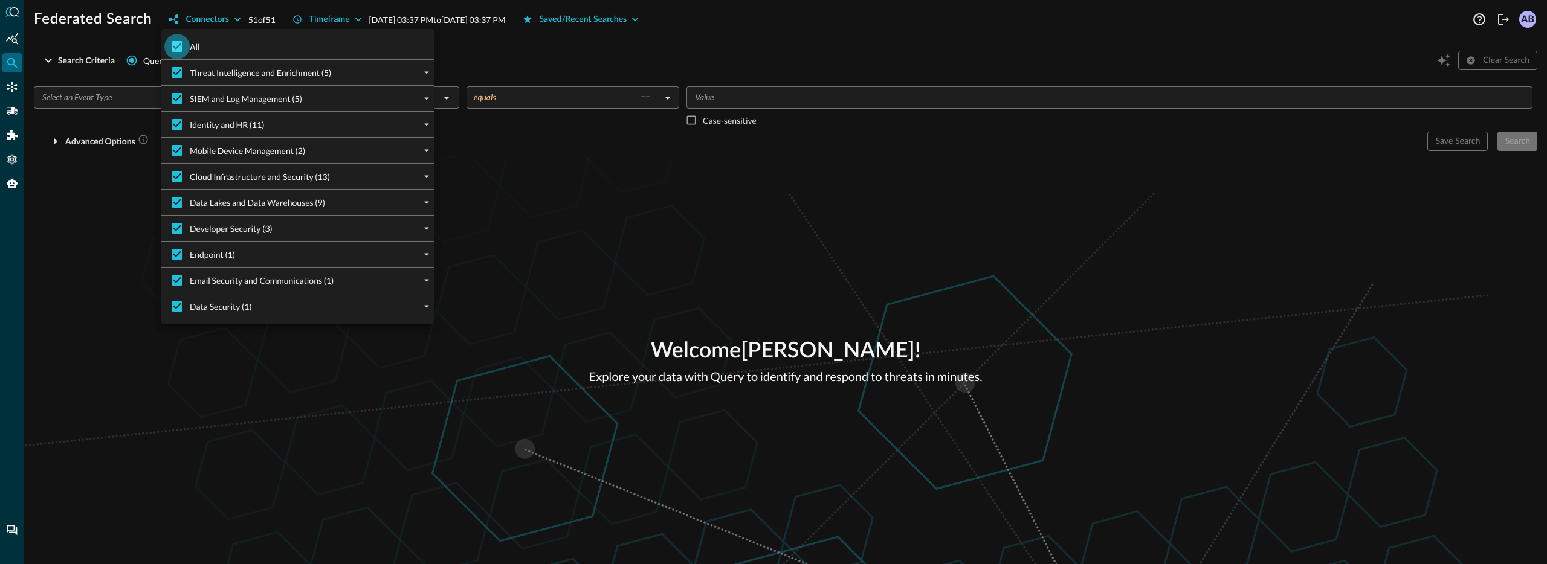
checkbox input "false"
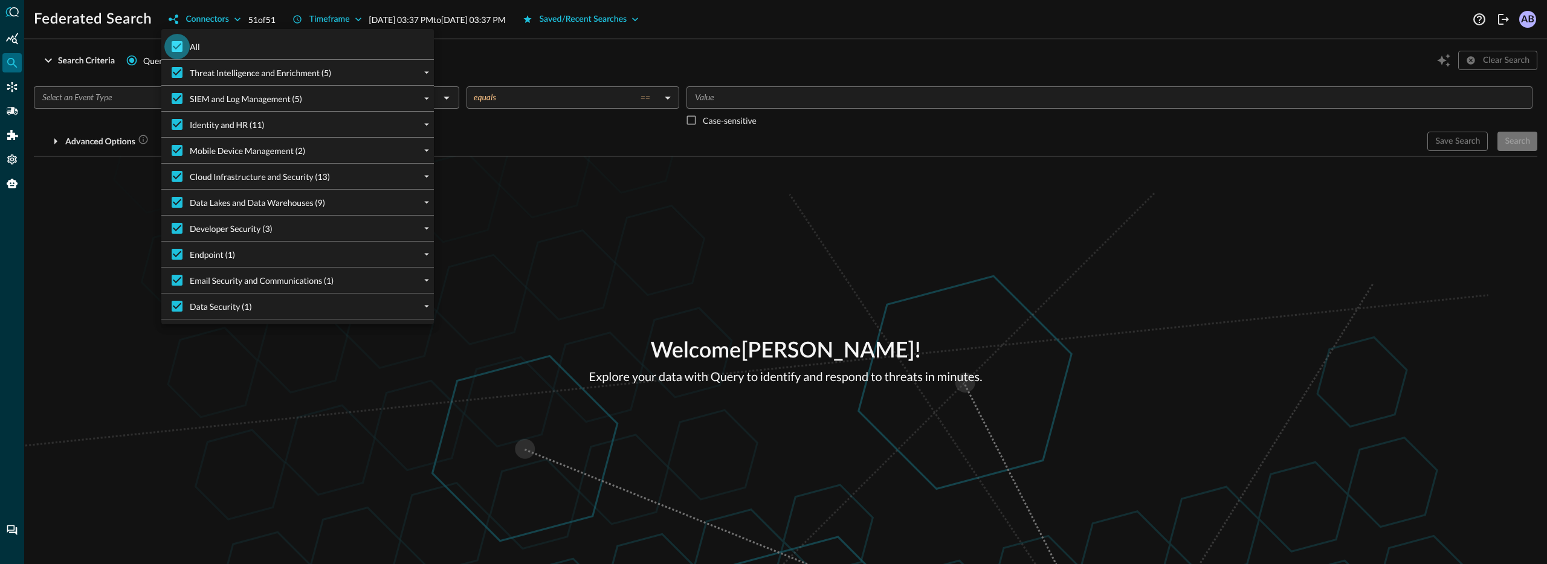
checkbox input "false"
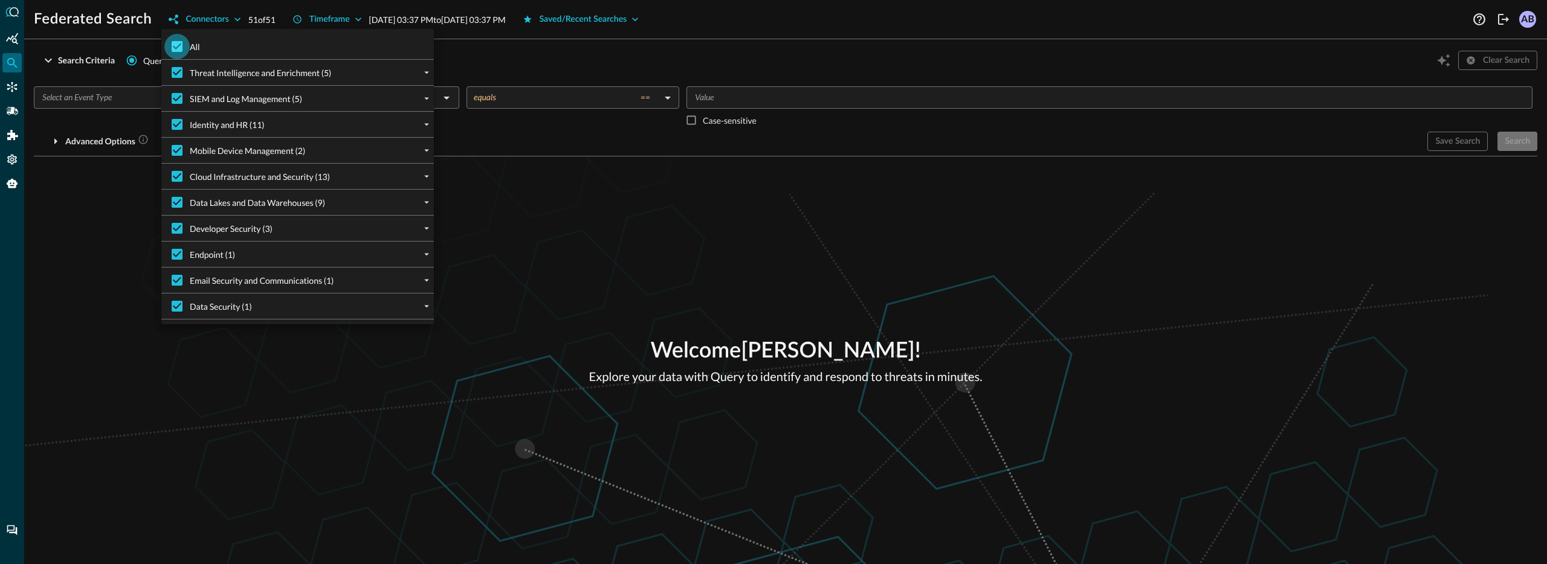
checkbox input "false"
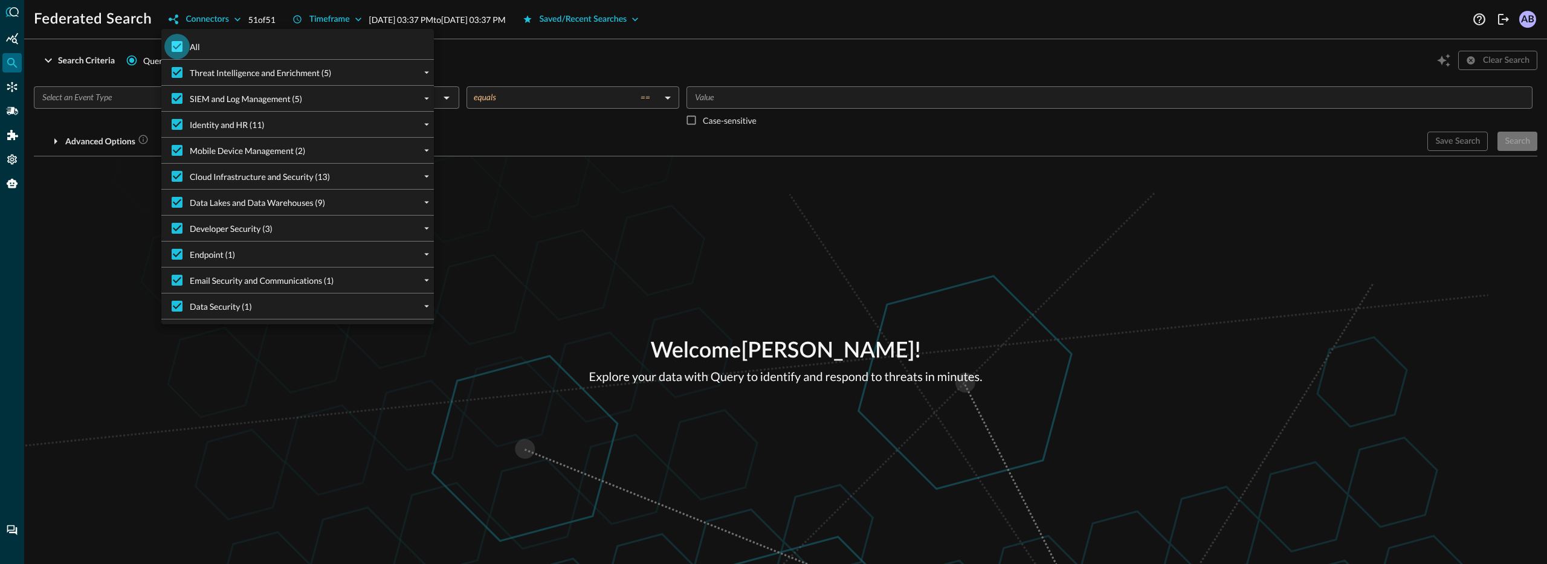
checkbox input "false"
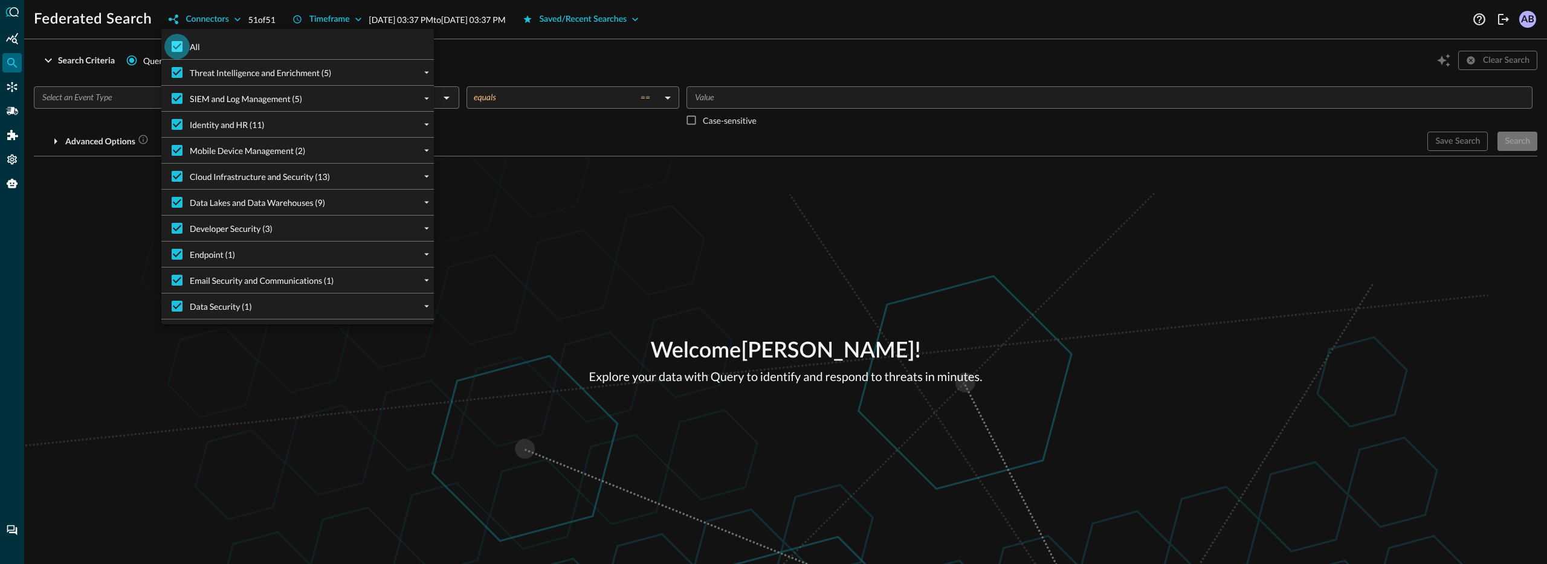
checkbox input "false"
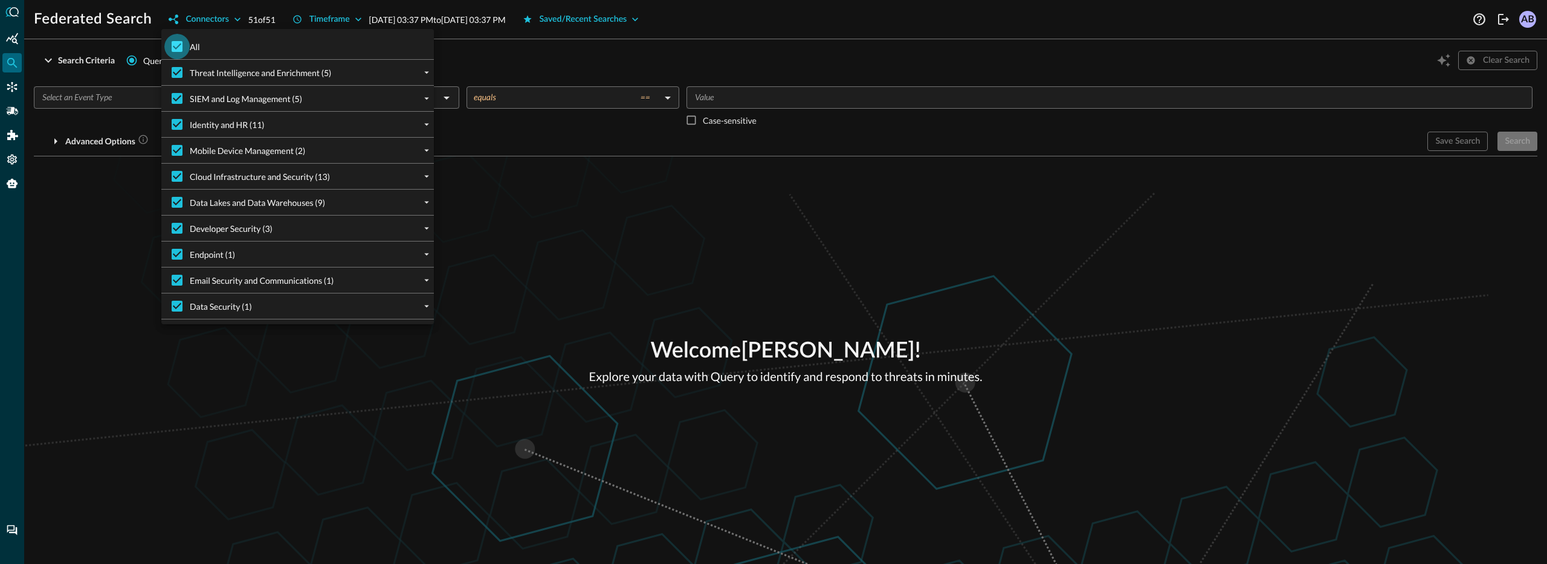
checkbox input "false"
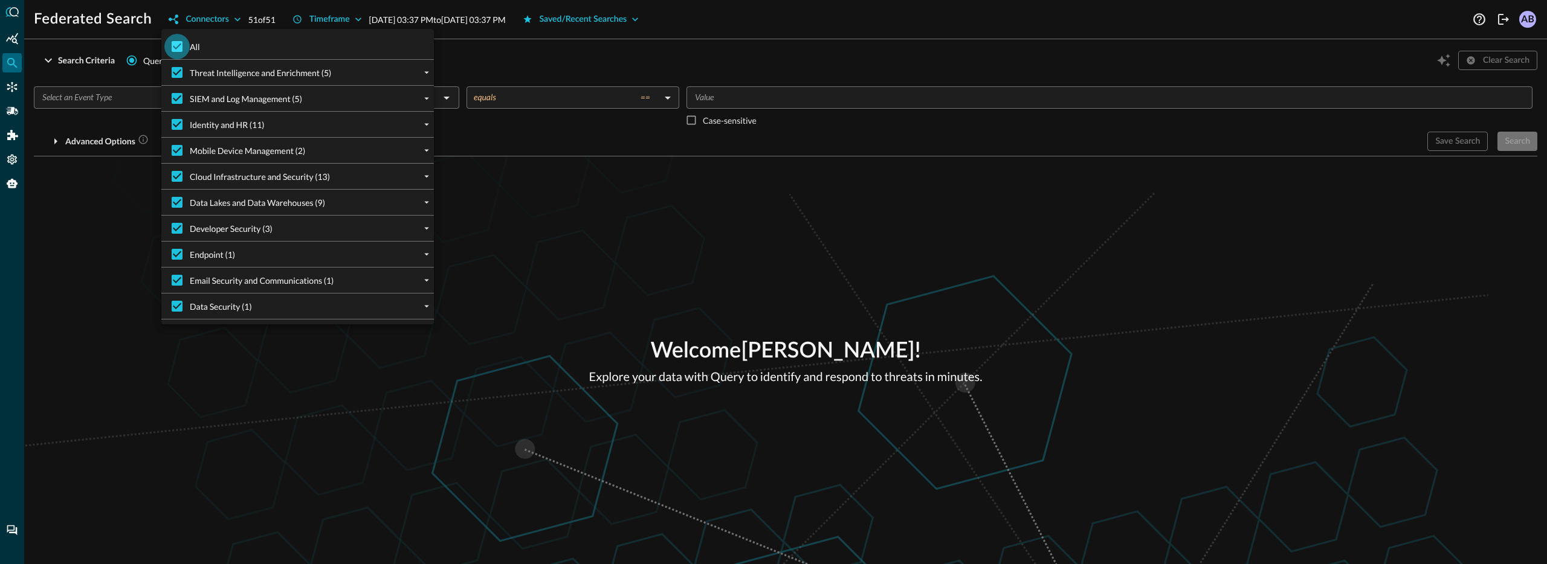
checkbox input "false"
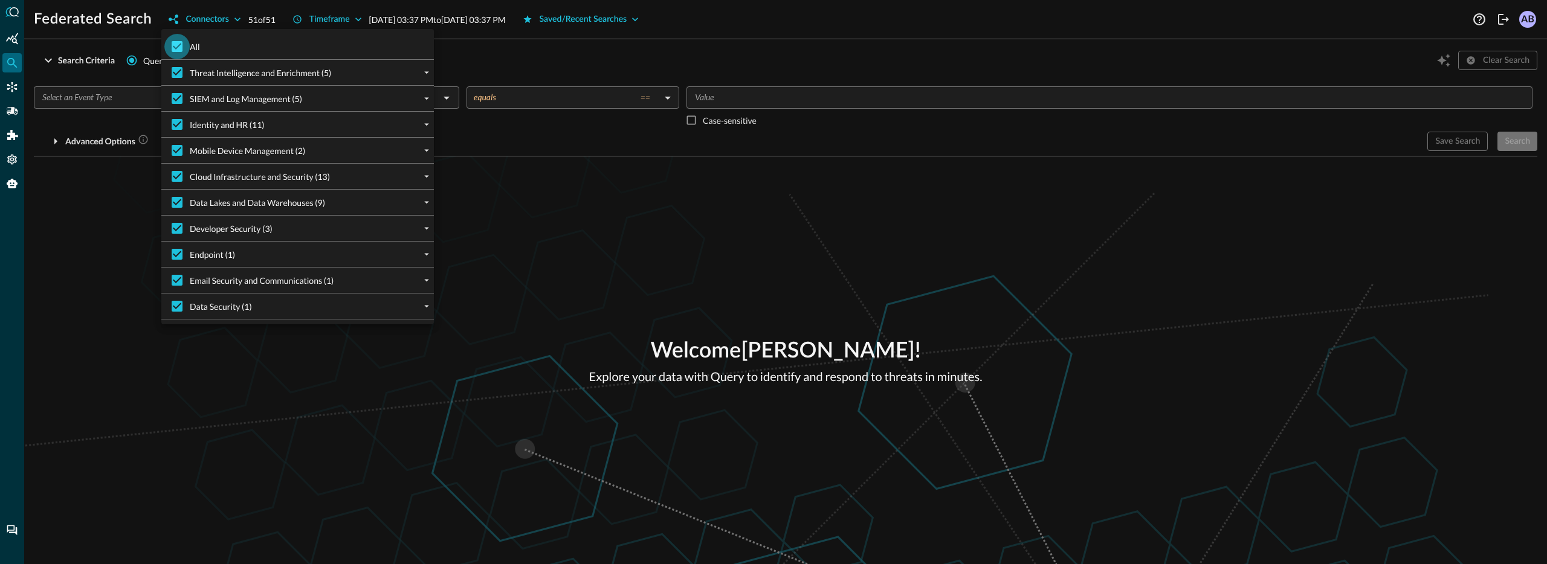
checkbox input "false"
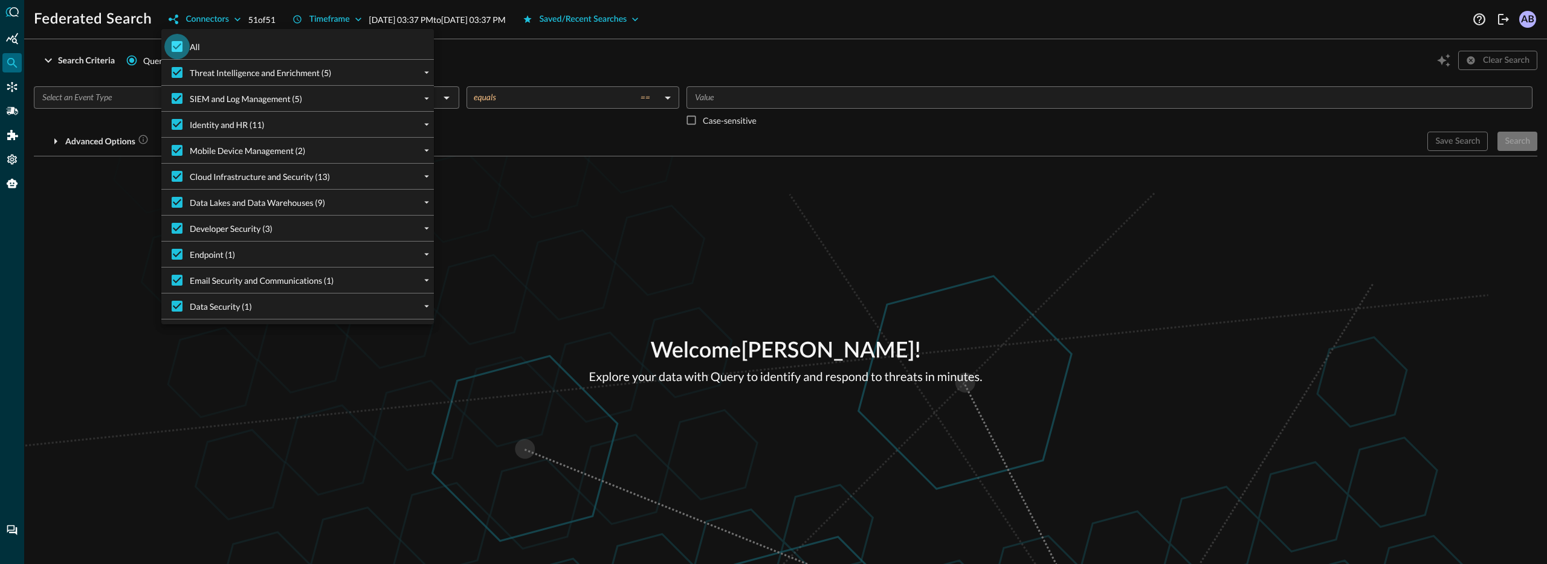
checkbox input "false"
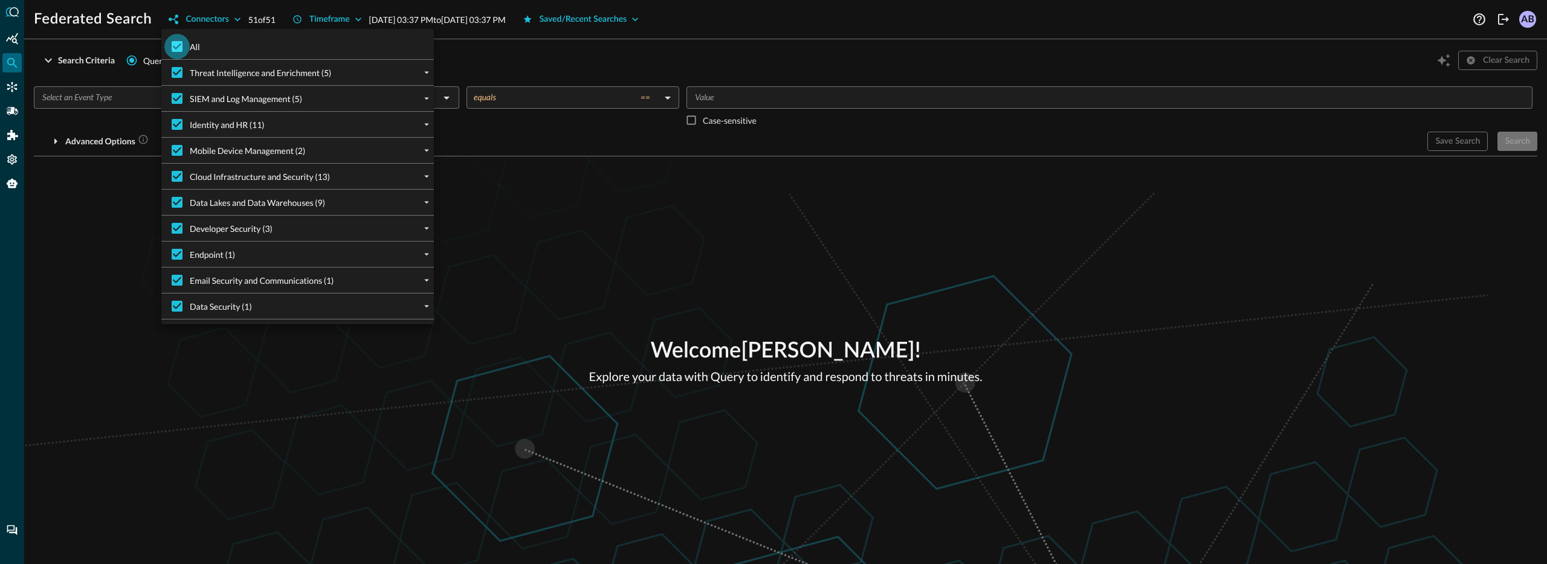
checkbox input "false"
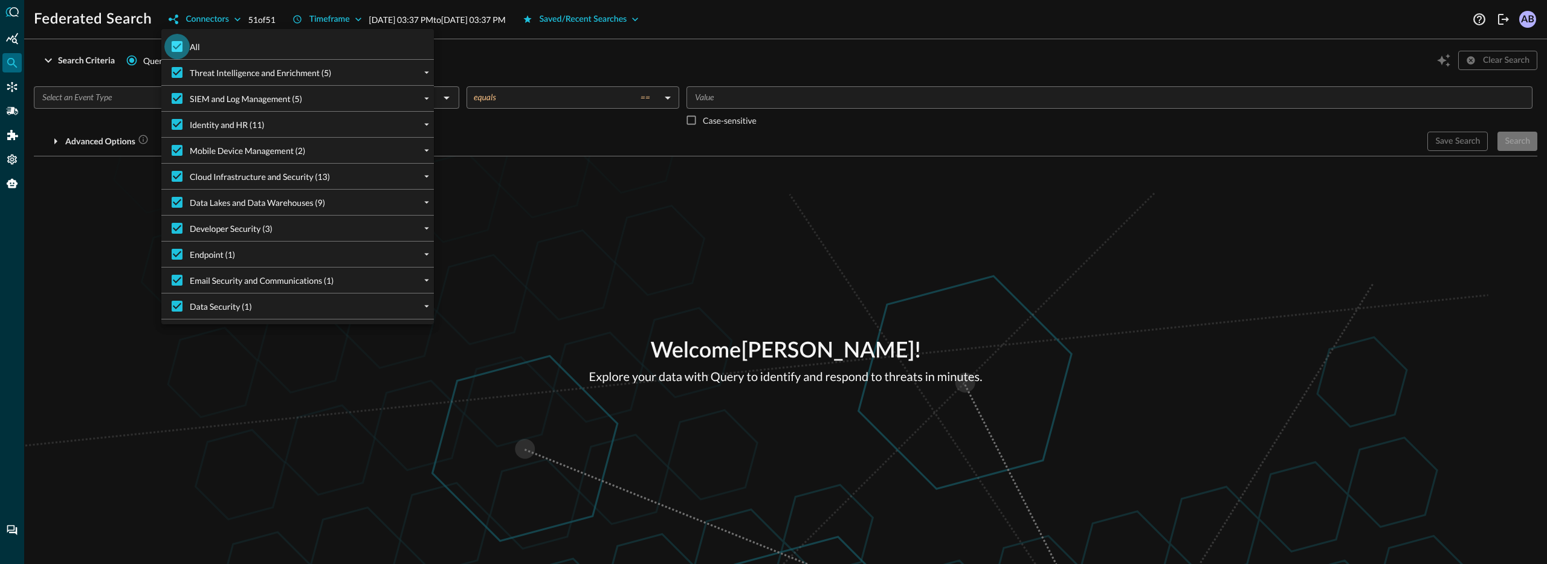
checkbox input "false"
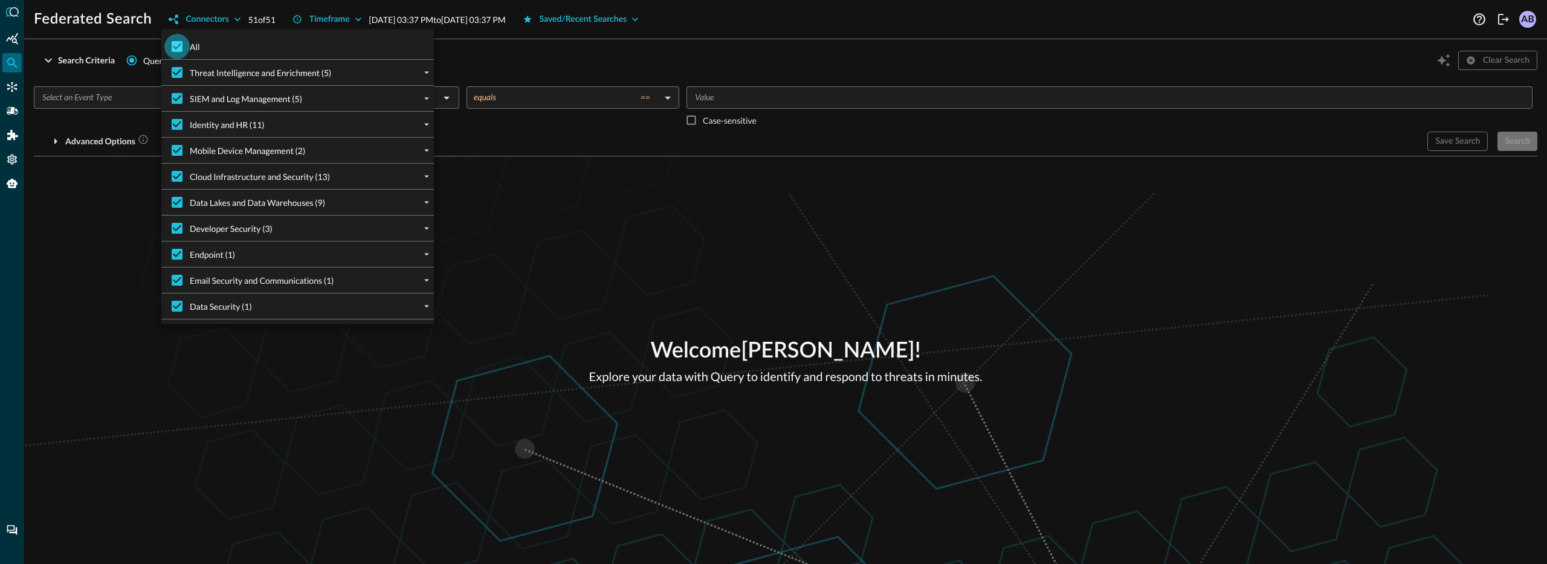
checkbox input "false"
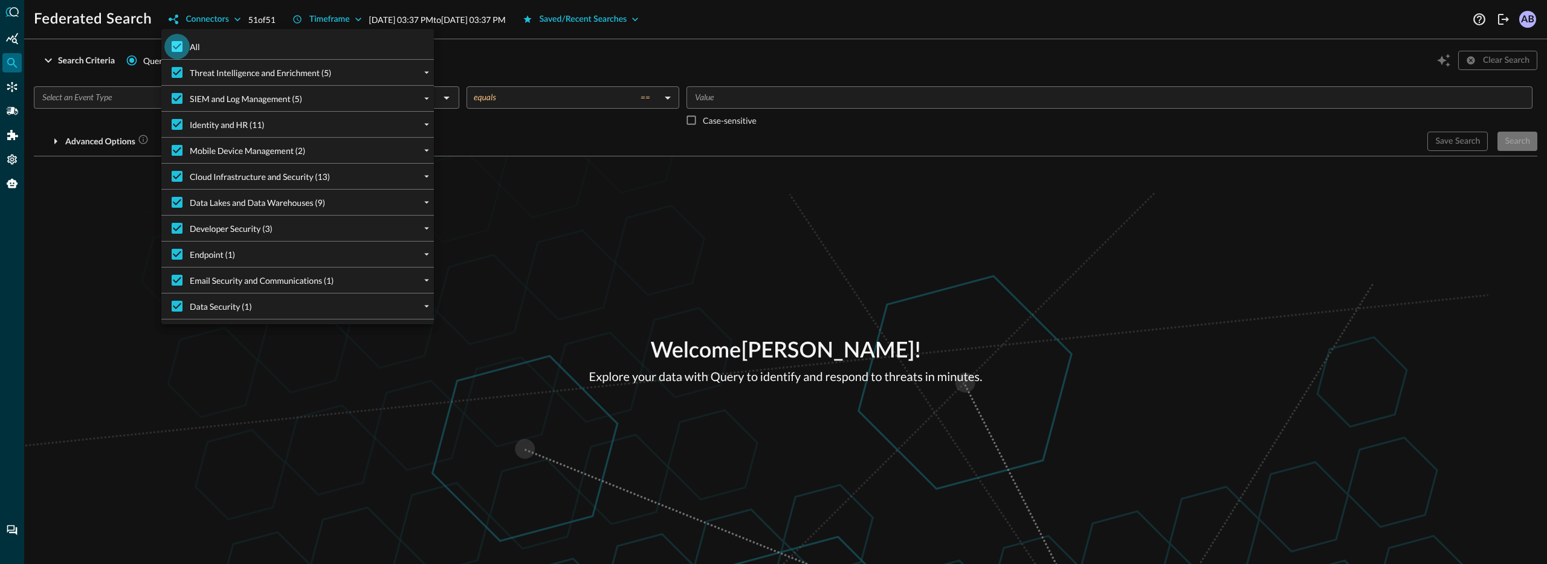
checkbox input "false"
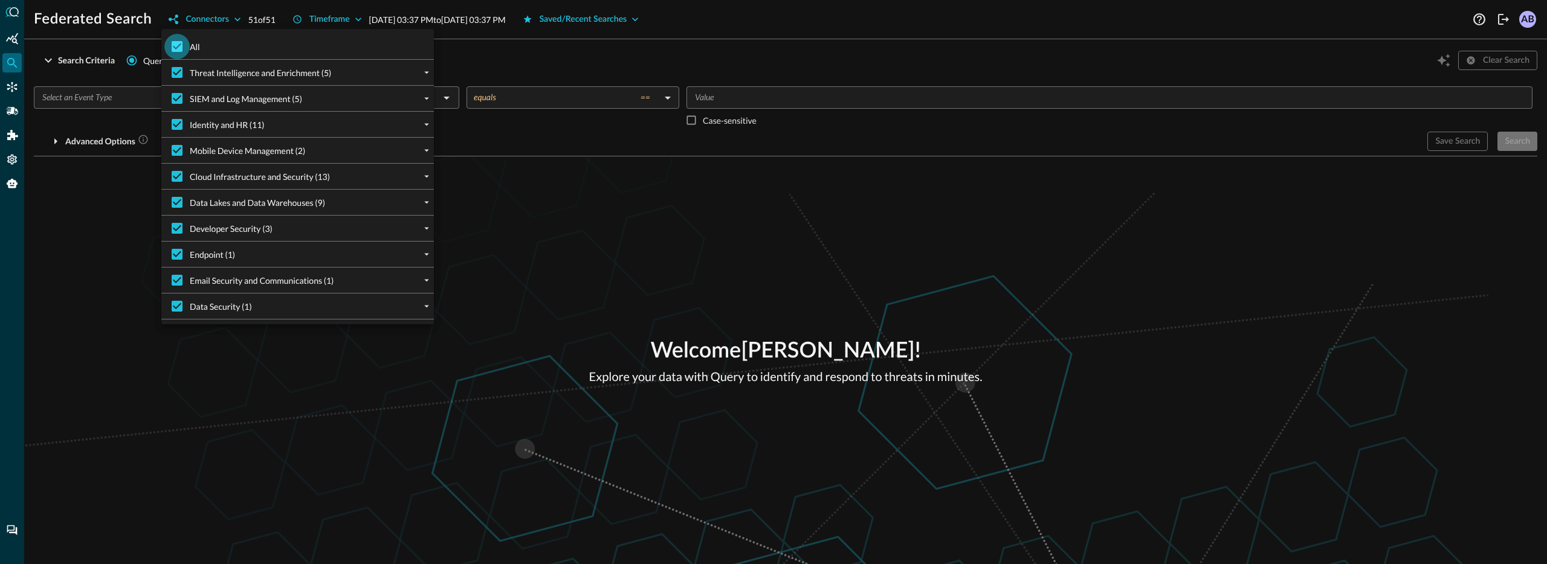
checkbox input "false"
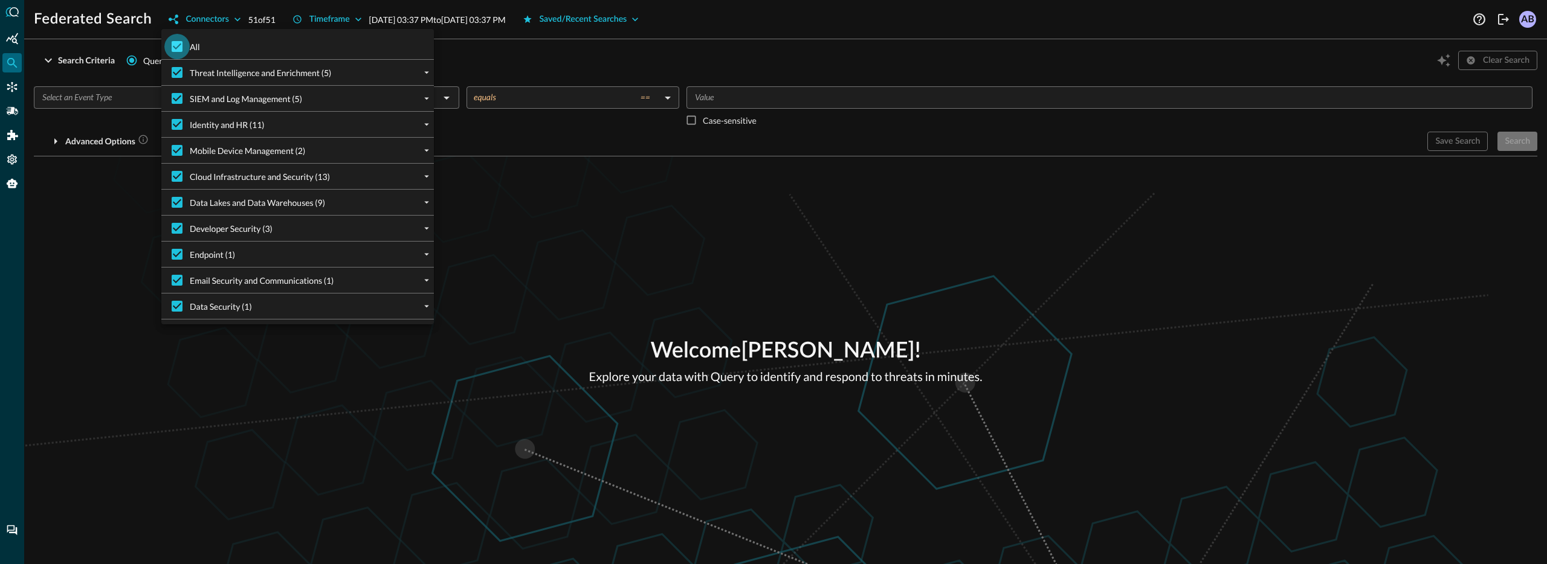
checkbox input "false"
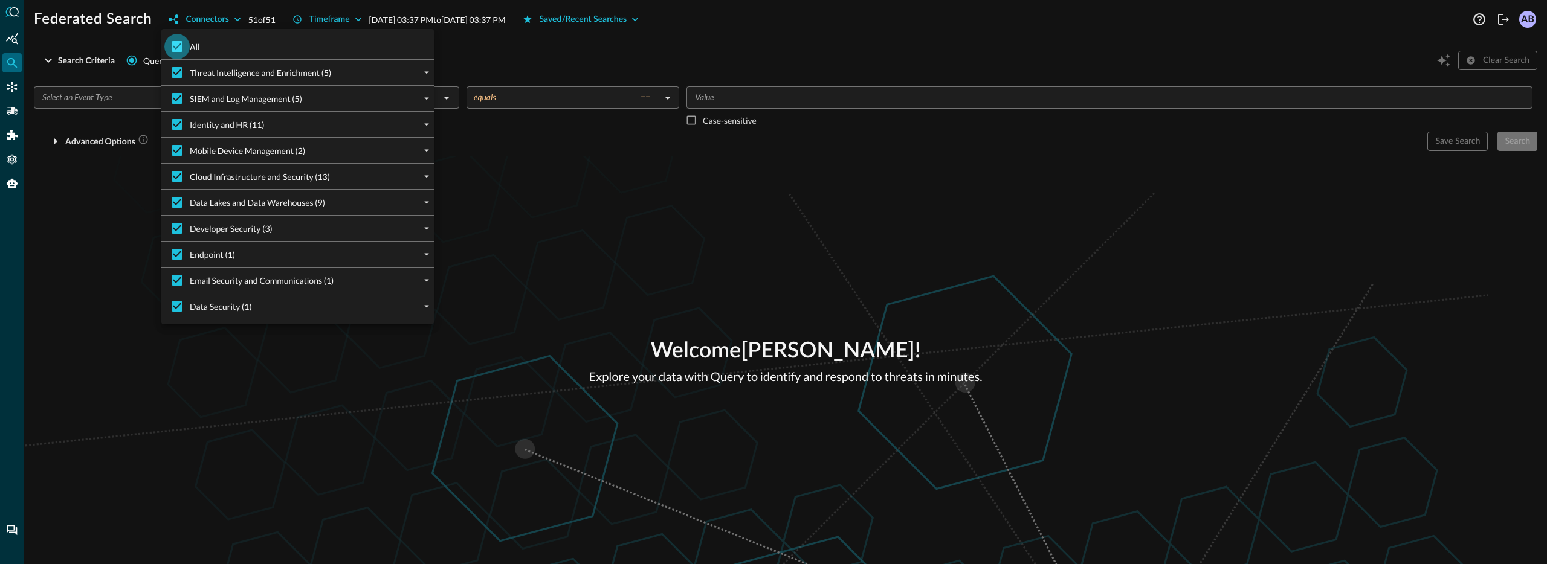
checkbox input "false"
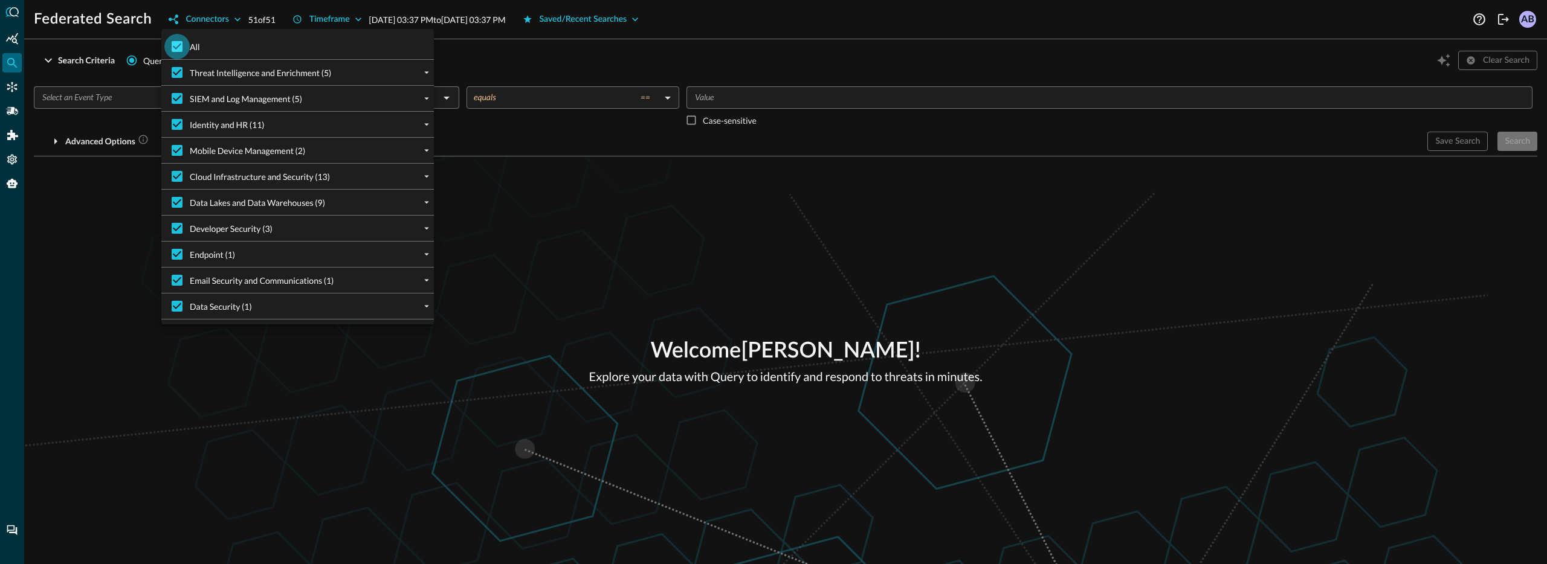
checkbox input "false"
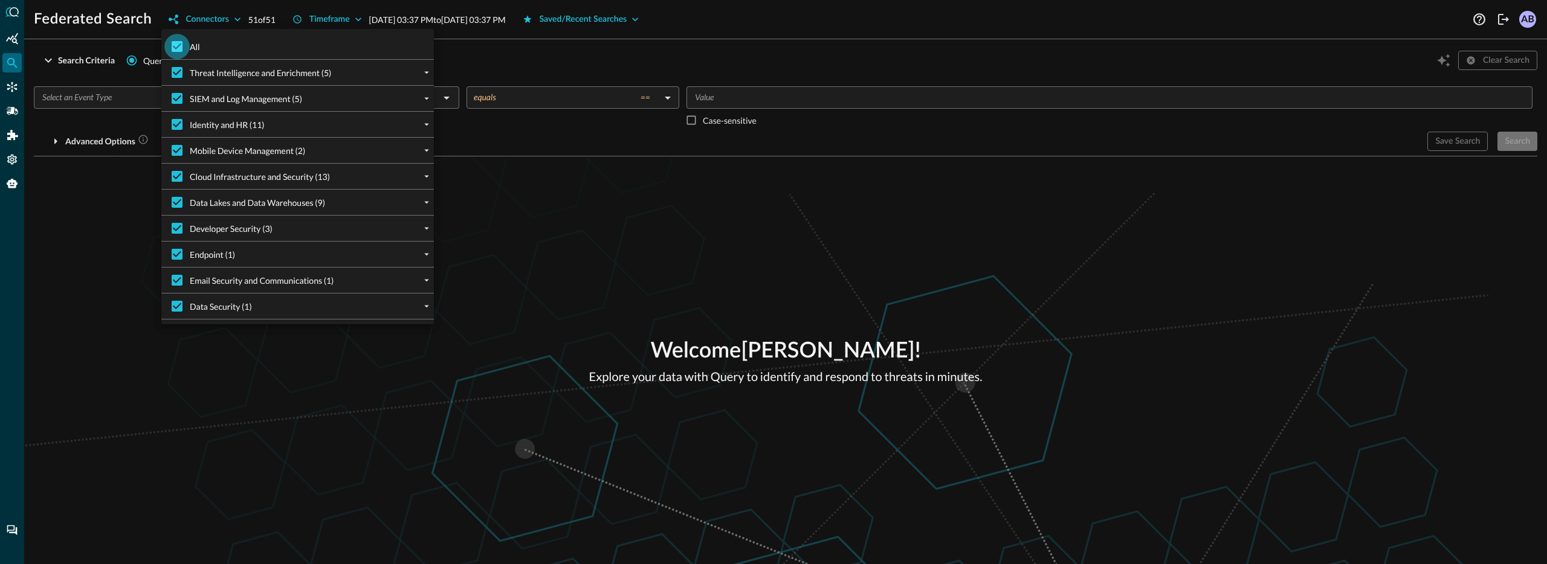
checkbox input "false"
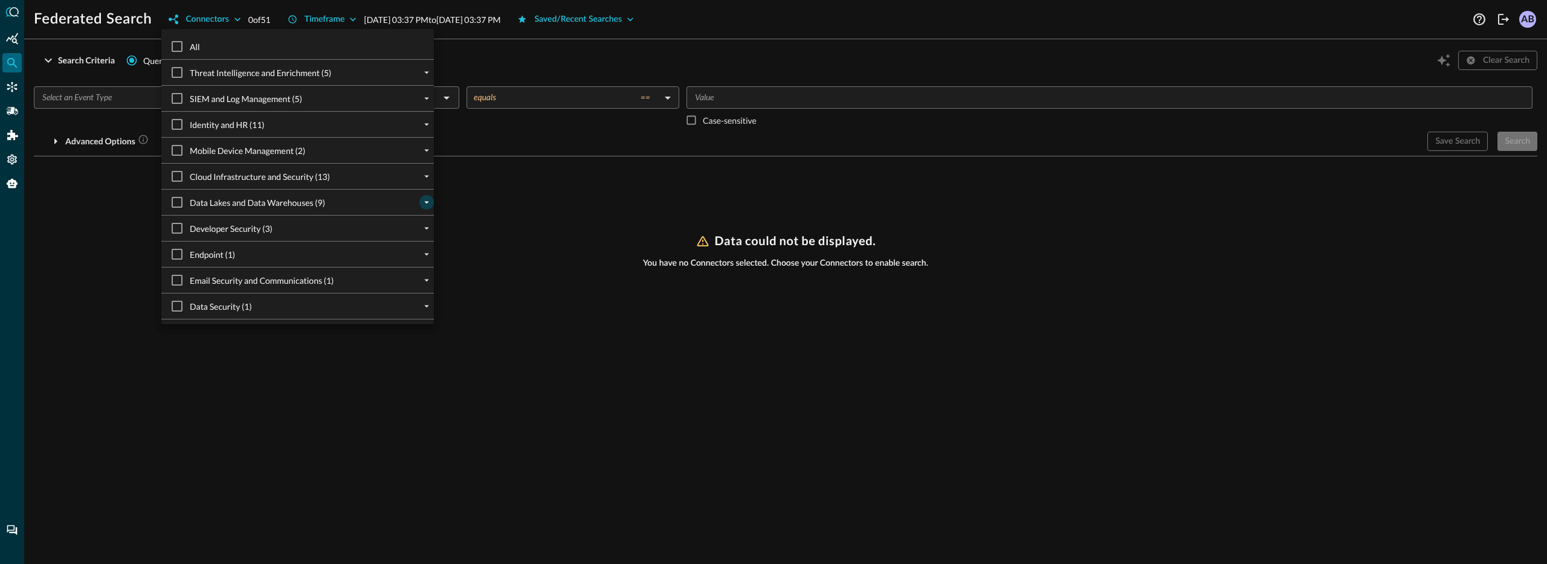
click at [425, 204] on icon "expand" at bounding box center [426, 202] width 11 height 11
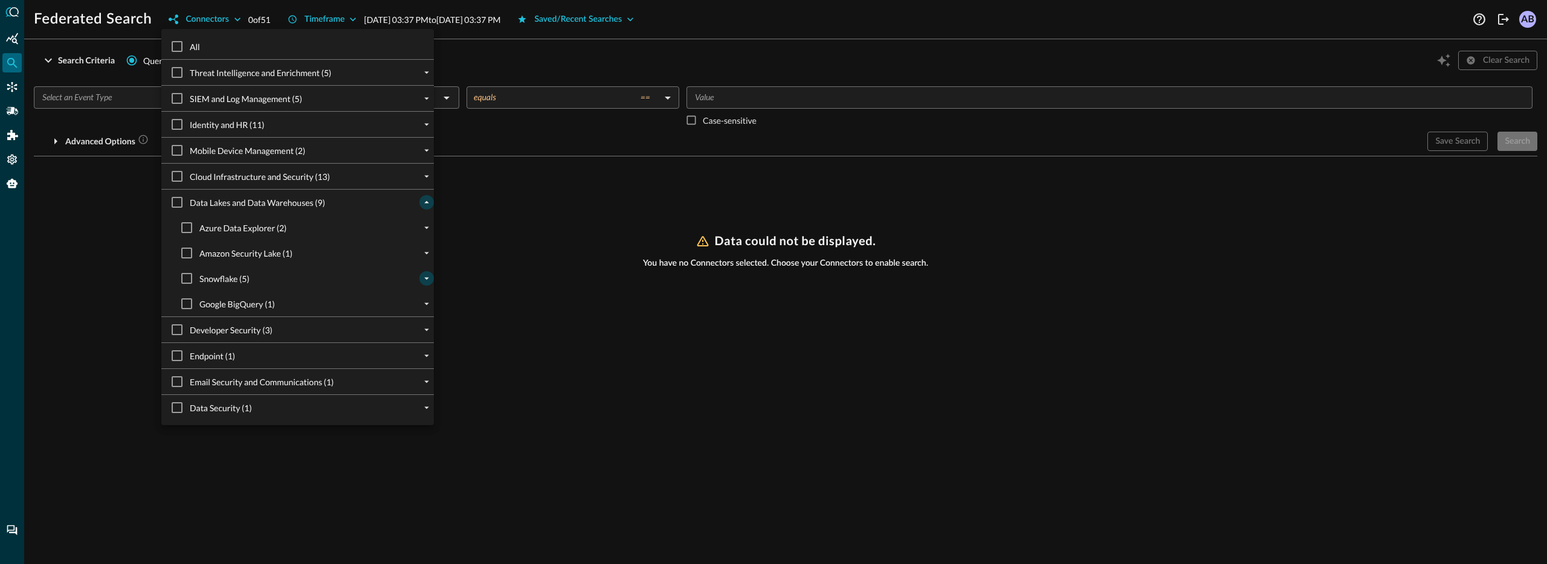
click at [423, 279] on icon "expand" at bounding box center [426, 278] width 11 height 11
click at [189, 330] on input "SnowFlake_testingOct2025" at bounding box center [196, 329] width 25 height 25
checkbox input "true"
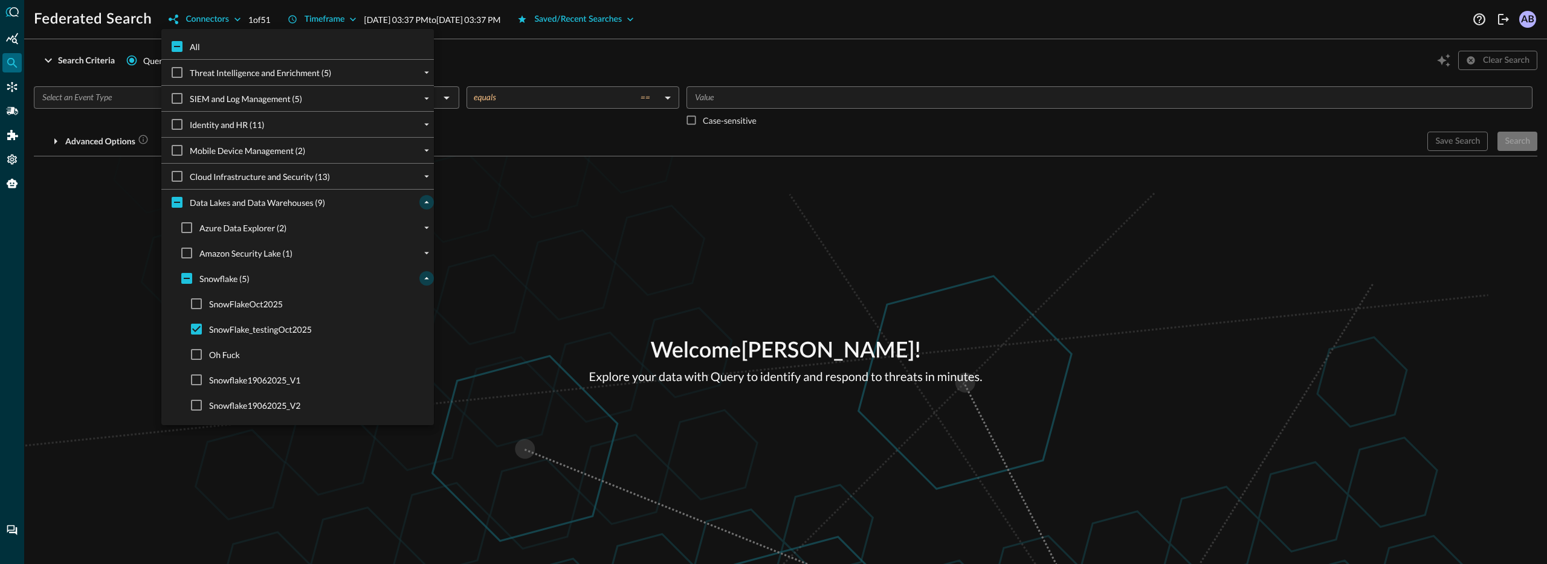
click at [532, 292] on div at bounding box center [773, 282] width 1547 height 564
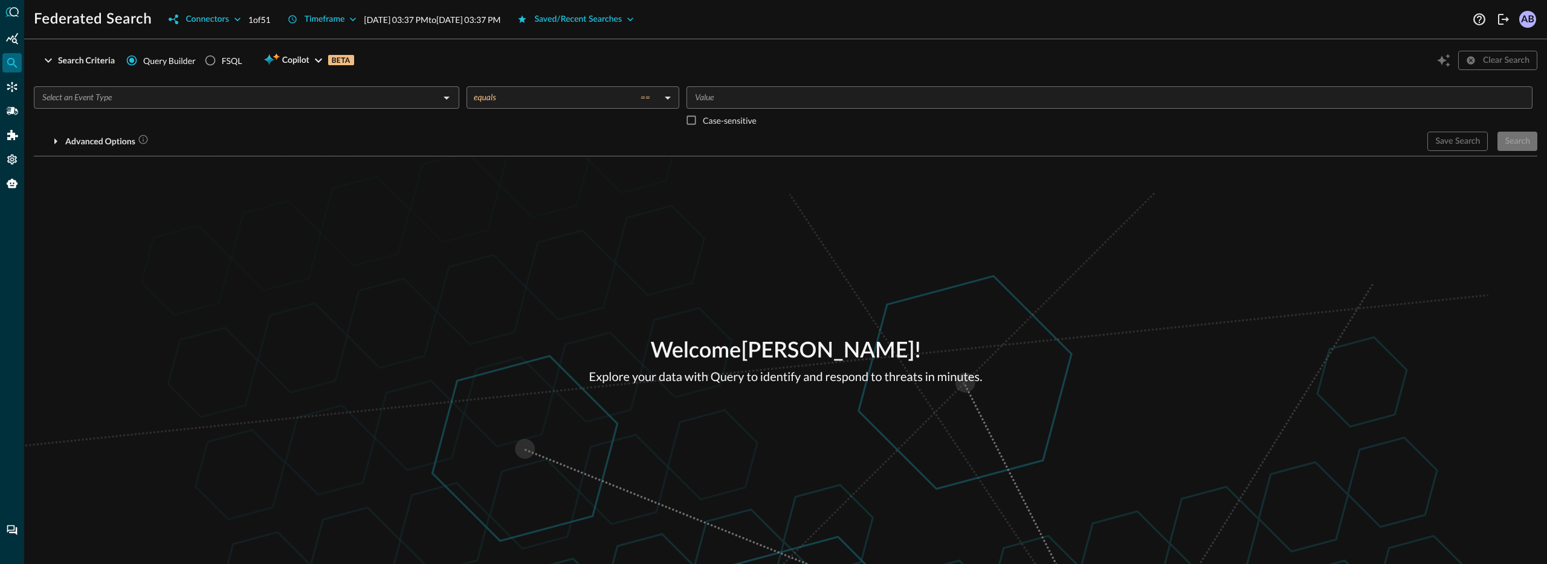
click at [296, 98] on input "text" at bounding box center [236, 97] width 398 height 15
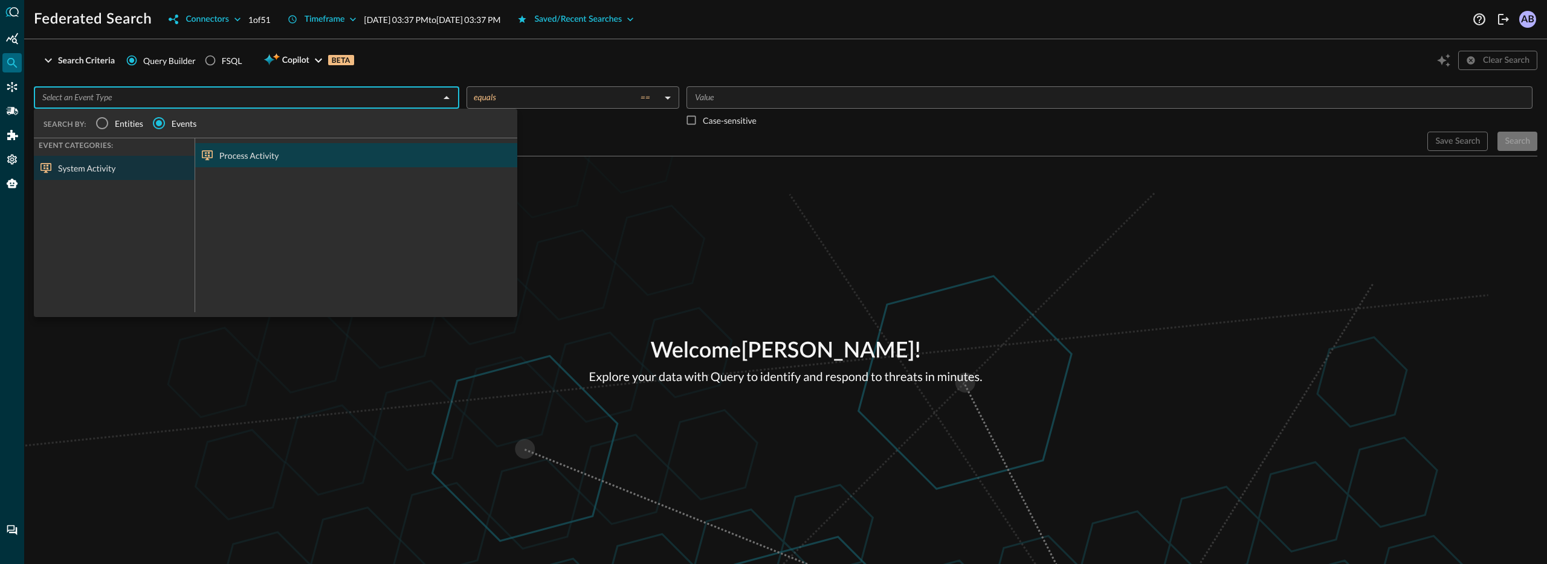
click at [242, 159] on div "Process Activity" at bounding box center [356, 155] width 322 height 24
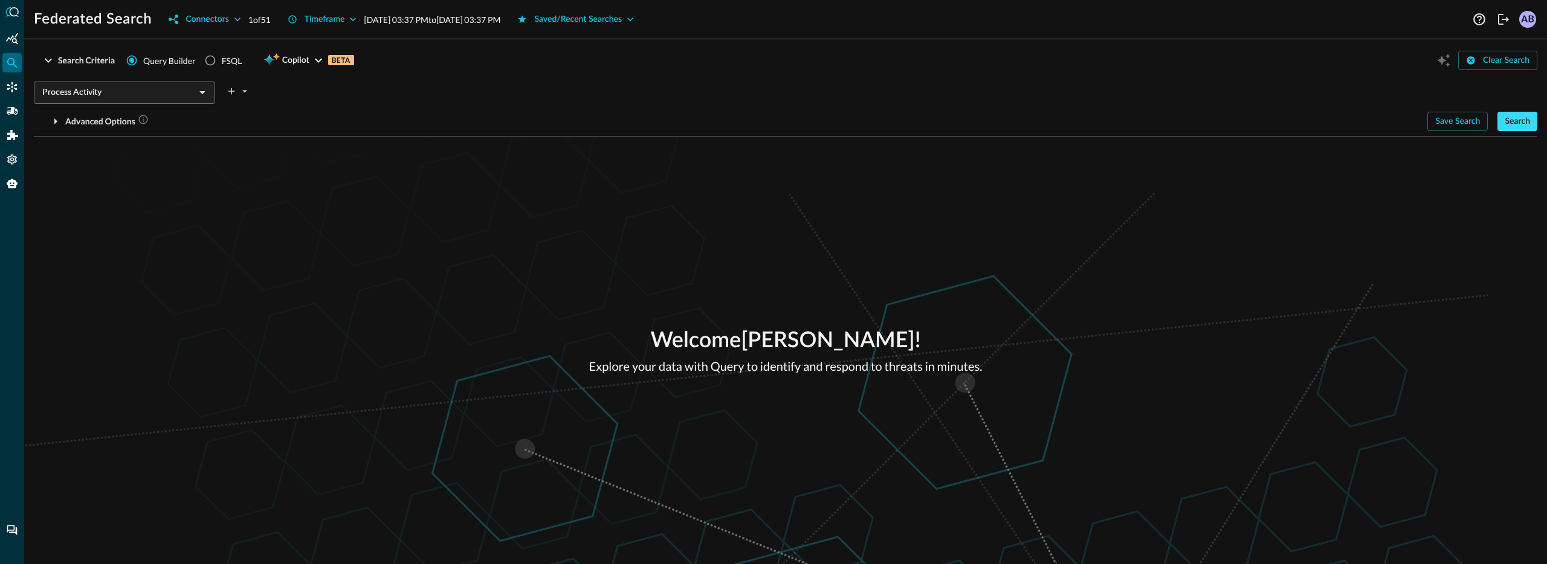
click at [1507, 124] on button "Search" at bounding box center [1517, 121] width 40 height 19
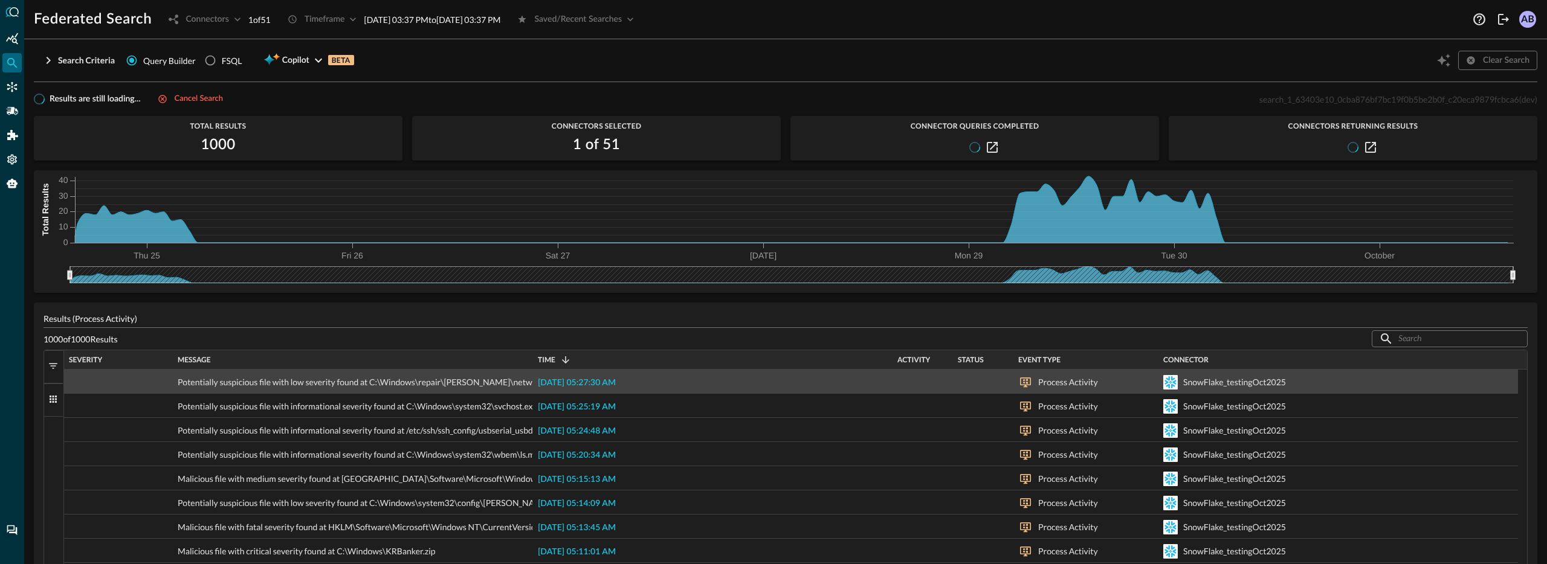
click at [616, 384] on span "2025-09-30 05:27:30 AM" at bounding box center [577, 383] width 78 height 8
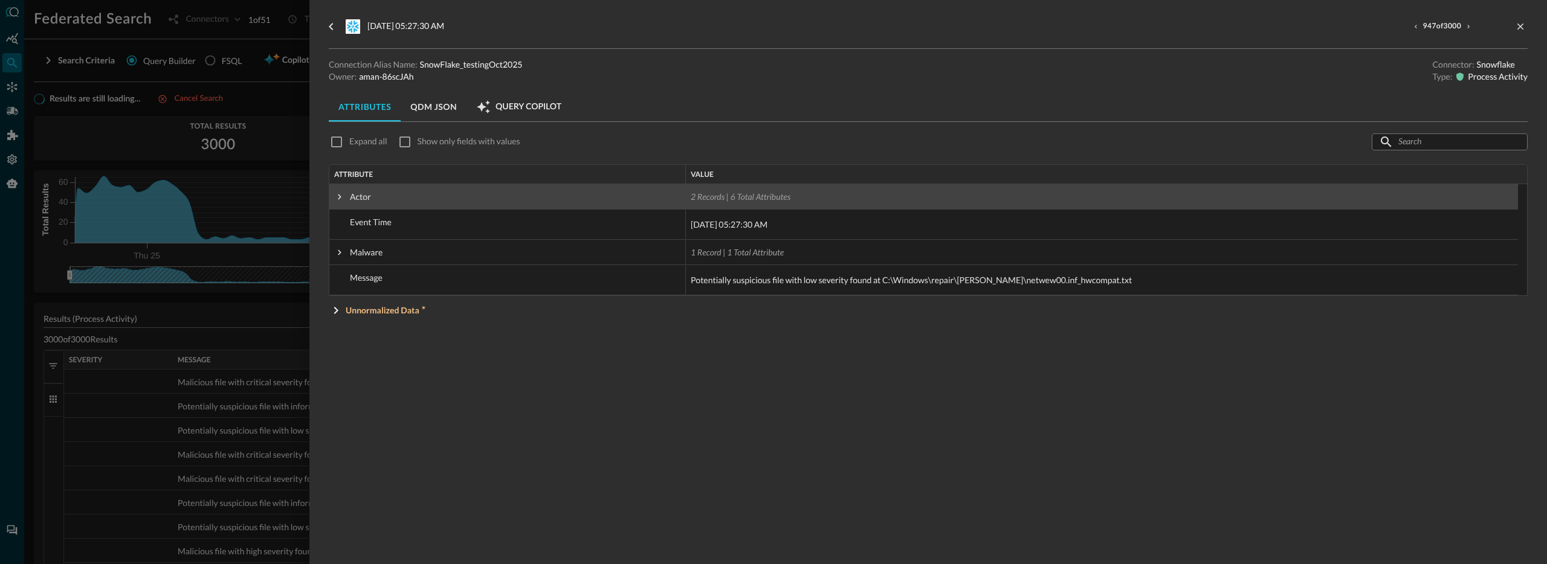
click at [335, 199] on span at bounding box center [339, 197] width 11 height 11
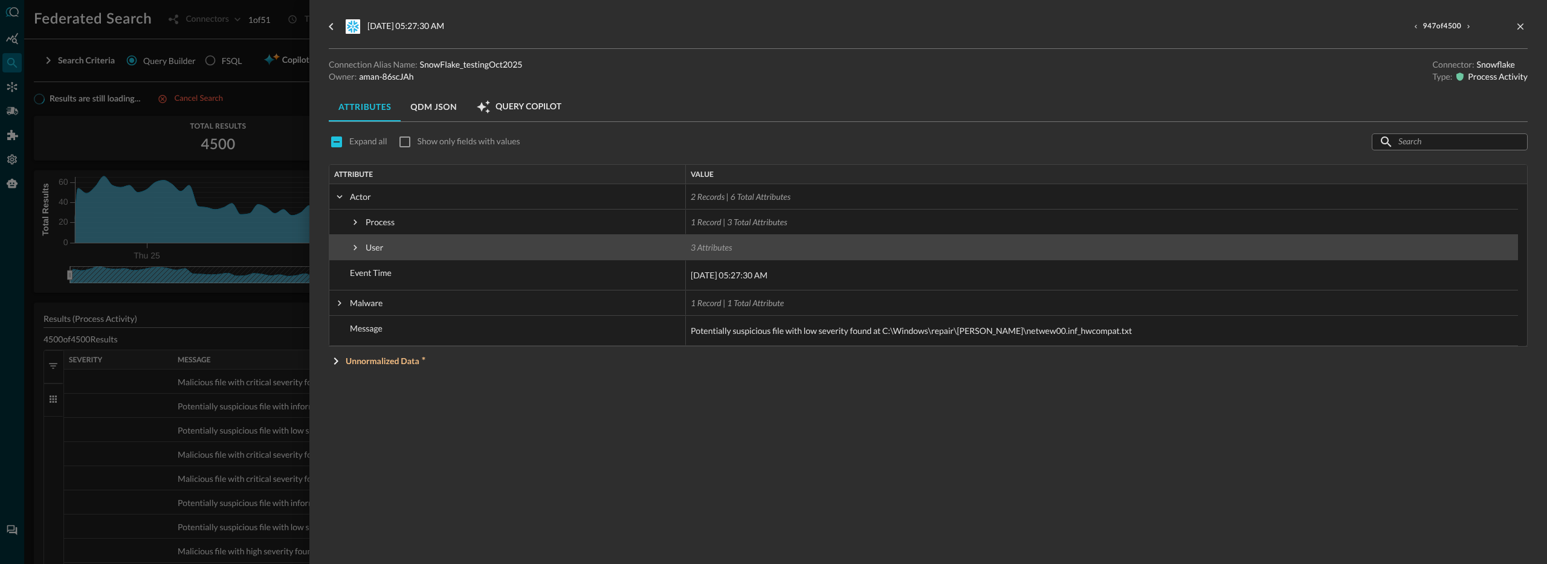
click at [359, 249] on span at bounding box center [355, 247] width 11 height 11
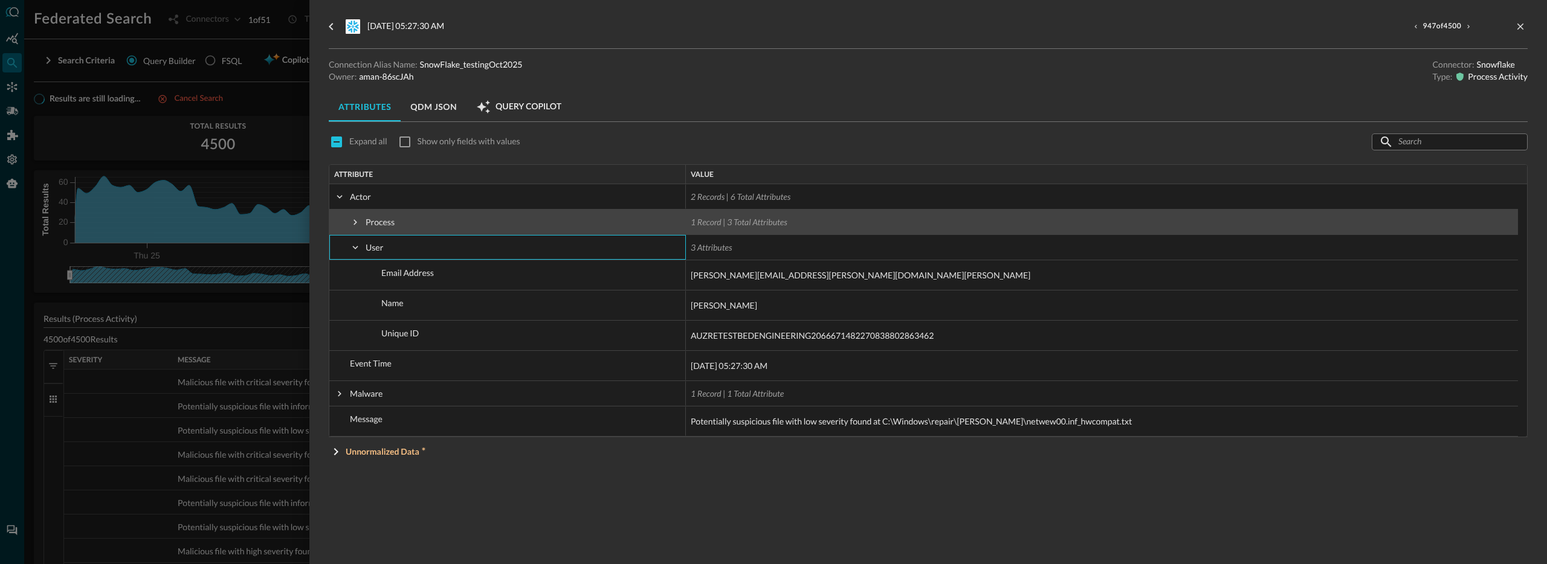
click at [355, 228] on span at bounding box center [355, 222] width 11 height 24
